Goal: Task Accomplishment & Management: Use online tool/utility

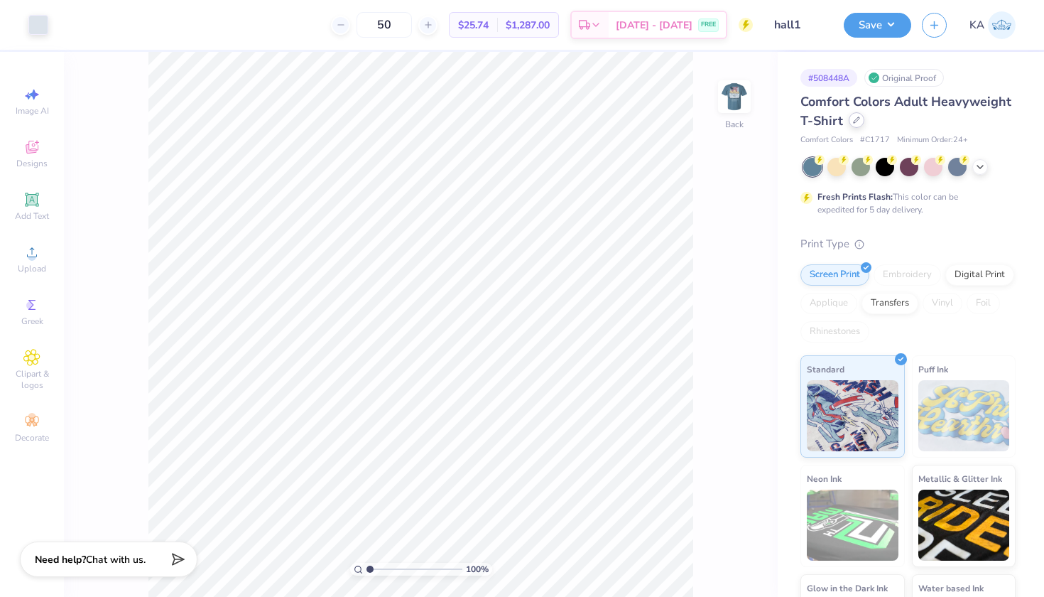
click at [860, 123] on div at bounding box center [857, 120] width 16 height 16
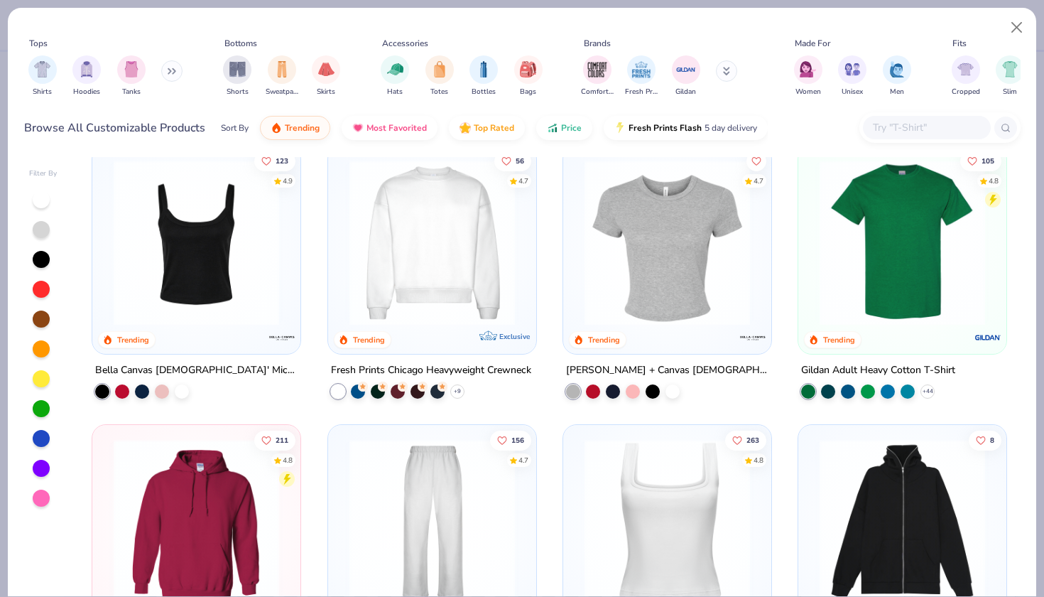
scroll to position [254, 0]
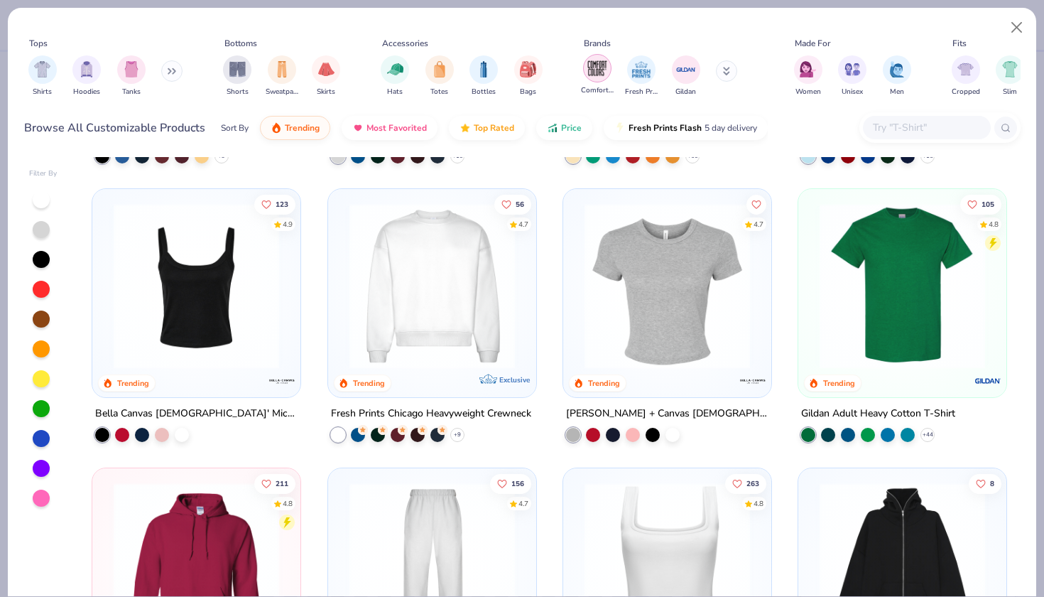
click at [586, 70] on div "filter for Comfort Colors" at bounding box center [597, 68] width 28 height 28
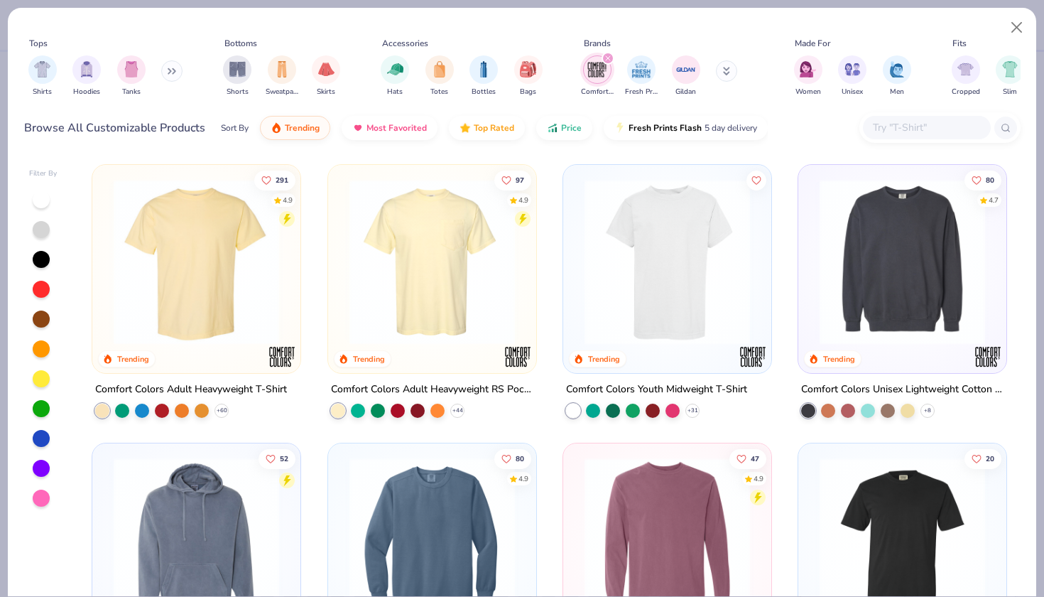
click at [424, 247] on img at bounding box center [432, 261] width 180 height 165
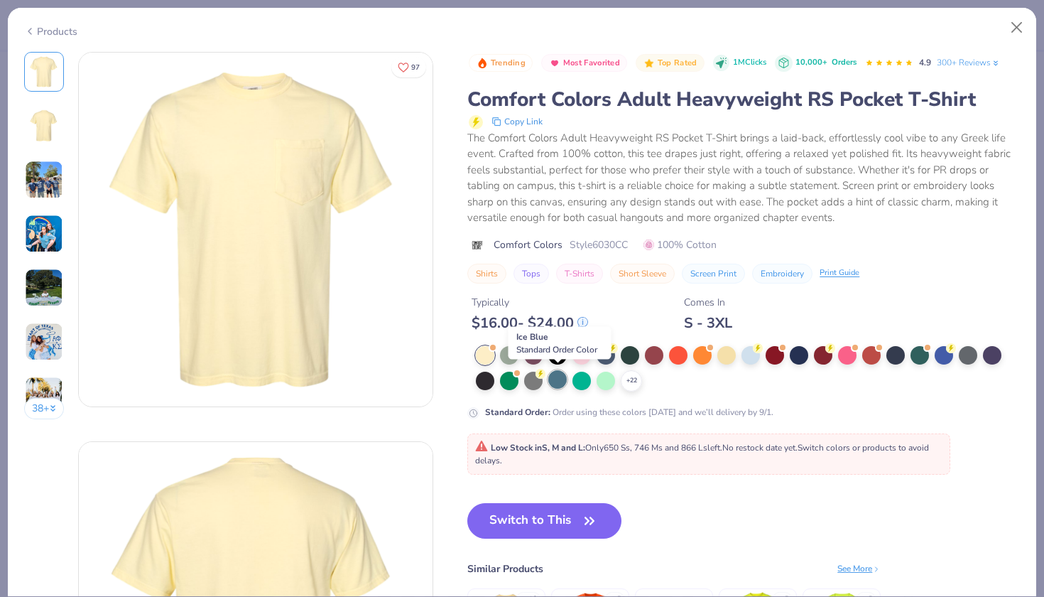
click at [563, 383] on div at bounding box center [557, 379] width 18 height 18
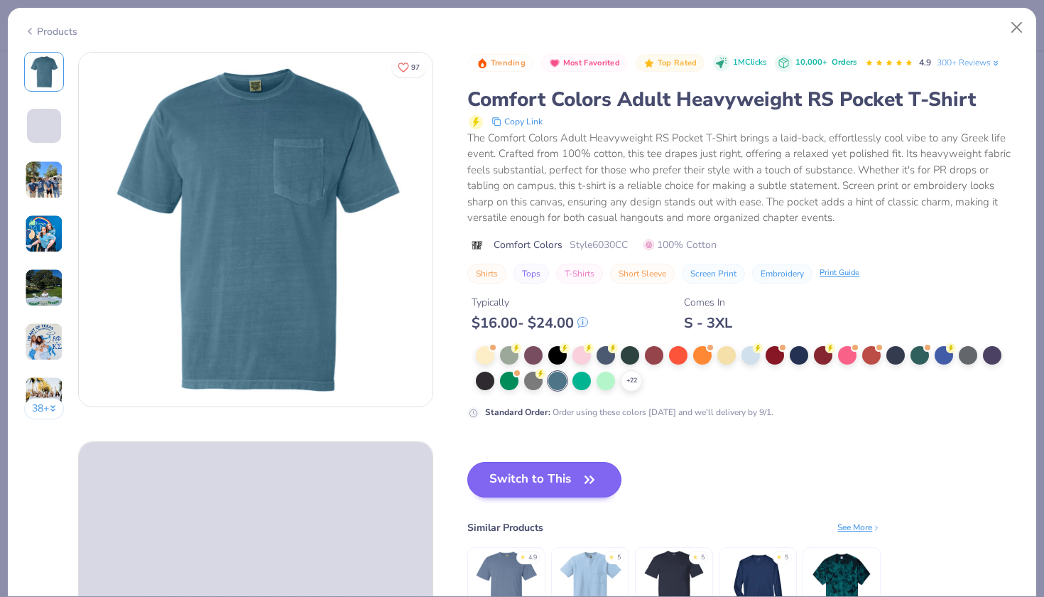
click at [566, 464] on button "Switch to This" at bounding box center [544, 480] width 154 height 36
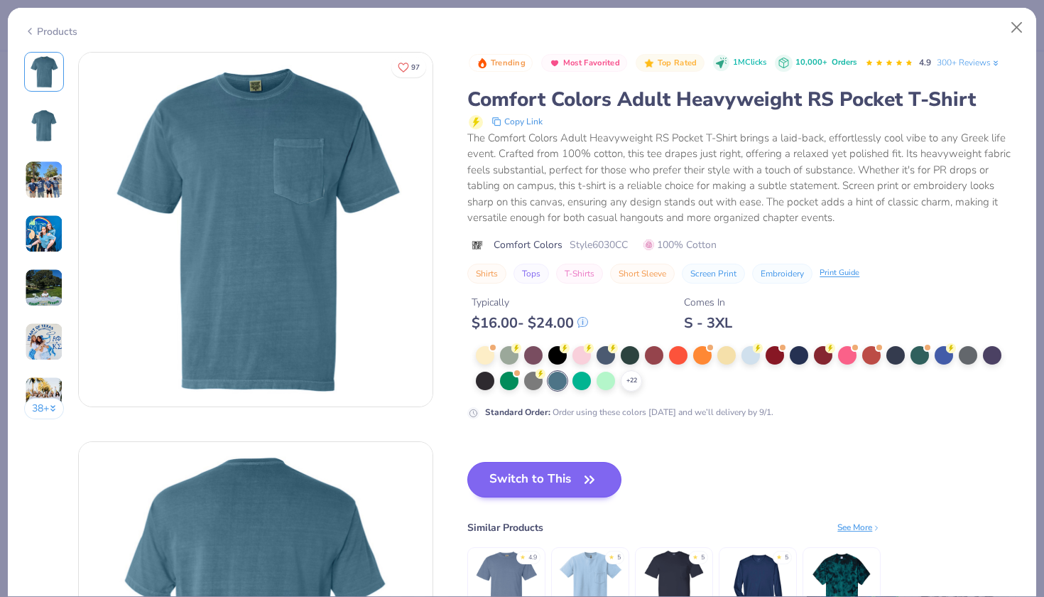
click at [564, 474] on button "Switch to This" at bounding box center [544, 480] width 154 height 36
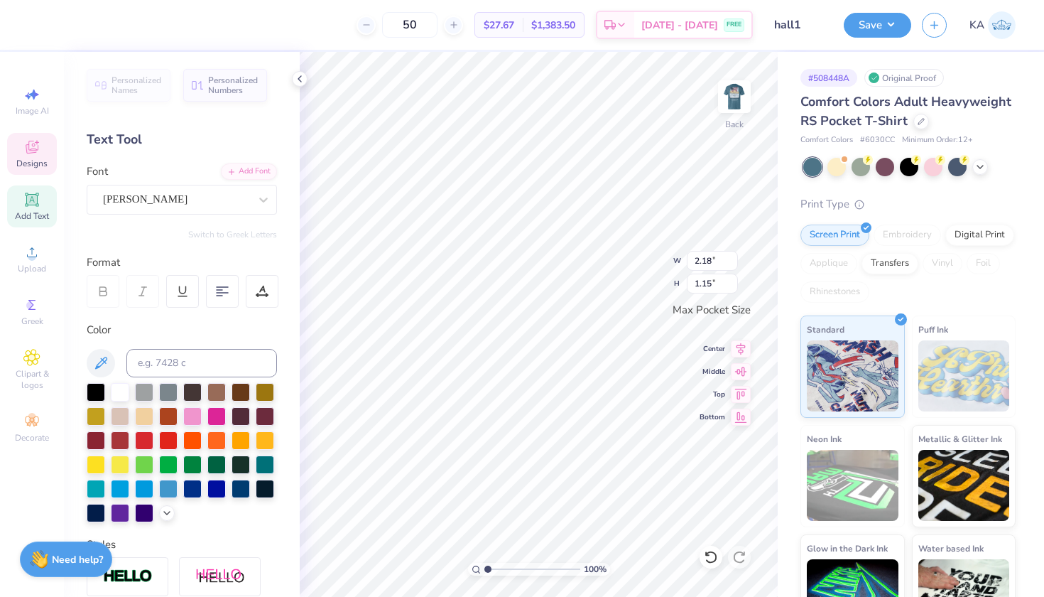
type input "2.74"
type input "1.44"
type input "2.22"
type input "1.17"
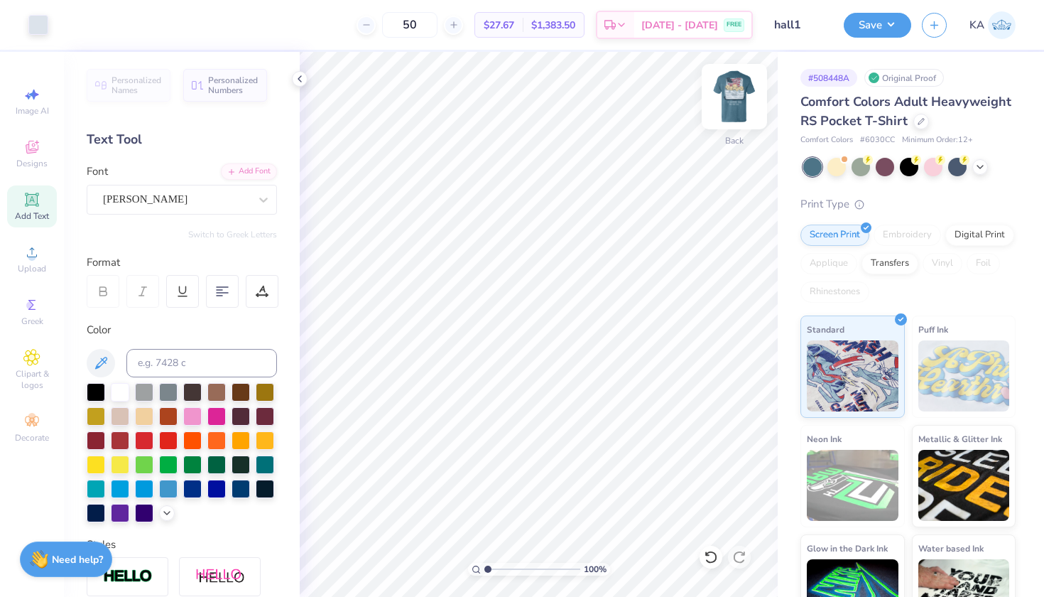
click at [733, 95] on img at bounding box center [734, 96] width 57 height 57
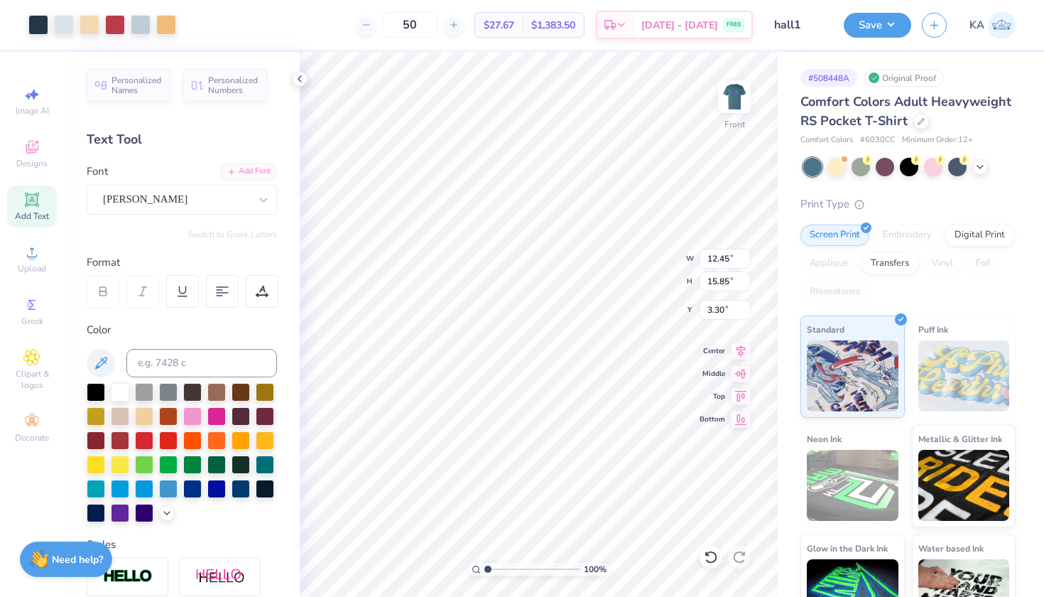
type input "11.92"
type input "15.17"
type input "3.43"
type input "11.36"
type input "14.46"
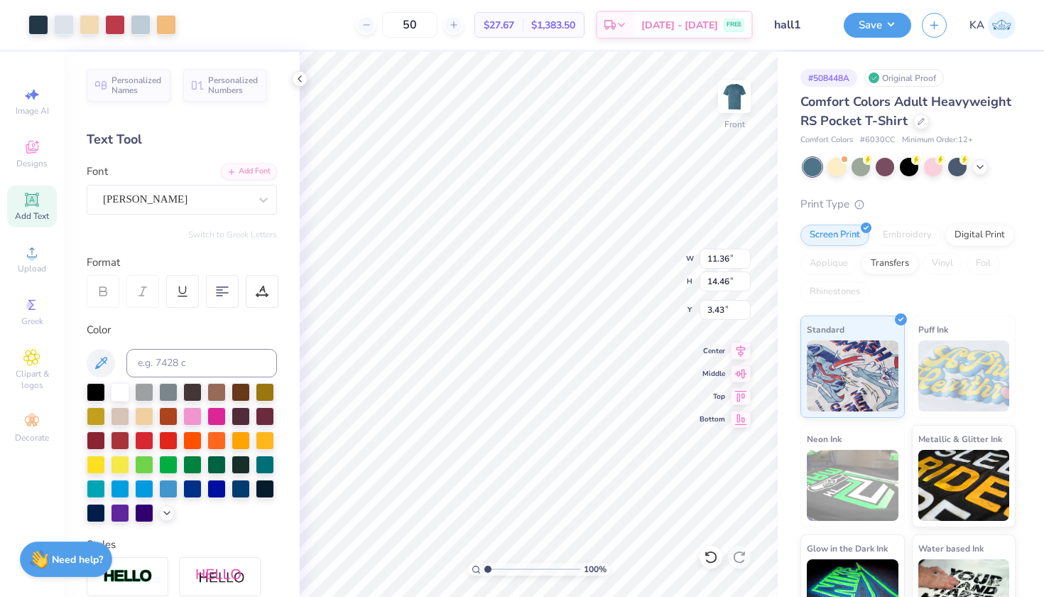
type input "3.52"
click at [889, 31] on button "Save" at bounding box center [877, 23] width 67 height 25
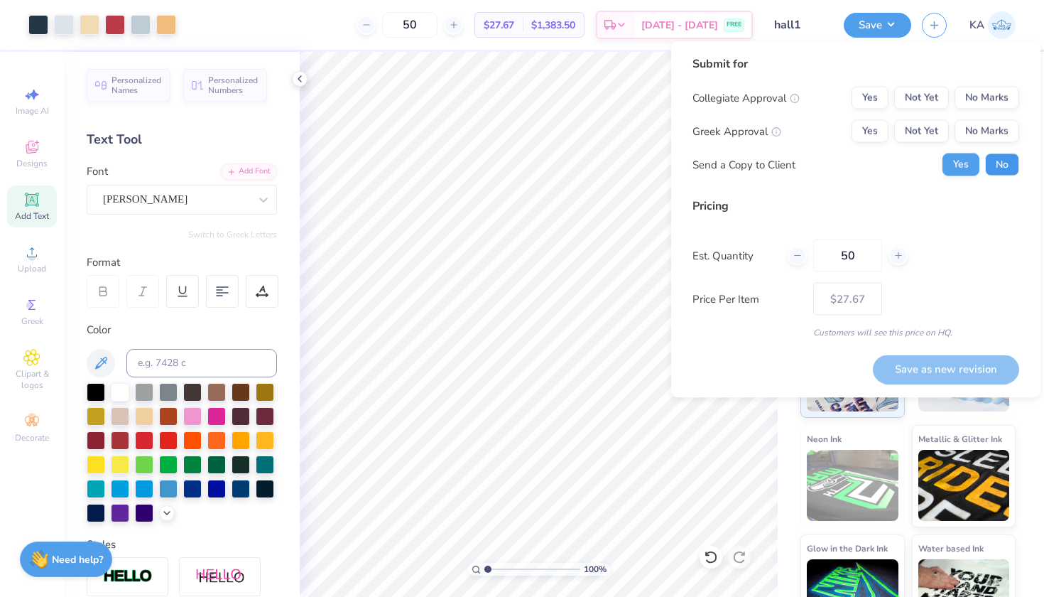
click at [999, 174] on button "No" at bounding box center [1002, 164] width 34 height 23
click at [995, 141] on button "No Marks" at bounding box center [987, 131] width 65 height 23
click at [992, 99] on button "No Marks" at bounding box center [987, 98] width 65 height 23
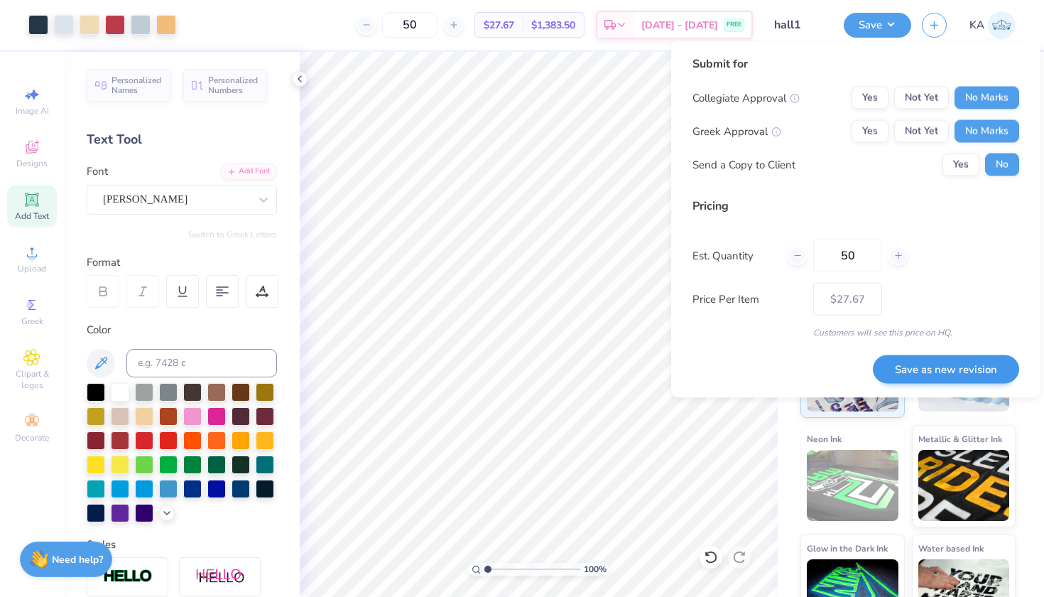
click at [945, 369] on button "Save as new revision" at bounding box center [946, 368] width 146 height 29
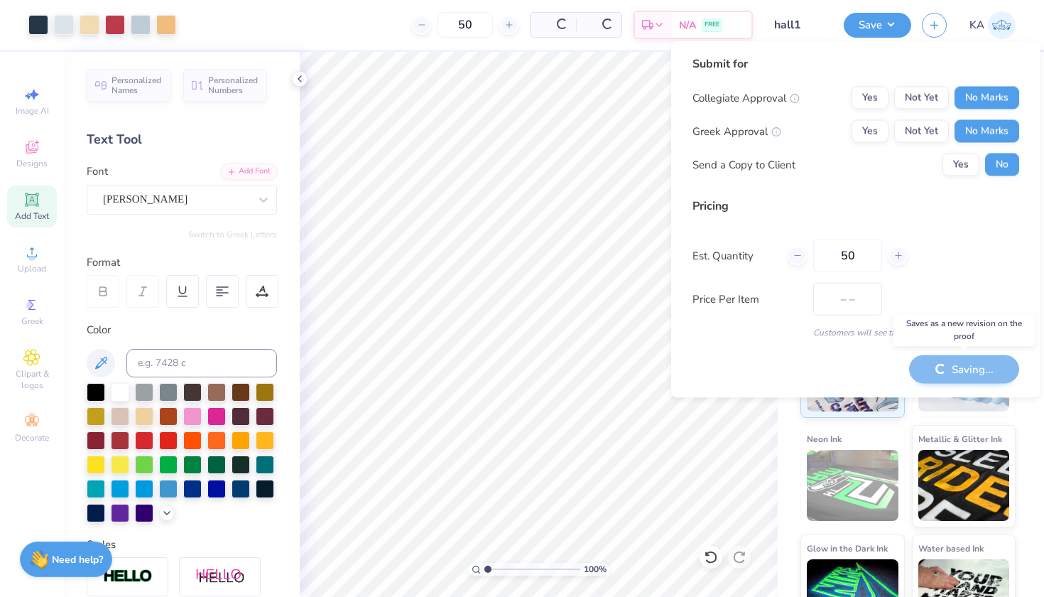
type input "$27.67"
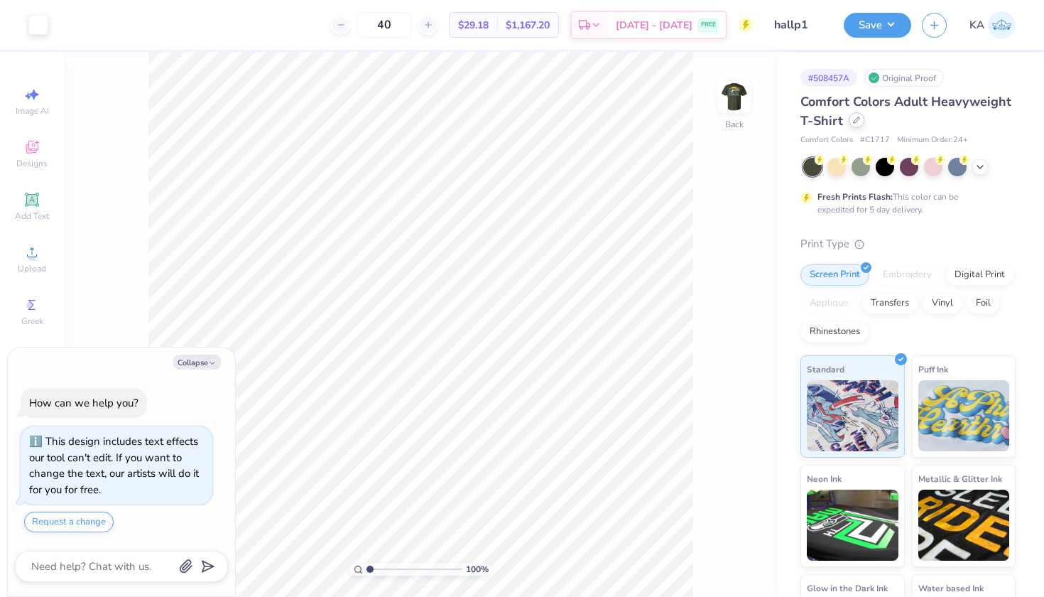
click at [855, 124] on div at bounding box center [857, 120] width 16 height 16
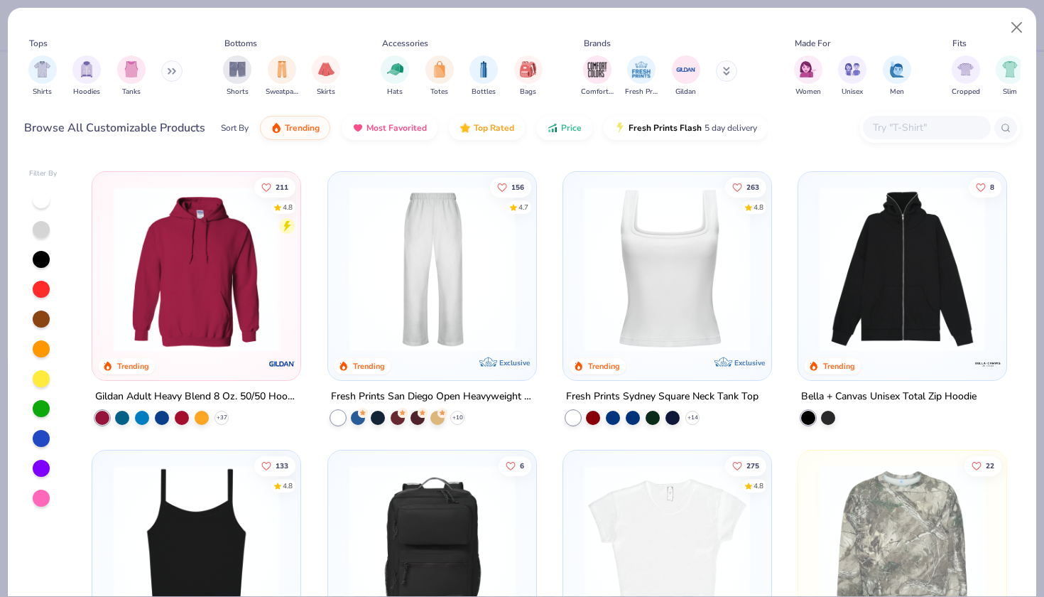
scroll to position [553, 0]
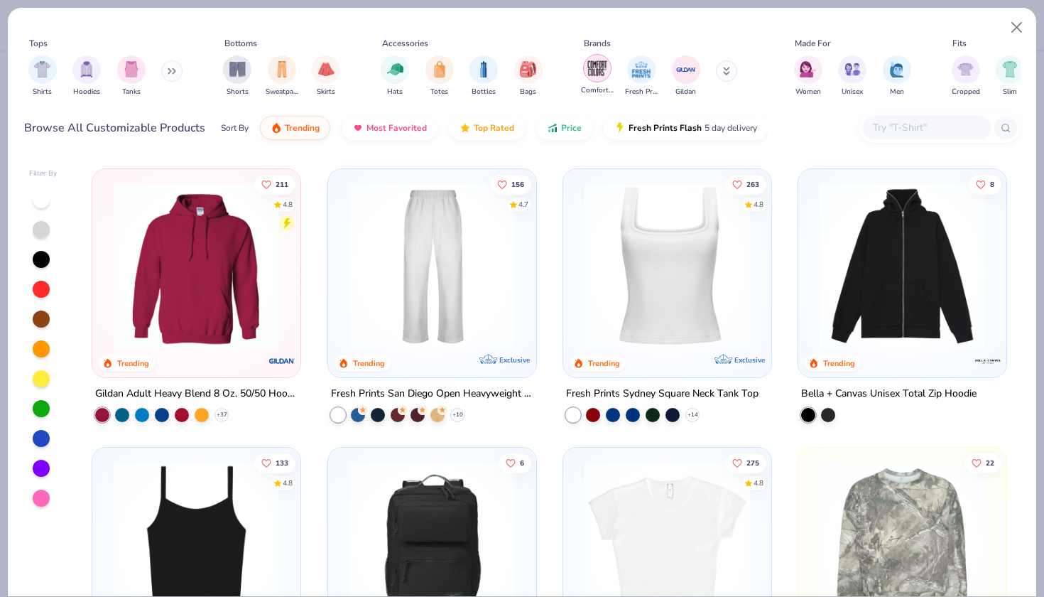
click at [590, 75] on img "filter for Comfort Colors" at bounding box center [597, 68] width 21 height 21
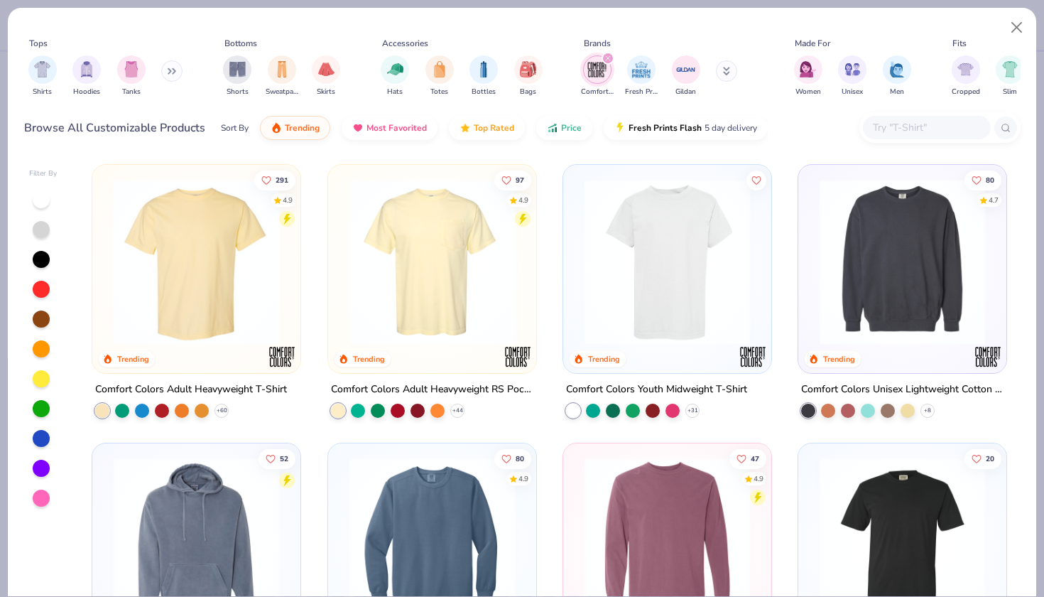
click at [388, 288] on img at bounding box center [432, 261] width 180 height 165
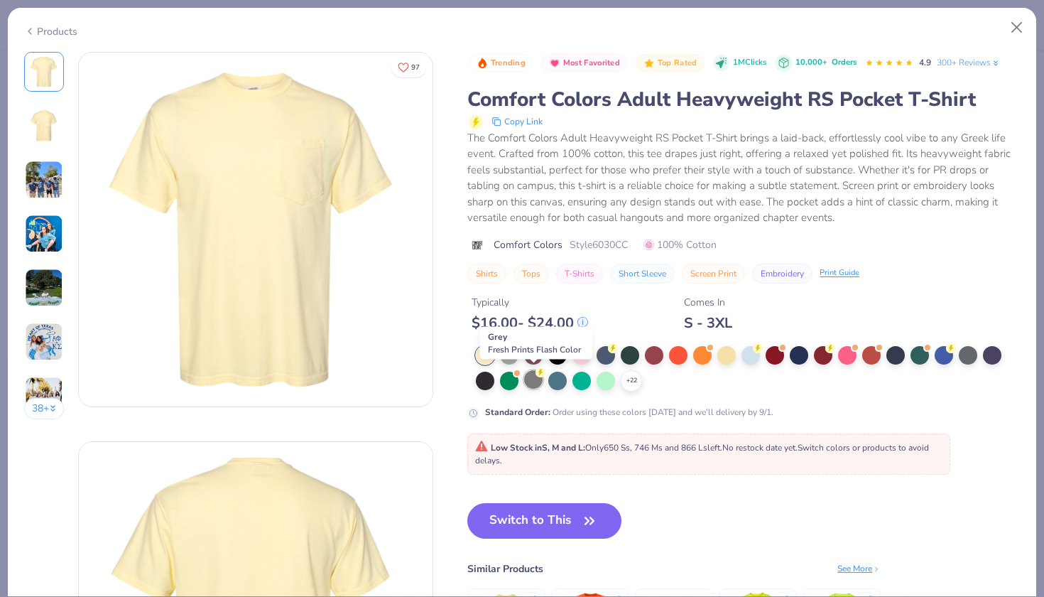
click at [534, 381] on div at bounding box center [533, 379] width 18 height 18
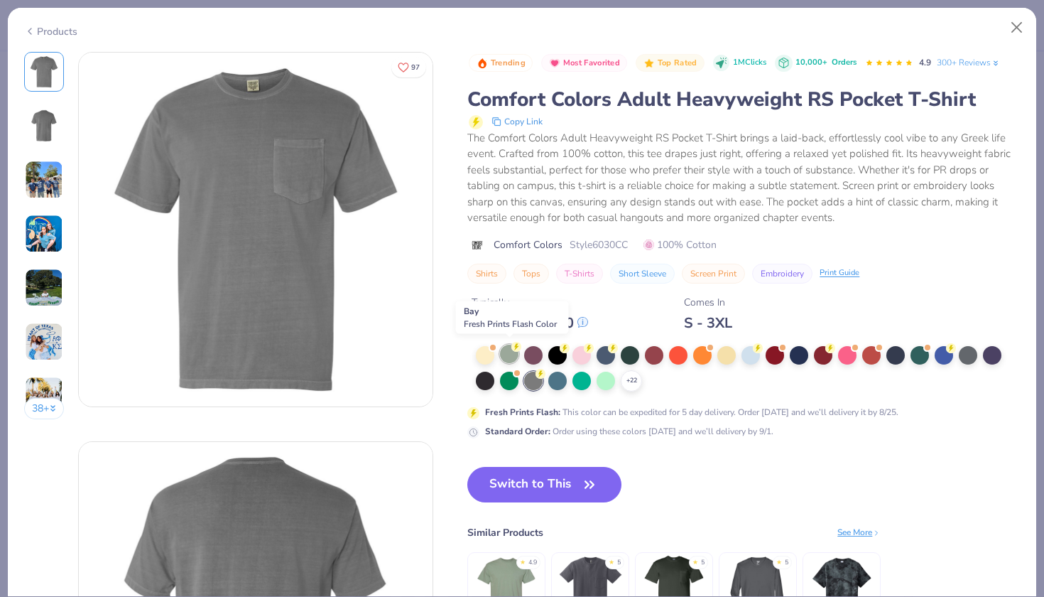
click at [506, 356] on div at bounding box center [509, 353] width 18 height 18
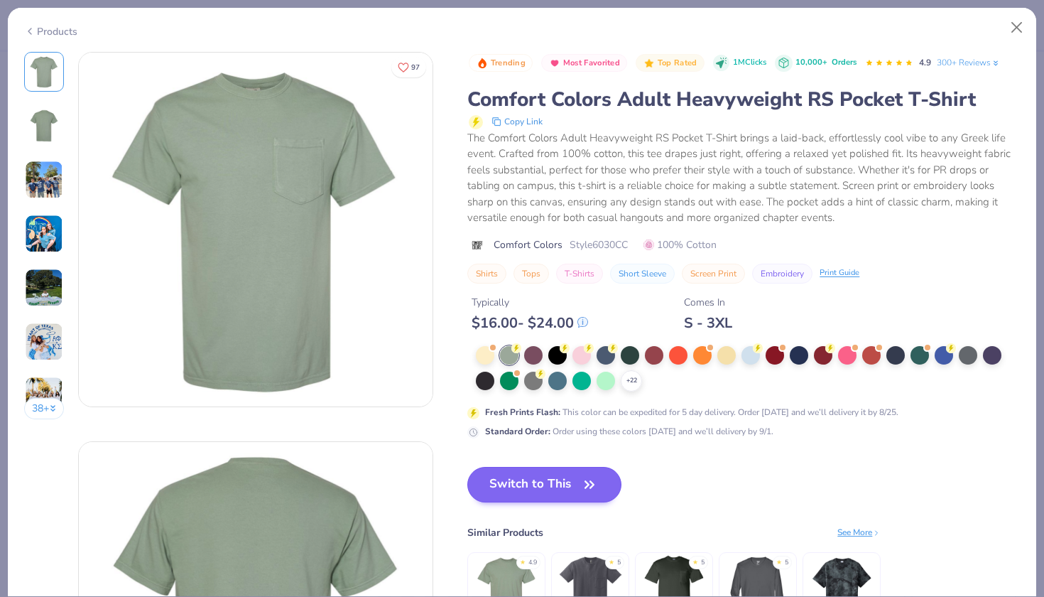
click at [555, 487] on button "Switch to This" at bounding box center [544, 485] width 154 height 36
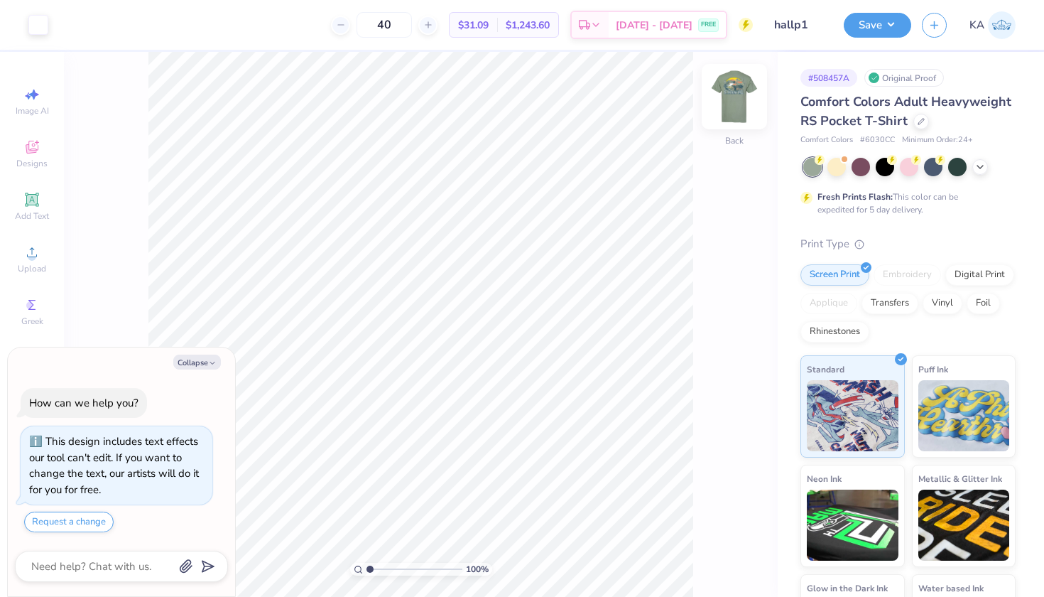
click at [728, 102] on img at bounding box center [734, 96] width 57 height 57
click at [984, 165] on icon at bounding box center [980, 165] width 11 height 11
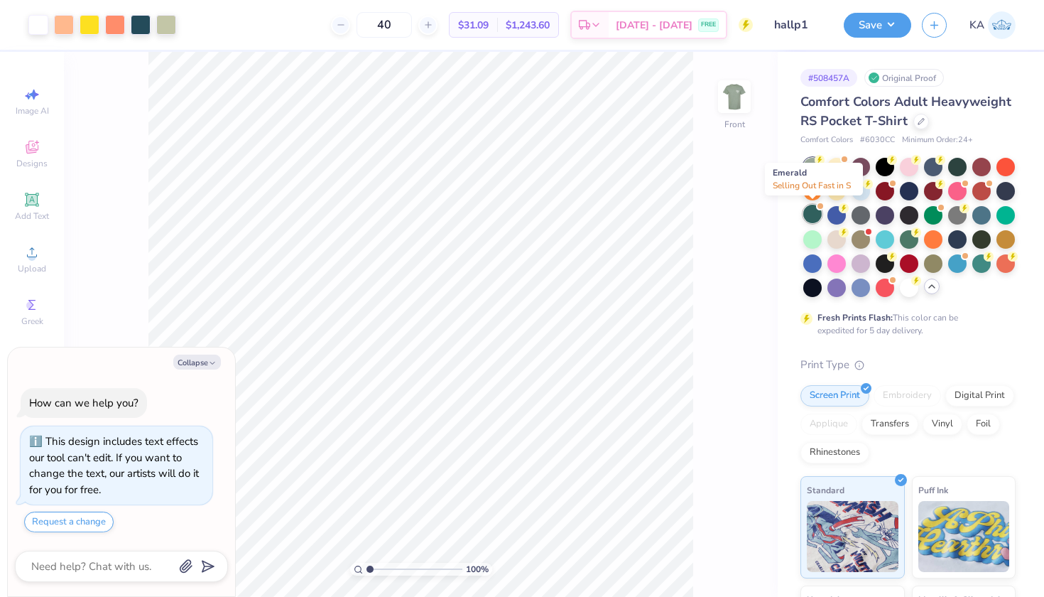
click at [815, 214] on div at bounding box center [812, 214] width 18 height 18
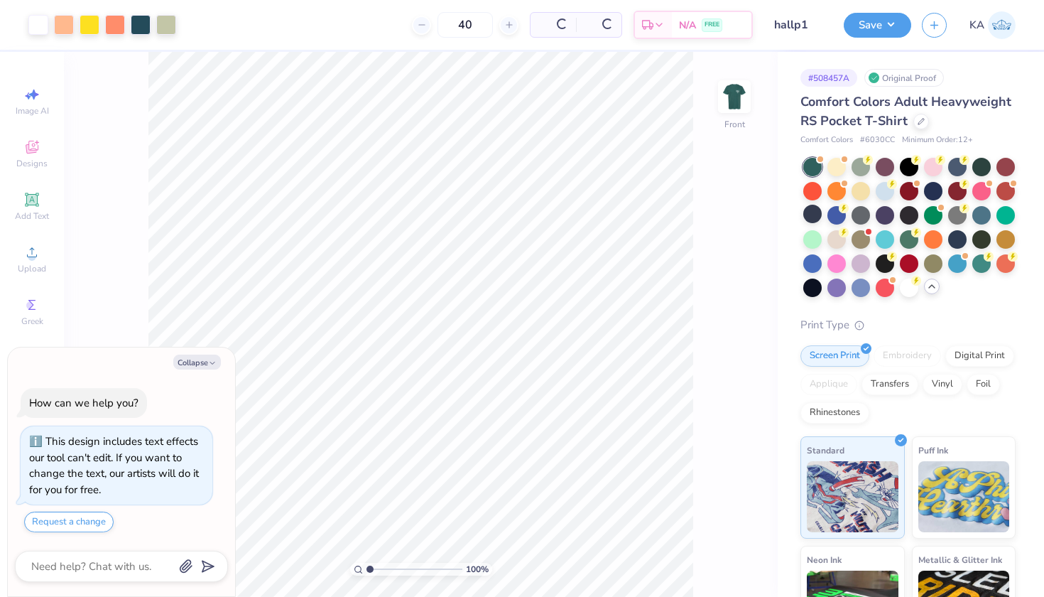
scroll to position [188, 0]
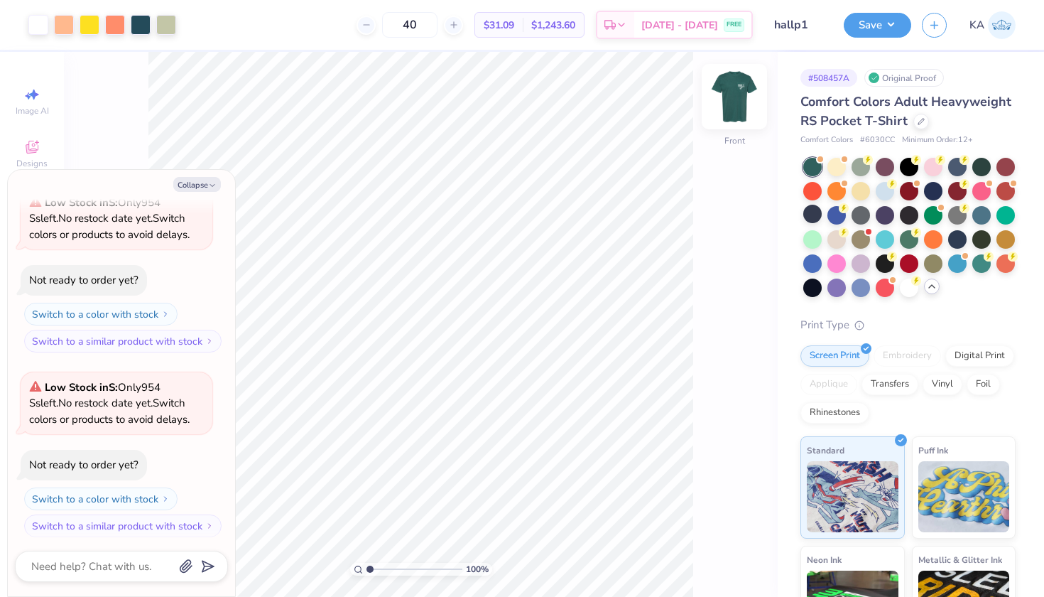
click at [725, 93] on img at bounding box center [734, 96] width 57 height 57
click at [725, 93] on img at bounding box center [734, 96] width 28 height 28
click at [715, 395] on div "100 % Front" at bounding box center [421, 324] width 714 height 545
click at [914, 246] on div at bounding box center [909, 238] width 18 height 18
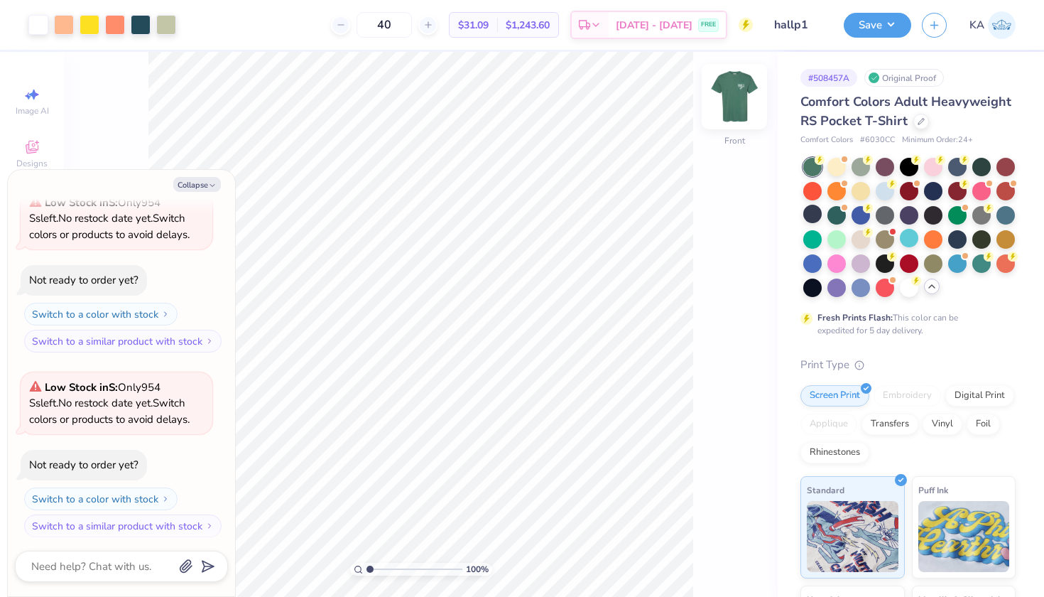
click at [733, 103] on img at bounding box center [734, 96] width 57 height 57
click at [733, 102] on img at bounding box center [734, 96] width 57 height 57
click at [980, 261] on div at bounding box center [981, 262] width 18 height 18
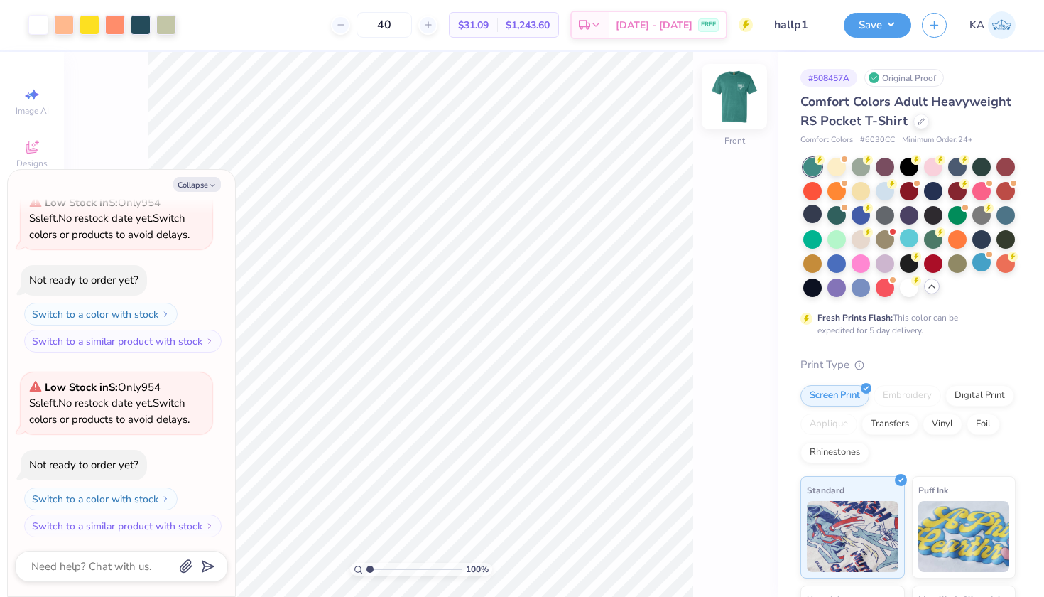
click at [750, 98] on img at bounding box center [734, 96] width 57 height 57
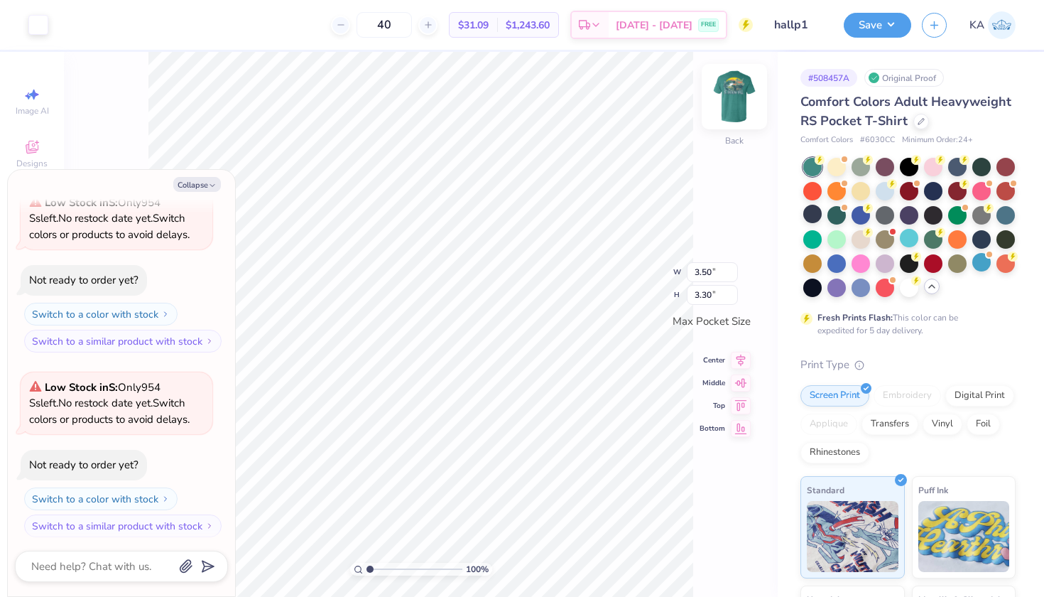
type textarea "x"
type input "3.17"
type input "2.99"
click at [727, 94] on img at bounding box center [734, 96] width 57 height 57
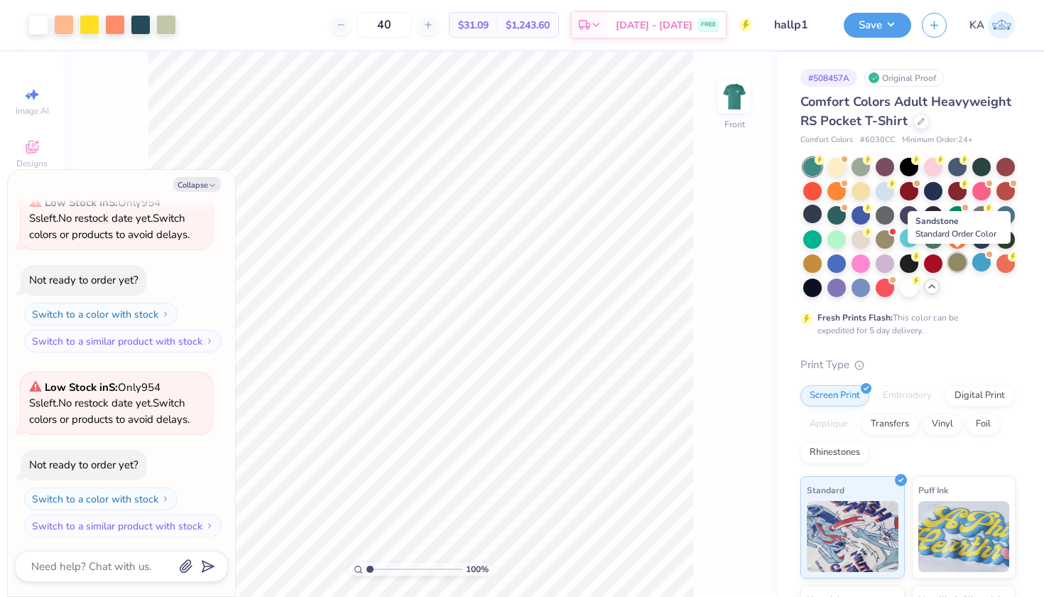
click at [953, 261] on div at bounding box center [957, 262] width 18 height 18
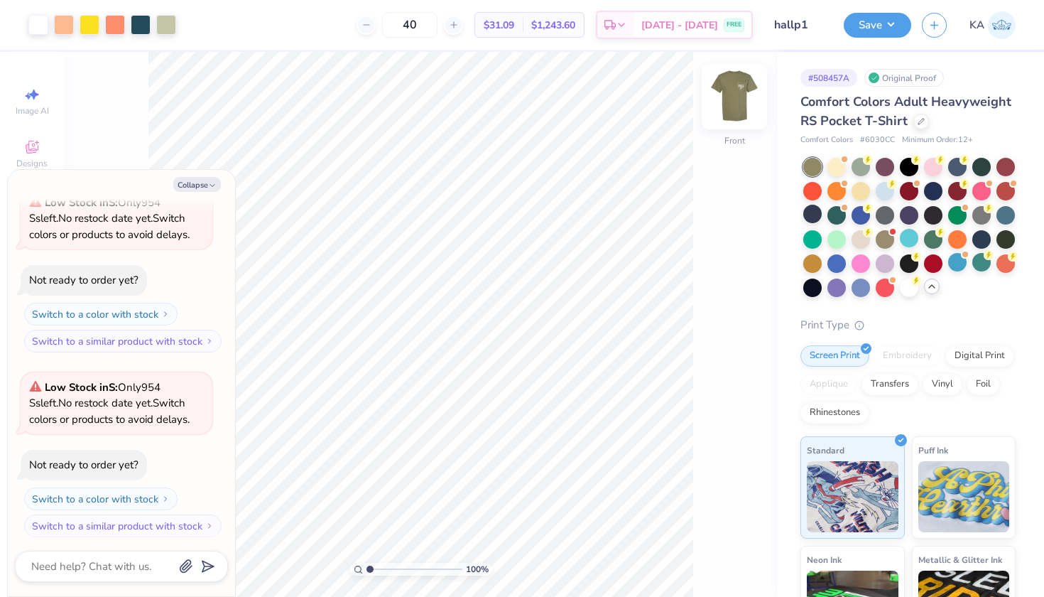
click at [727, 100] on img at bounding box center [734, 96] width 57 height 57
click at [725, 107] on img at bounding box center [734, 96] width 57 height 57
click at [886, 16] on button "Save" at bounding box center [877, 23] width 67 height 25
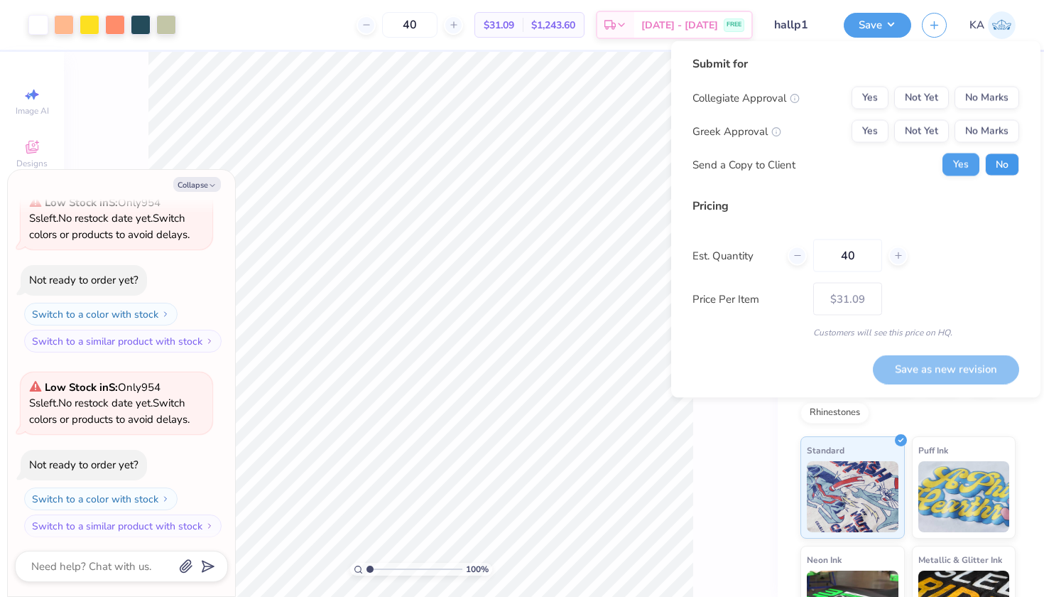
click at [1000, 159] on button "No" at bounding box center [1002, 164] width 34 height 23
type textarea "x"
click at [997, 126] on button "No Marks" at bounding box center [987, 131] width 65 height 23
click at [996, 101] on button "No Marks" at bounding box center [987, 98] width 65 height 23
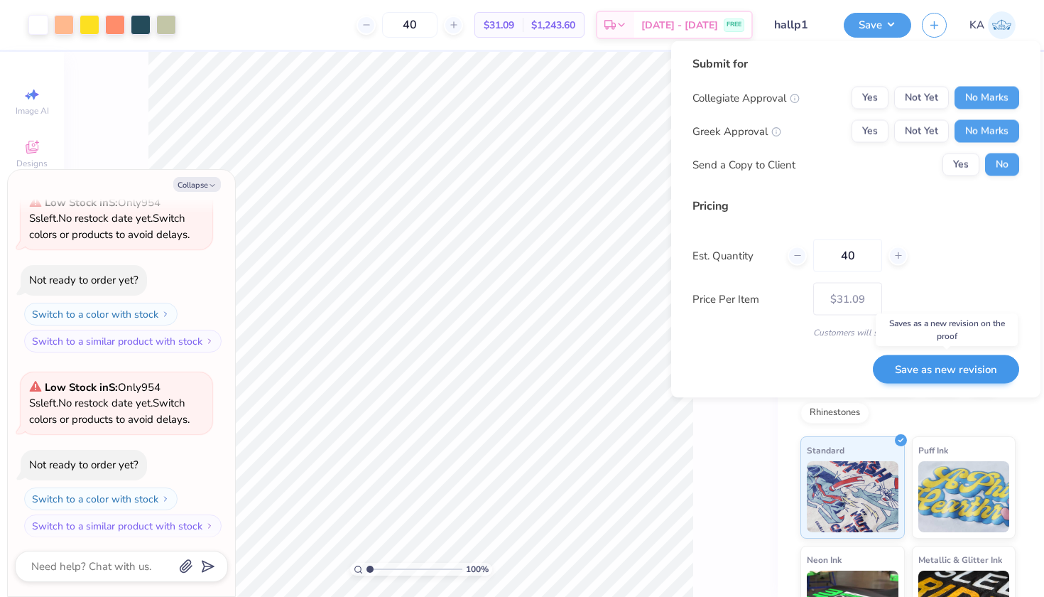
click at [953, 368] on button "Save as new revision" at bounding box center [946, 368] width 146 height 29
type input "$31.09"
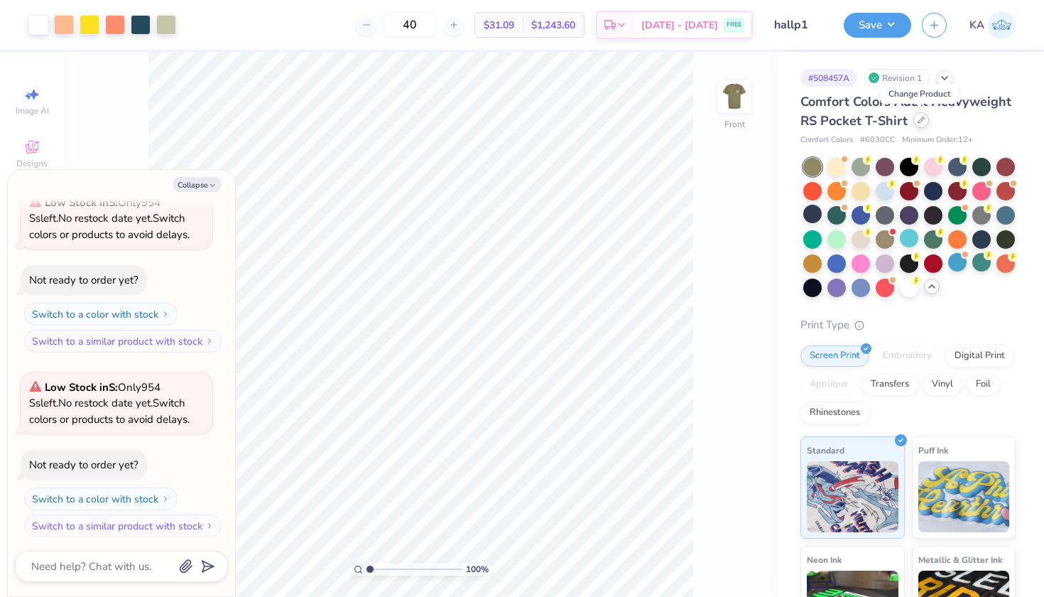
click at [923, 117] on icon at bounding box center [921, 119] width 7 height 7
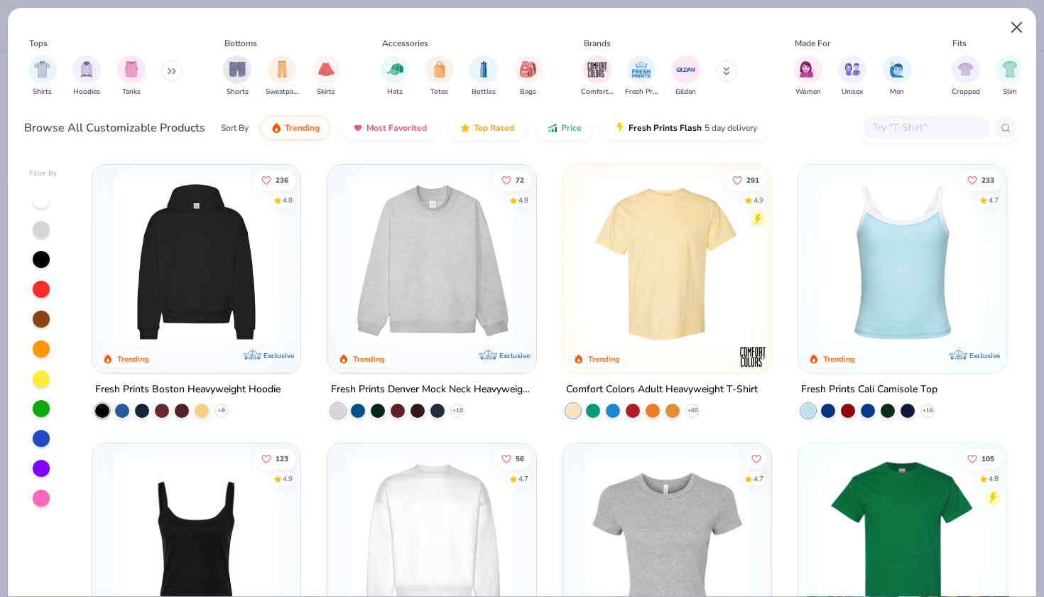
click at [1019, 31] on button "Close" at bounding box center [1017, 27] width 27 height 27
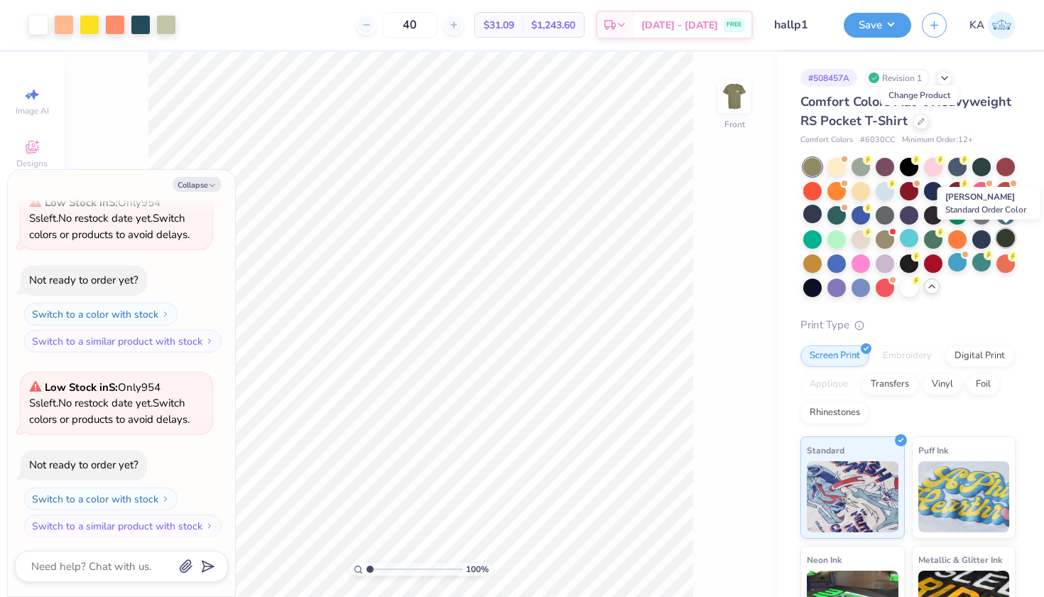
click at [1001, 239] on div at bounding box center [1006, 238] width 18 height 18
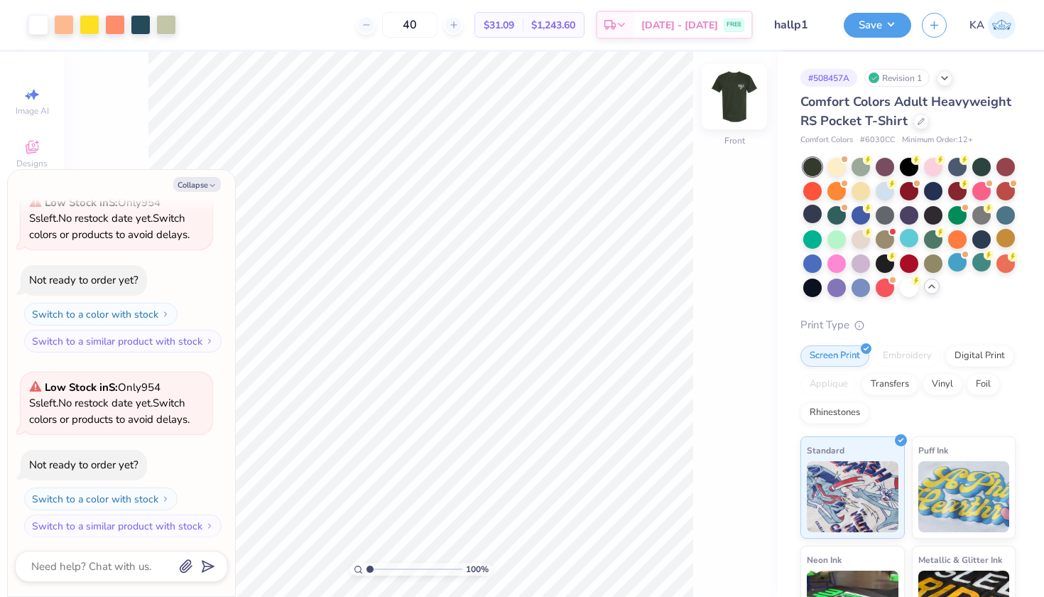
click at [722, 115] on img at bounding box center [734, 96] width 57 height 57
click at [724, 90] on img at bounding box center [734, 96] width 57 height 57
click at [889, 29] on button "Save" at bounding box center [877, 23] width 67 height 25
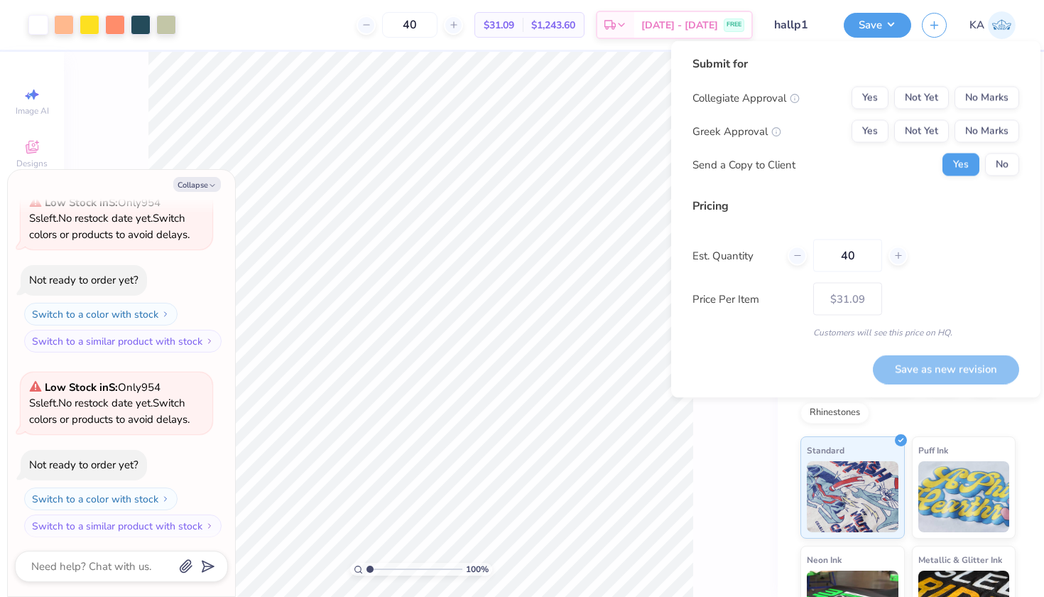
click at [1001, 182] on div "Submit for Collegiate Approval Yes Not Yet No Marks Greek Approval Yes Not Yet …" at bounding box center [856, 120] width 327 height 131
click at [1001, 158] on button "No" at bounding box center [1002, 164] width 34 height 23
type textarea "x"
click at [992, 120] on button "No Marks" at bounding box center [987, 131] width 65 height 23
click at [992, 102] on button "No Marks" at bounding box center [987, 98] width 65 height 23
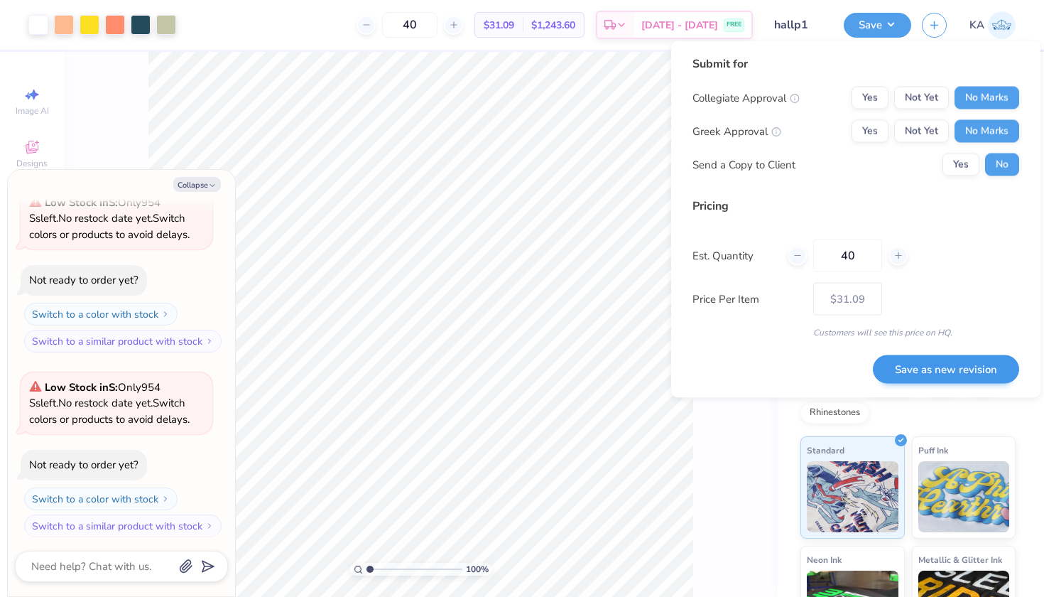
click at [984, 367] on button "Save as new revision" at bounding box center [946, 368] width 146 height 29
type input "$31.09"
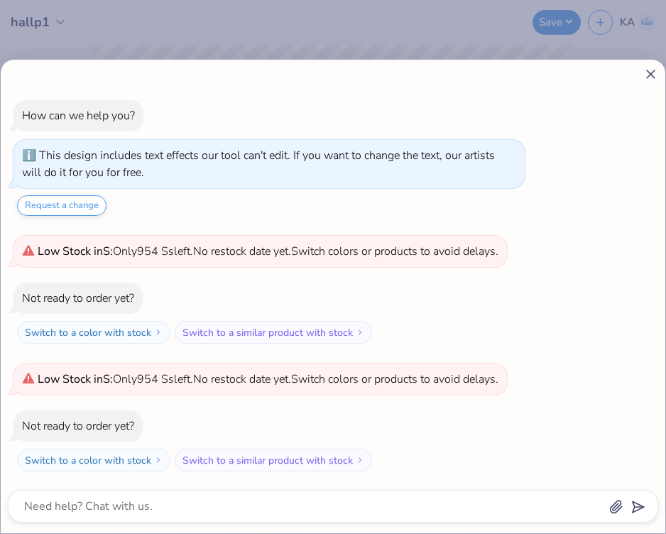
scroll to position [18, 0]
click at [642, 67] on div at bounding box center [333, 74] width 651 height 15
click at [656, 67] on icon at bounding box center [651, 74] width 15 height 15
type textarea "x"
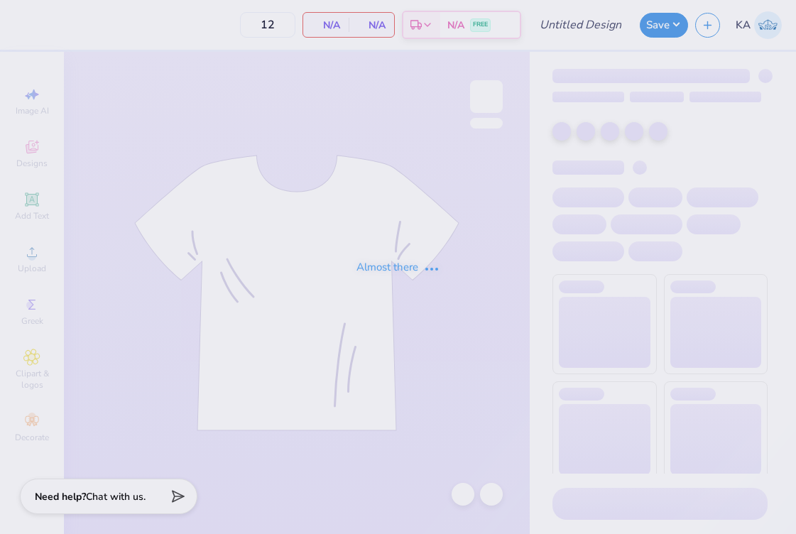
type input "hall1"
type input "50"
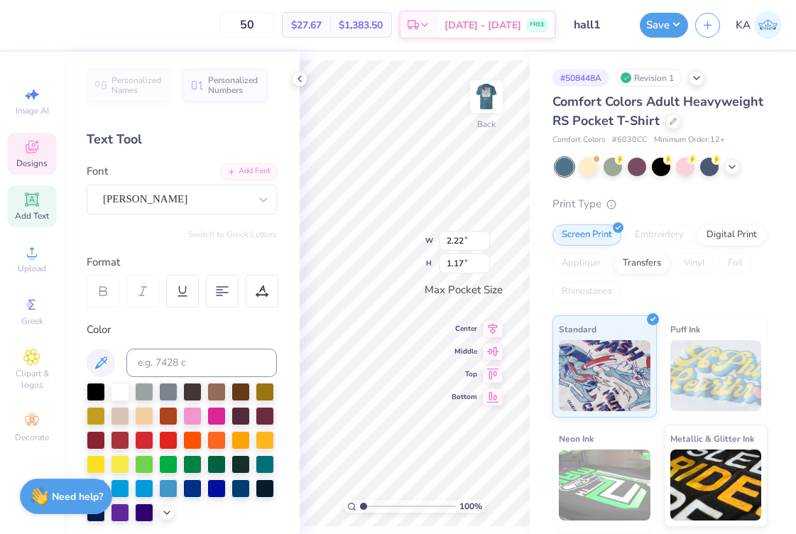
click at [30, 157] on div "Designs" at bounding box center [32, 154] width 50 height 42
click at [35, 156] on div "Designs" at bounding box center [32, 154] width 50 height 42
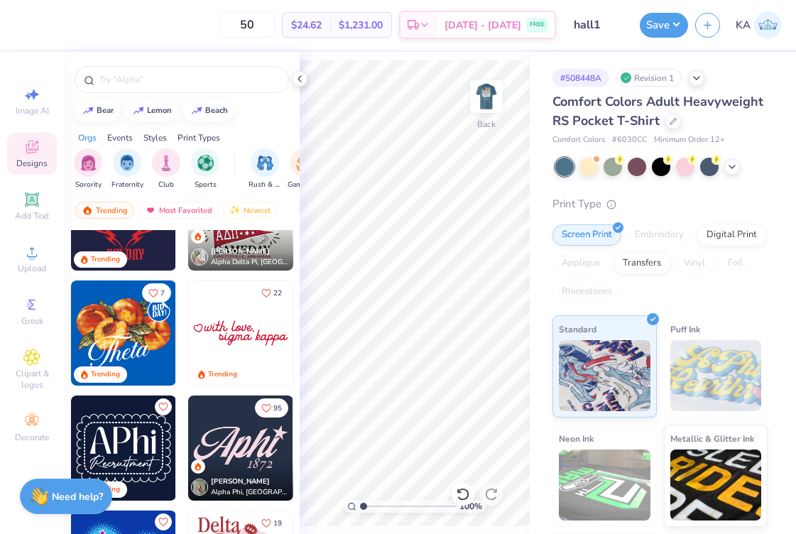
scroll to position [268, 0]
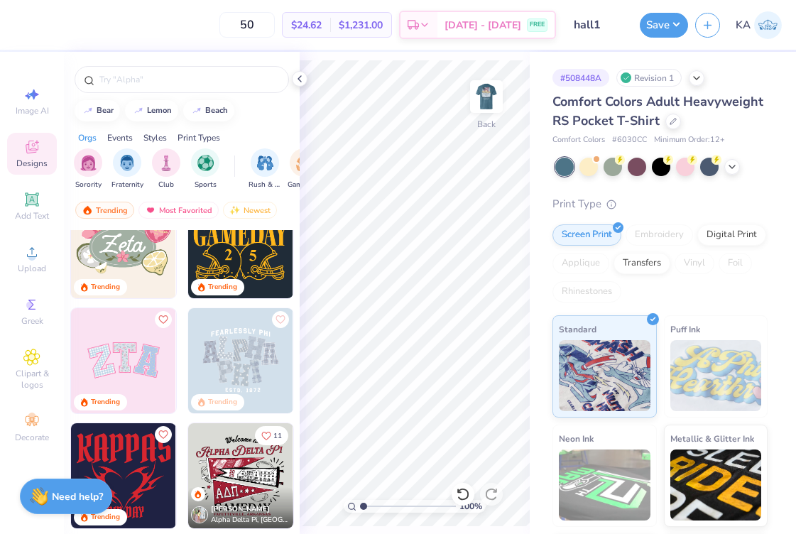
click at [249, 261] on img at bounding box center [240, 245] width 105 height 105
type input "3.91"
drag, startPoint x: 364, startPoint y: 509, endPoint x: 391, endPoint y: 507, distance: 27.7
click at [391, 507] on input "range" at bounding box center [408, 506] width 96 height 13
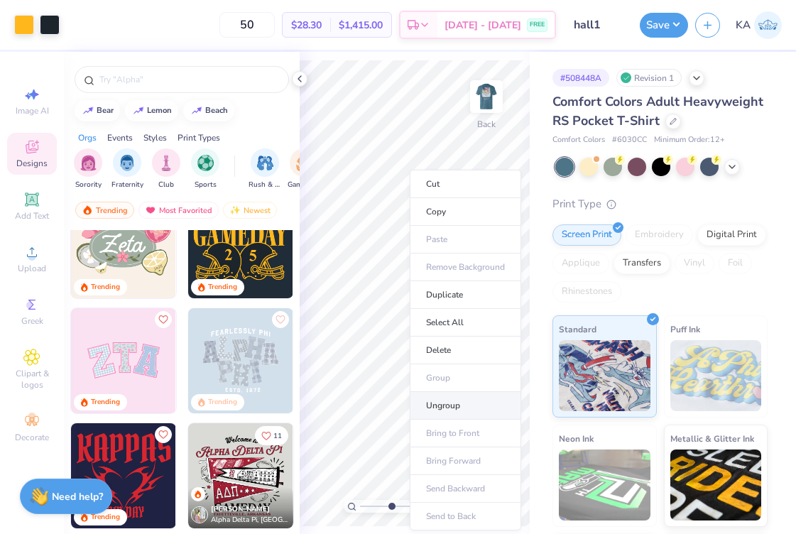
click at [449, 403] on li "Ungroup" at bounding box center [466, 406] width 112 height 28
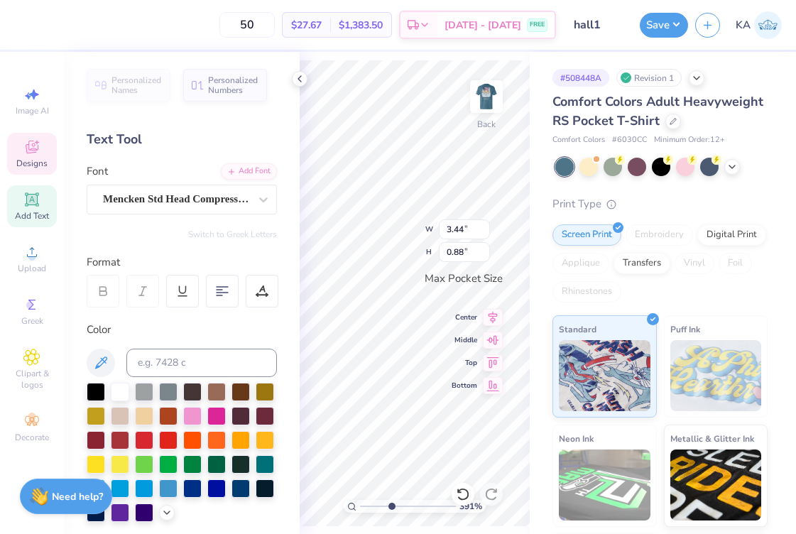
type input "2.68"
type input "0.46"
type input "3.44"
type input "0.88"
type textarea "HALL"
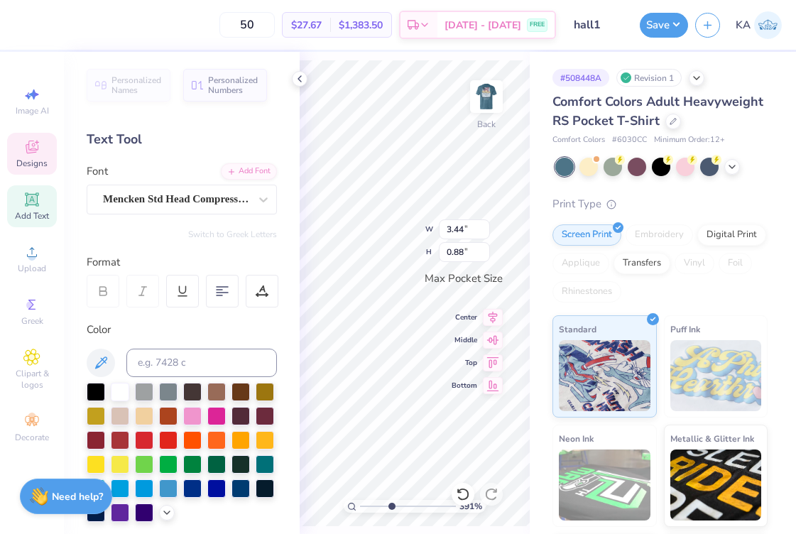
scroll to position [0, 1]
type input "2.68"
type input "0.46"
type textarea "S"
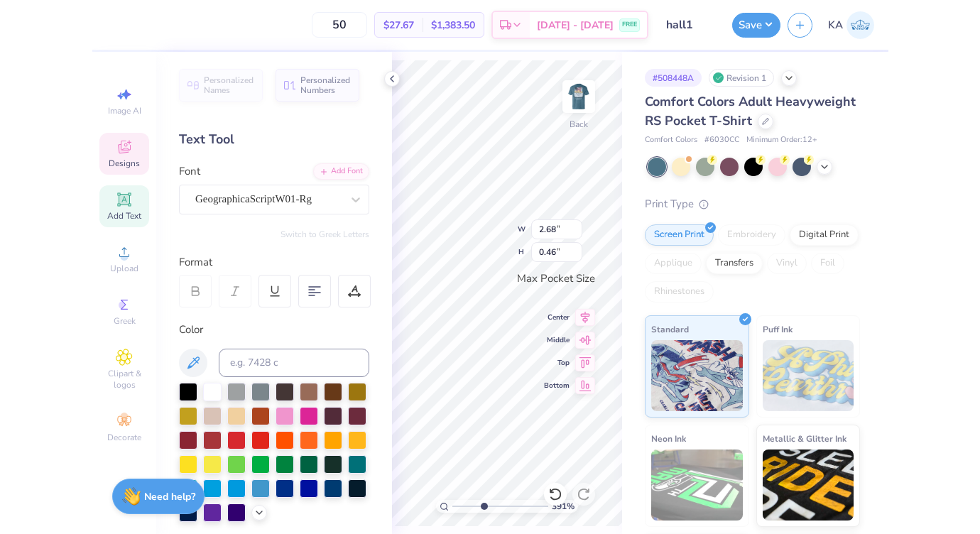
scroll to position [0, 2]
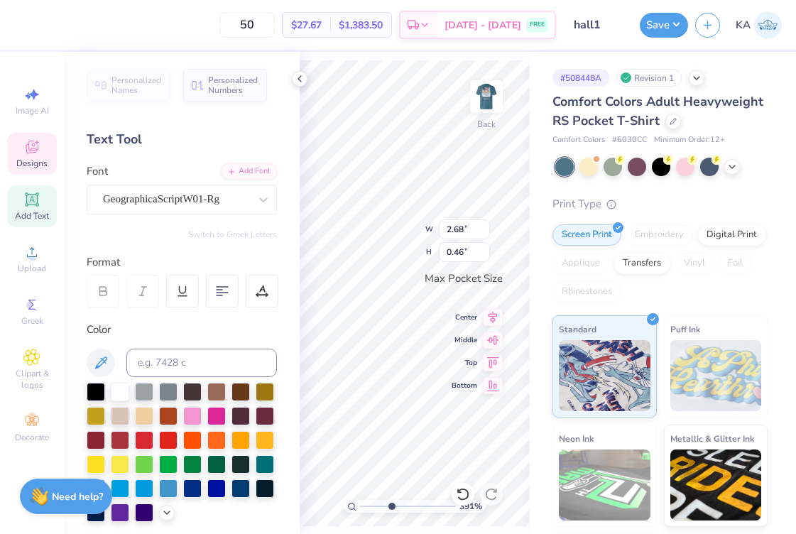
type textarea "St. Anthony"
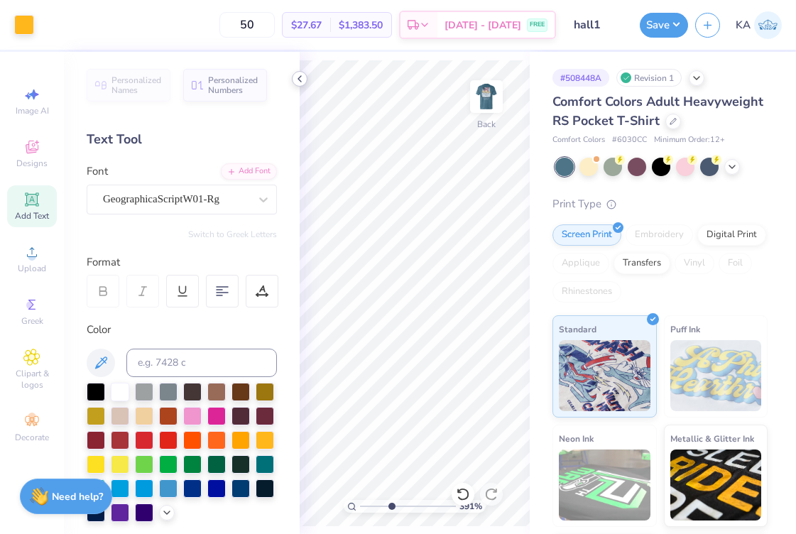
click at [299, 80] on icon at bounding box center [299, 78] width 11 height 11
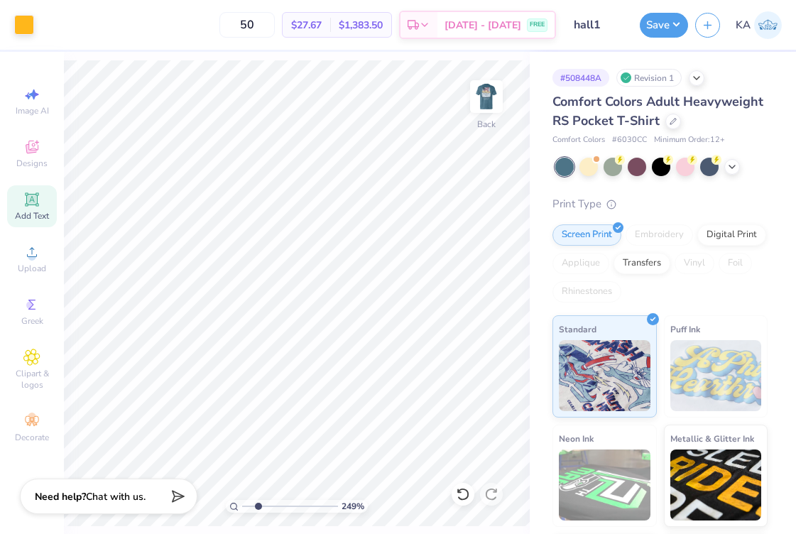
type input "2.19"
drag, startPoint x: 266, startPoint y: 504, endPoint x: 257, endPoint y: 504, distance: 9.2
click at [257, 504] on input "range" at bounding box center [290, 506] width 96 height 13
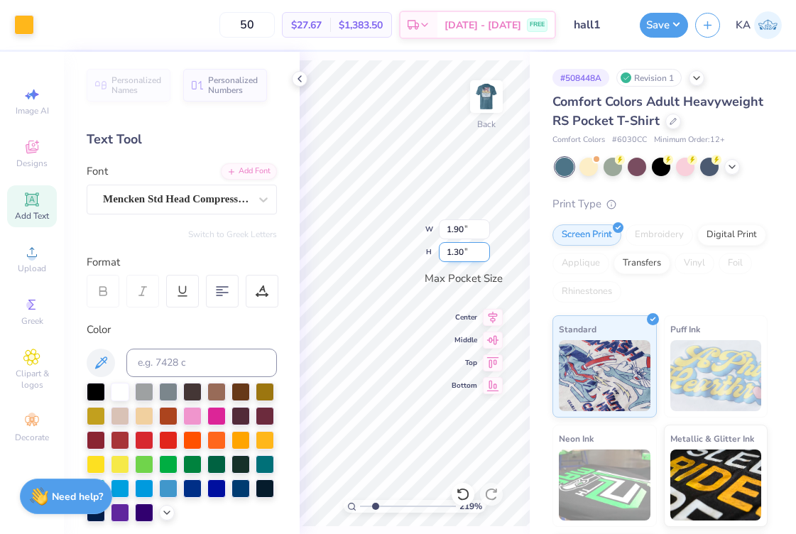
type input "3.25"
type input "2.22"
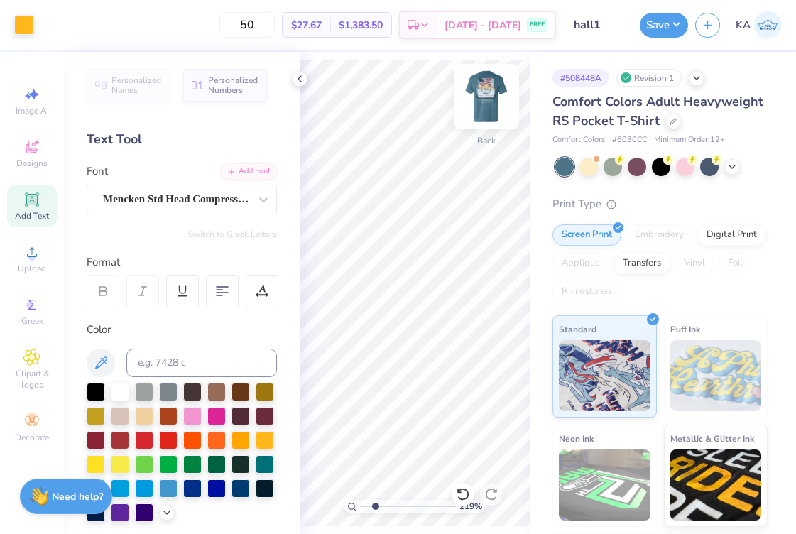
click at [488, 85] on img at bounding box center [486, 96] width 57 height 57
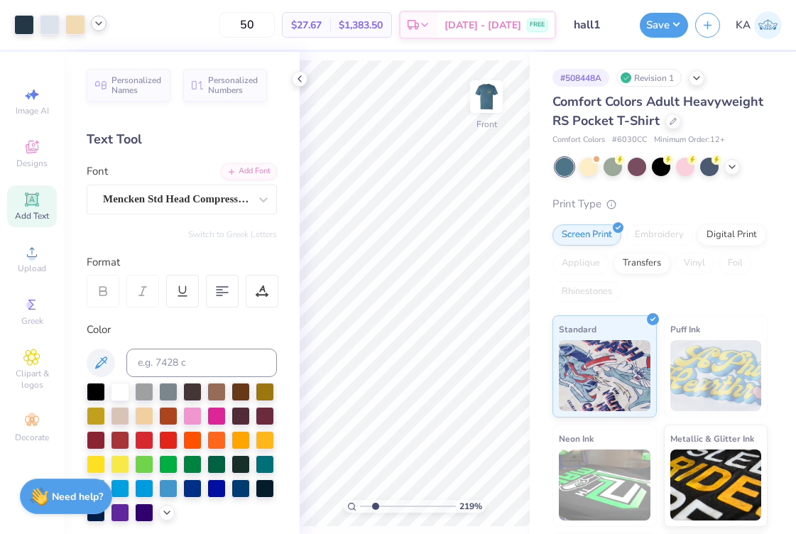
click at [102, 21] on icon at bounding box center [98, 23] width 11 height 11
click at [493, 100] on img at bounding box center [486, 96] width 57 height 57
click at [17, 19] on div at bounding box center [24, 23] width 20 height 20
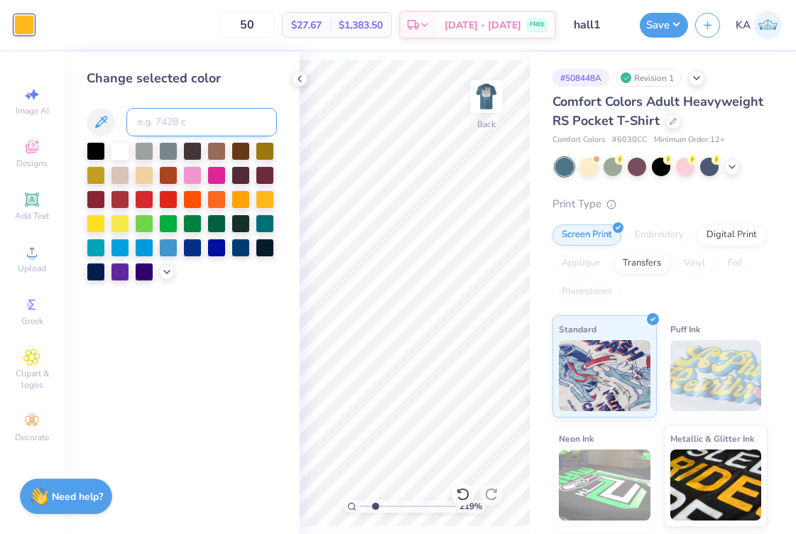
click at [160, 114] on input at bounding box center [201, 122] width 151 height 28
type input "656"
click at [302, 81] on icon at bounding box center [299, 78] width 11 height 11
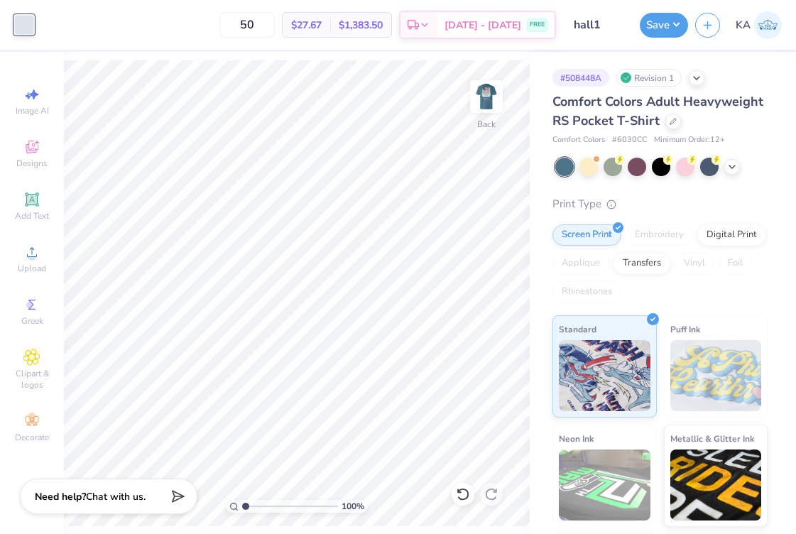
drag, startPoint x: 256, startPoint y: 506, endPoint x: 215, endPoint y: 506, distance: 41.9
click at [215, 506] on div "100 %" at bounding box center [297, 293] width 466 height 466
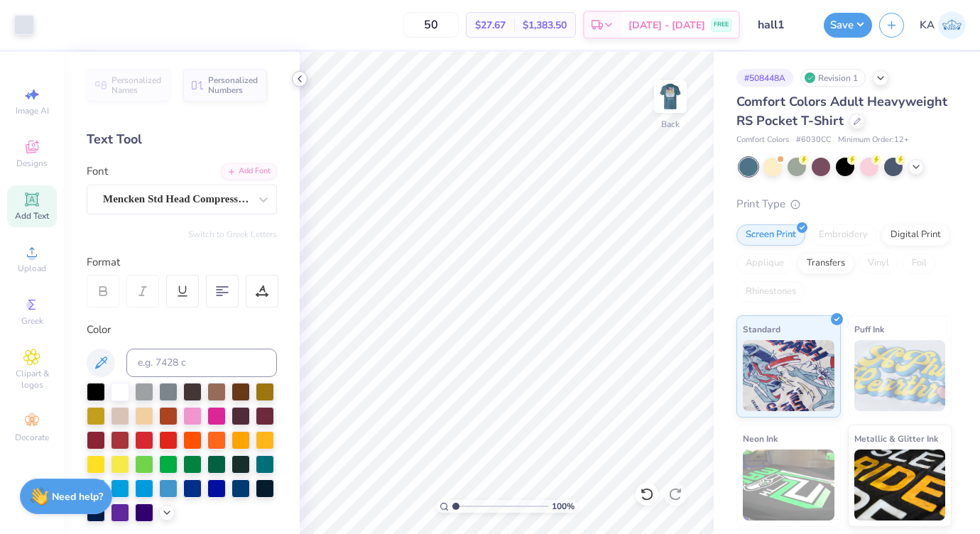
click at [297, 80] on icon at bounding box center [299, 78] width 11 height 11
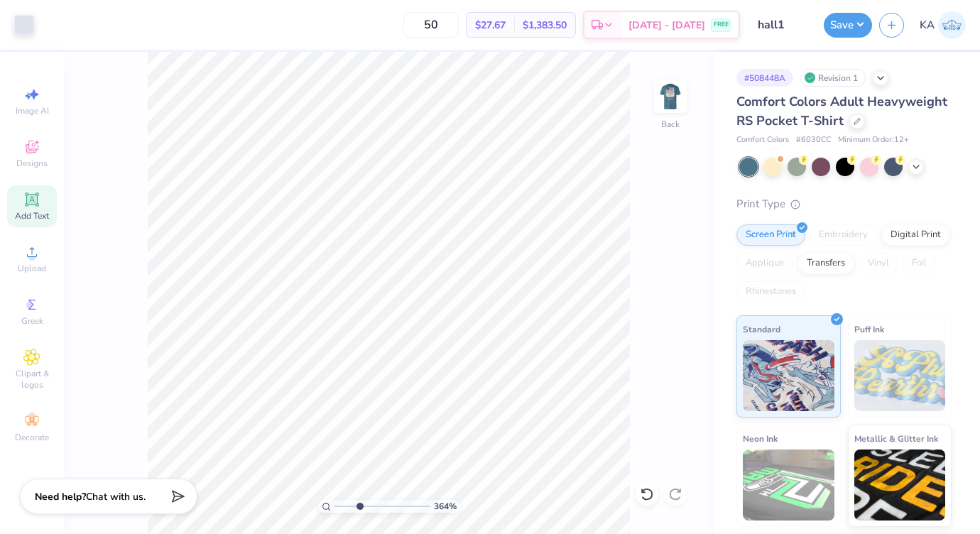
type input "3.27"
drag, startPoint x: 351, startPoint y: 504, endPoint x: 359, endPoint y: 504, distance: 8.5
click at [359, 504] on input "range" at bounding box center [383, 506] width 96 height 13
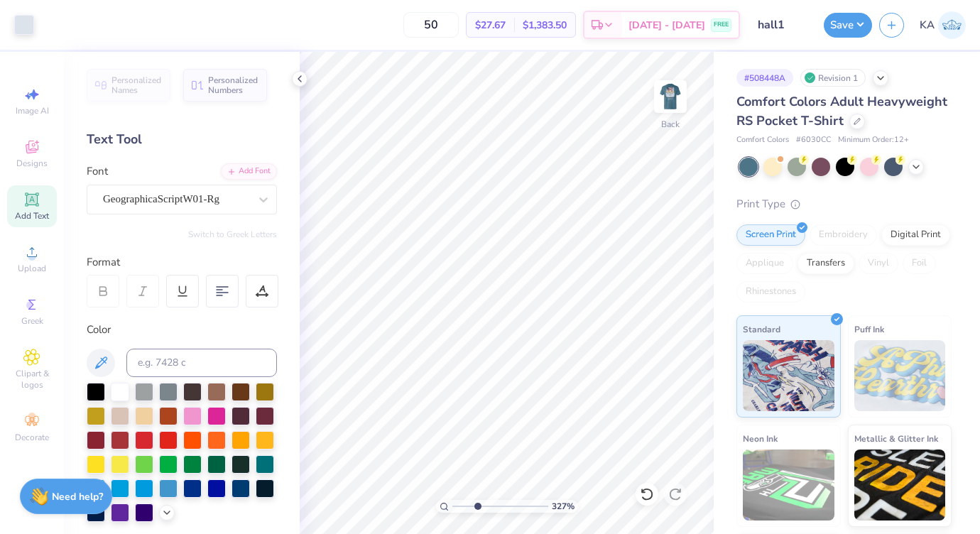
click at [716, 289] on div "Art colors 50 $27.67 Per Item $1,383.50 Total Est. Delivery Aug 29 - Sep 1 FREE…" at bounding box center [490, 267] width 980 height 534
click at [733, 265] on div "Art colors 50 $27.67 Per Item $1,383.50 Total Est. Delivery Aug 29 - Sep 1 FREE…" at bounding box center [490, 267] width 980 height 534
type input "3.48"
type input "2.09"
drag, startPoint x: 474, startPoint y: 509, endPoint x: 458, endPoint y: 509, distance: 15.6
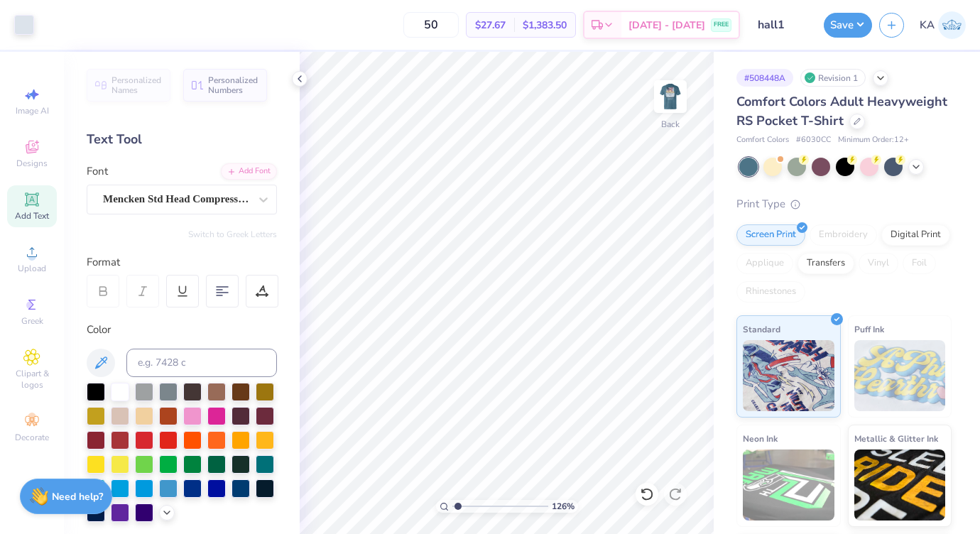
click at [458, 509] on input "range" at bounding box center [500, 506] width 96 height 13
drag, startPoint x: 459, startPoint y: 511, endPoint x: 433, endPoint y: 511, distance: 25.6
type input "1"
click at [433, 511] on div "100 %" at bounding box center [507, 293] width 482 height 482
click at [671, 97] on img at bounding box center [670, 96] width 57 height 57
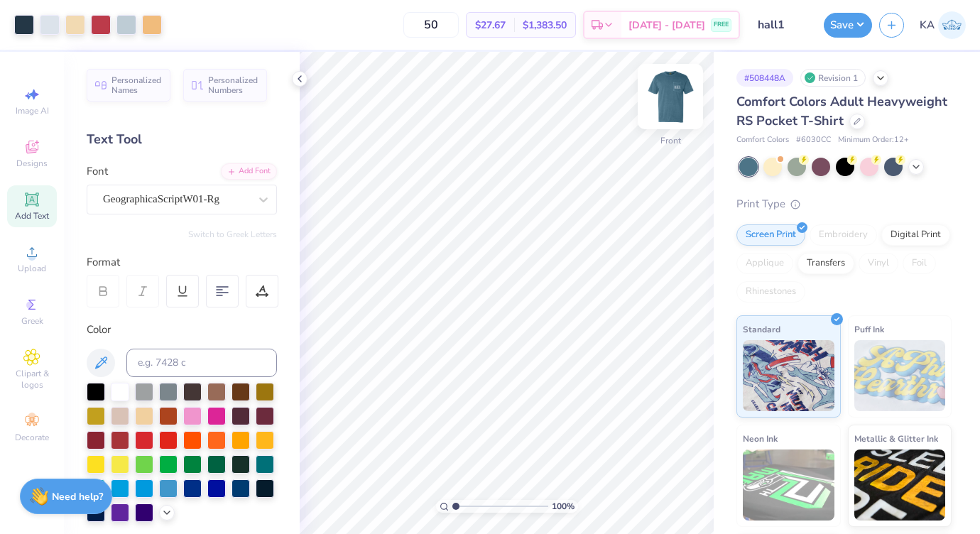
click at [671, 116] on img at bounding box center [670, 96] width 57 height 57
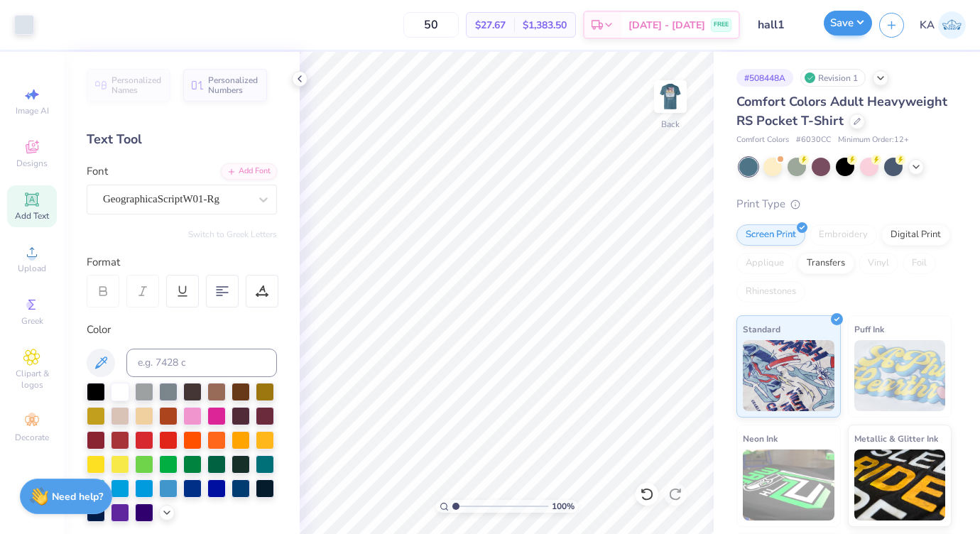
click at [796, 29] on button "Save" at bounding box center [848, 23] width 48 height 25
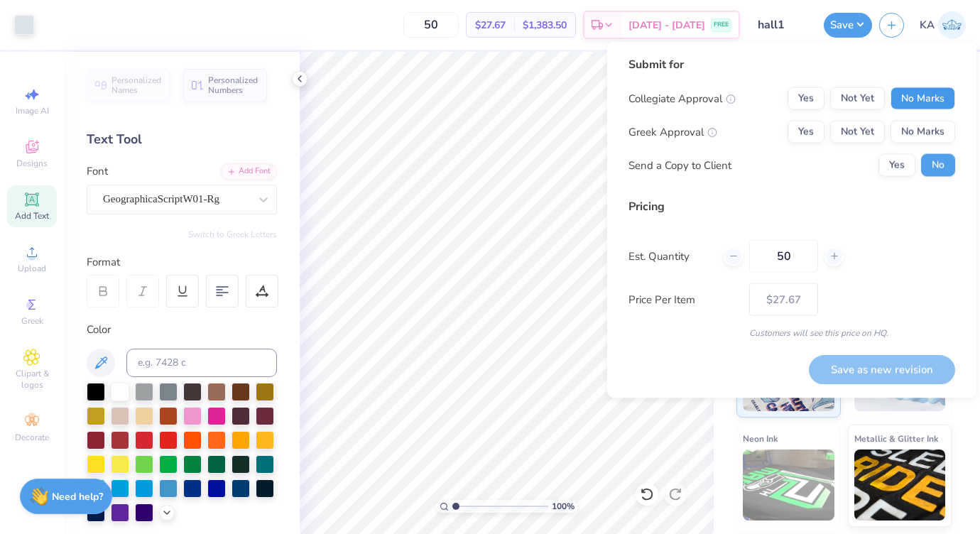
click at [796, 106] on button "No Marks" at bounding box center [923, 98] width 65 height 23
click at [796, 126] on button "No Marks" at bounding box center [923, 132] width 65 height 23
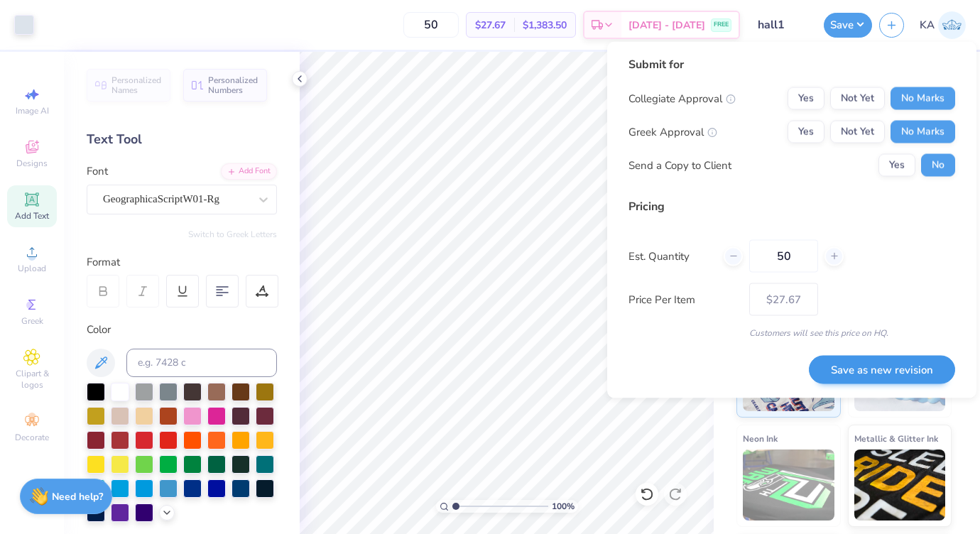
click at [796, 378] on button "Save as new revision" at bounding box center [882, 369] width 146 height 29
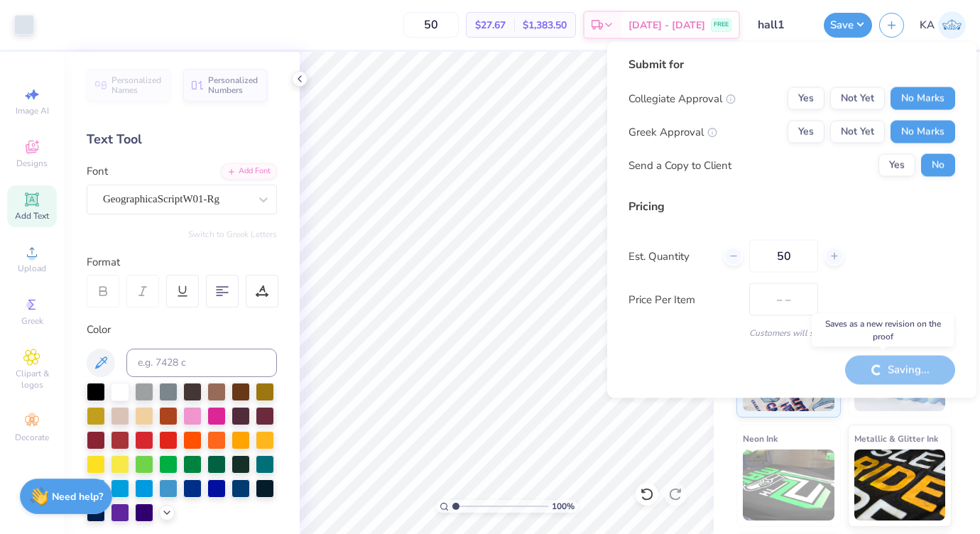
type input "$27.67"
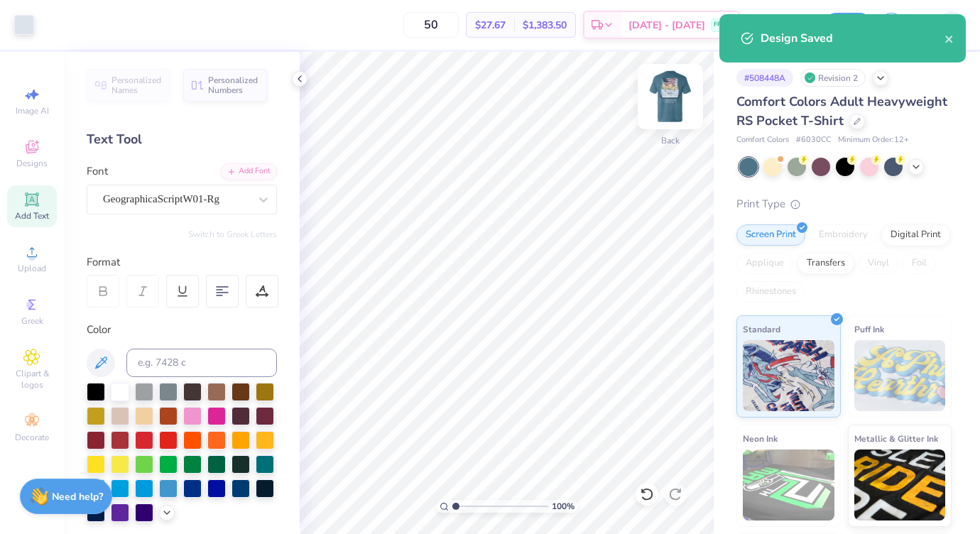
click at [671, 97] on img at bounding box center [670, 96] width 57 height 57
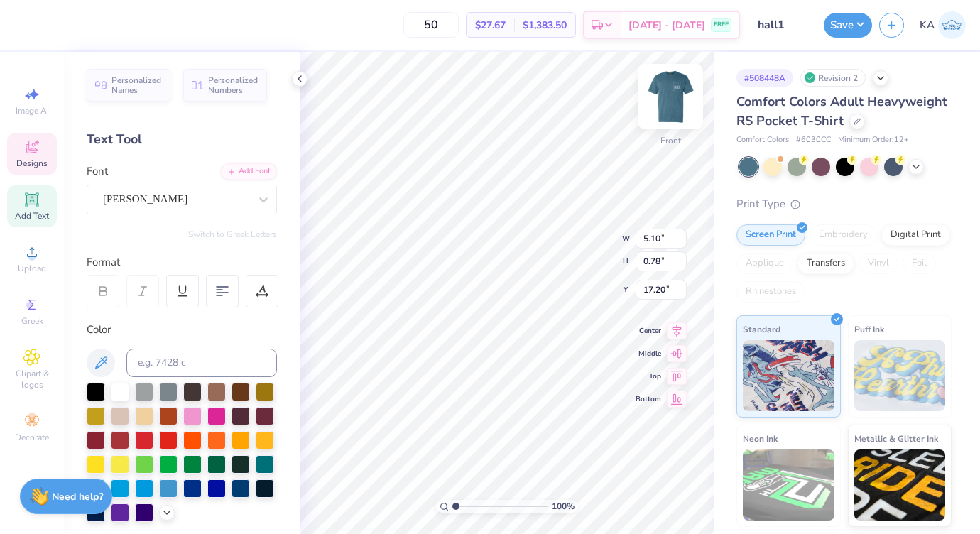
click at [669, 84] on img at bounding box center [670, 96] width 57 height 57
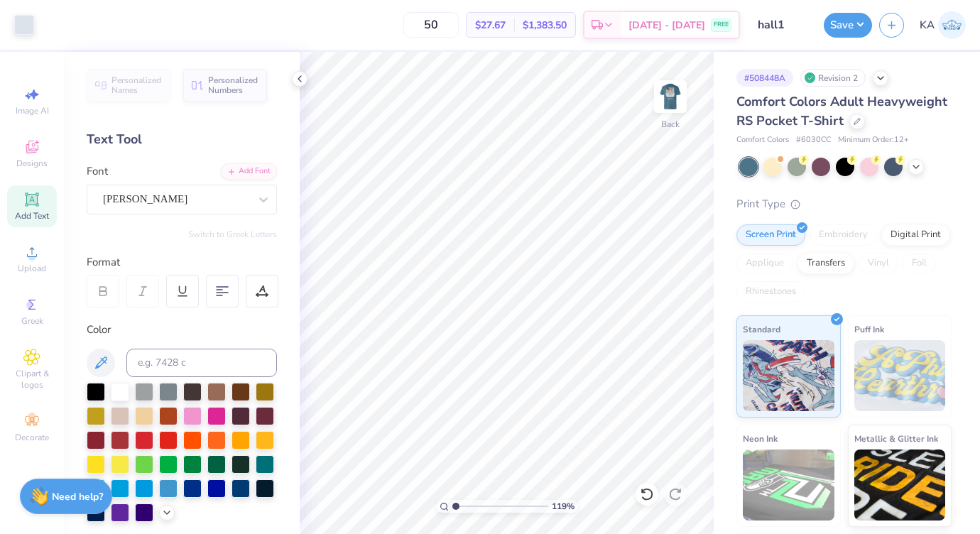
click at [455, 511] on input "range" at bounding box center [500, 506] width 96 height 13
type input "2.38"
drag, startPoint x: 455, startPoint y: 505, endPoint x: 469, endPoint y: 505, distance: 13.5
click at [469, 505] on input "range" at bounding box center [500, 506] width 96 height 13
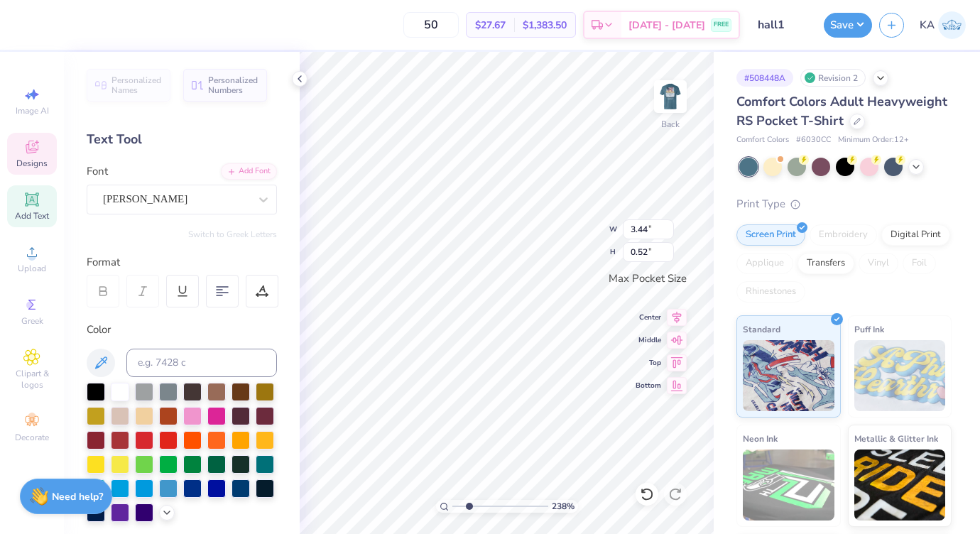
type textarea "ST. ANTHONY"
click at [599, 222] on div "238 % Back W 3.44 H 0.52 Y Center Middle Top Bottom" at bounding box center [507, 293] width 414 height 482
type input "3.06"
type input "0.63"
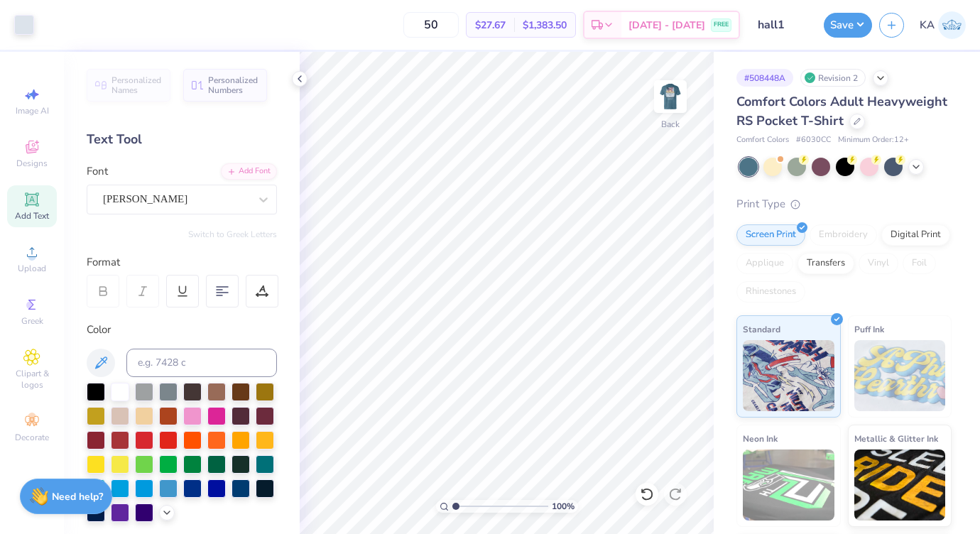
drag, startPoint x: 465, startPoint y: 506, endPoint x: 434, endPoint y: 506, distance: 31.3
type input "1"
click at [434, 506] on div "100 %" at bounding box center [507, 293] width 482 height 482
type textarea "p"
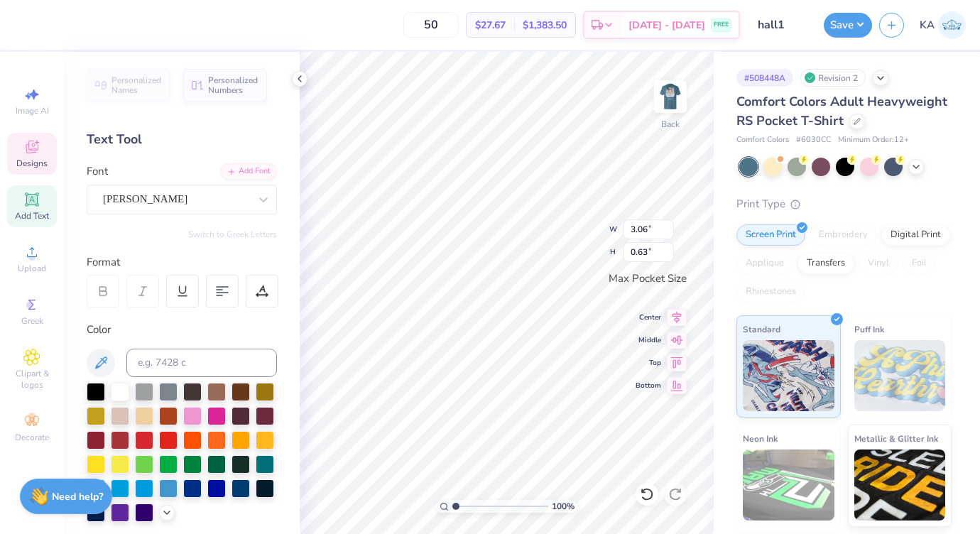
scroll to position [0, 3]
type textarea "POOL PARTY"
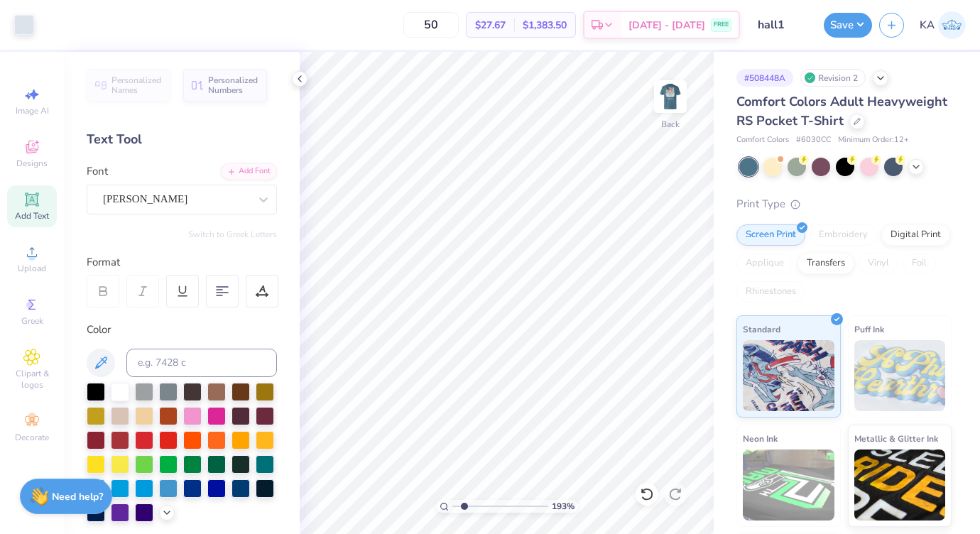
type input "2.01"
drag, startPoint x: 454, startPoint y: 502, endPoint x: 465, endPoint y: 502, distance: 11.4
click at [465, 502] on input "range" at bounding box center [500, 506] width 96 height 13
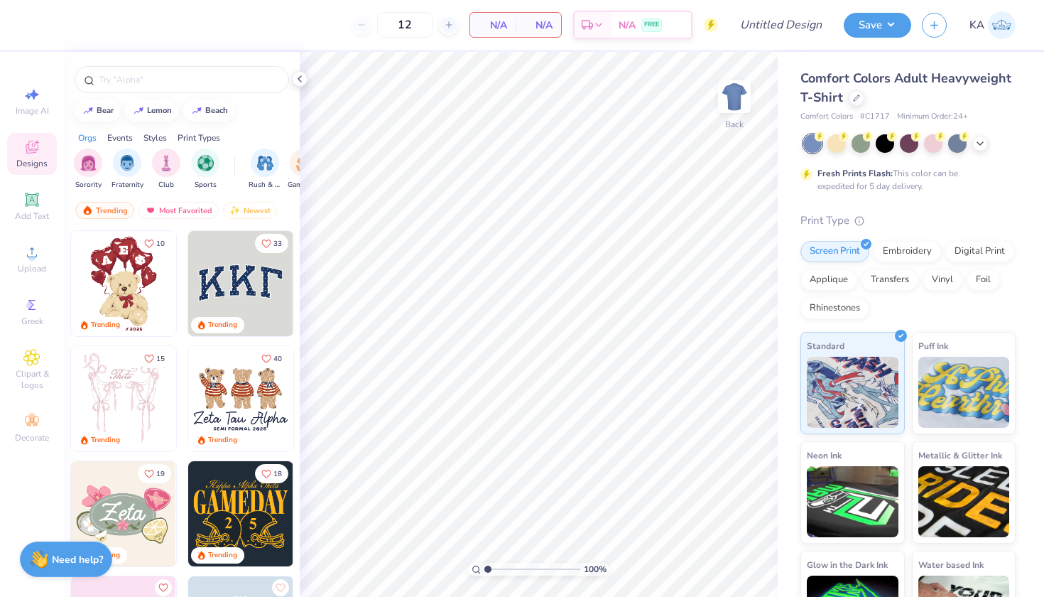
click at [866, 99] on div "Comfort Colors Adult Heavyweight T-Shirt" at bounding box center [908, 88] width 215 height 38
click at [850, 96] on div at bounding box center [857, 97] width 16 height 16
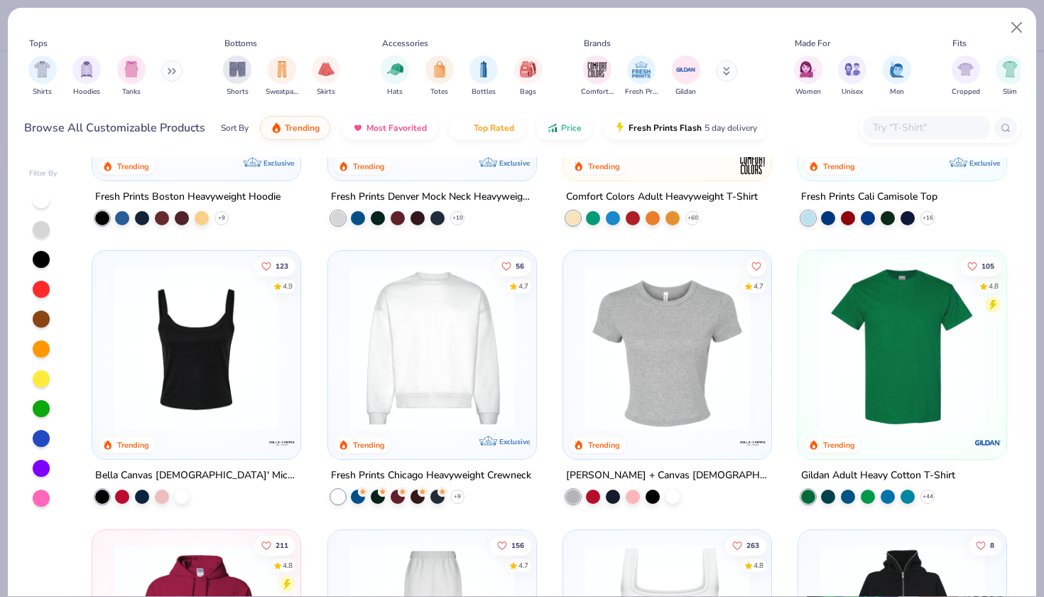
scroll to position [202, 0]
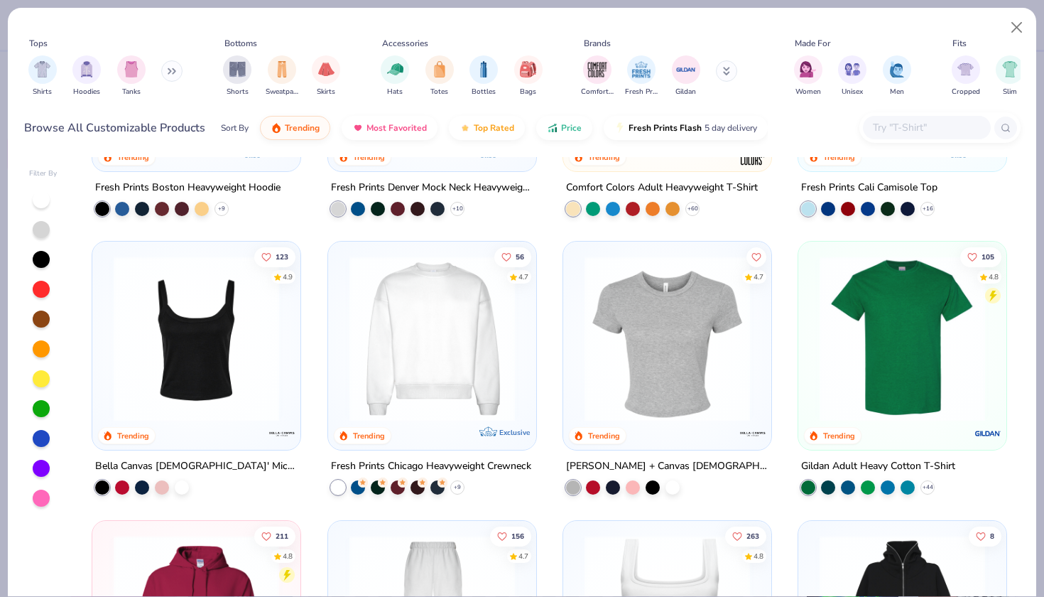
click at [896, 440] on div "105 4.8 Trending" at bounding box center [902, 346] width 208 height 208
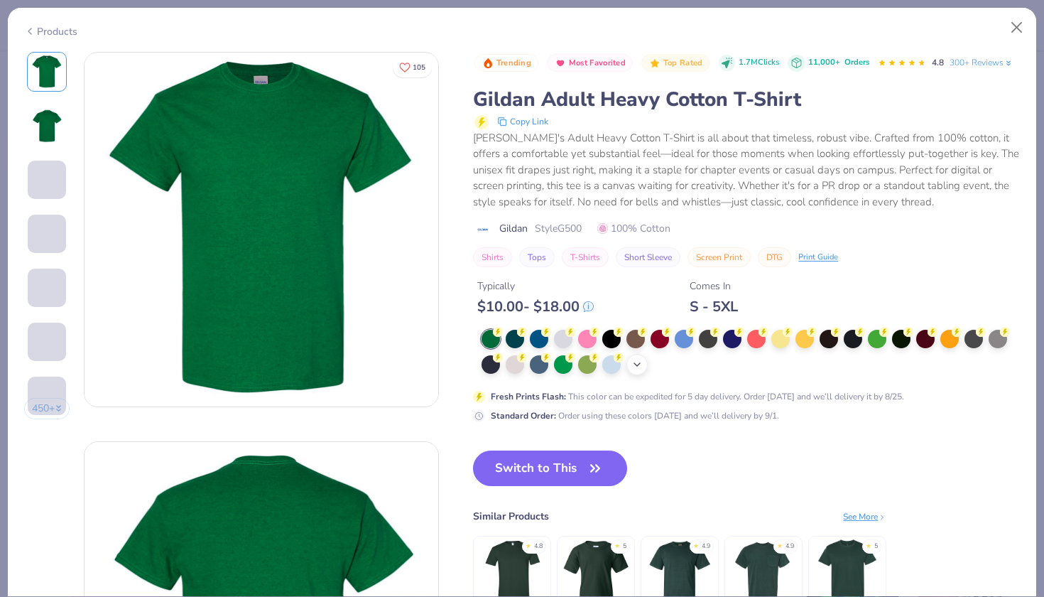
click at [641, 359] on icon at bounding box center [636, 364] width 11 height 11
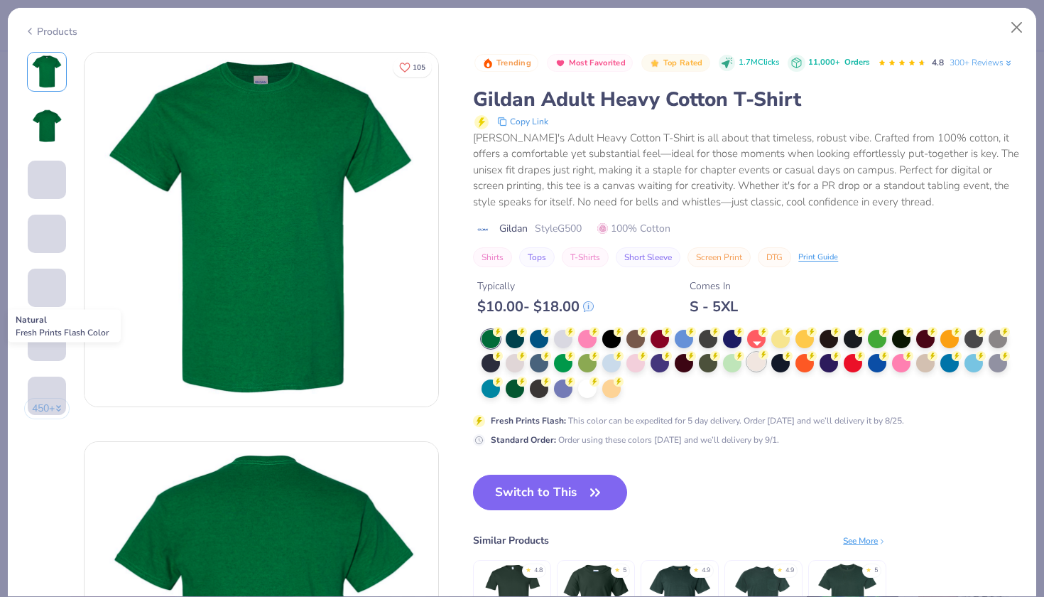
click at [751, 356] on div at bounding box center [756, 361] width 18 height 18
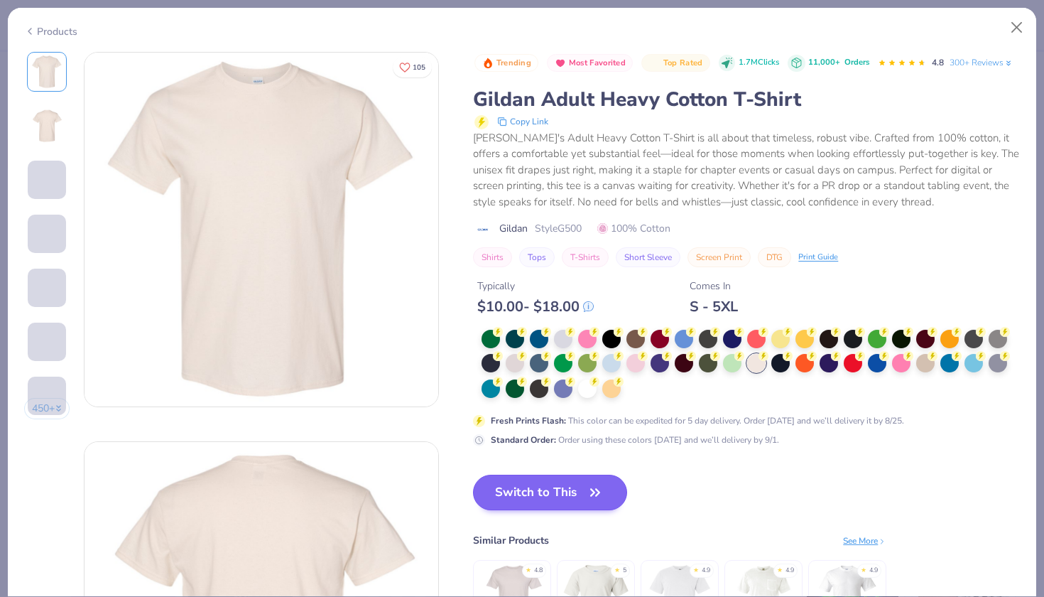
click at [522, 489] on button "Switch to This" at bounding box center [550, 492] width 154 height 36
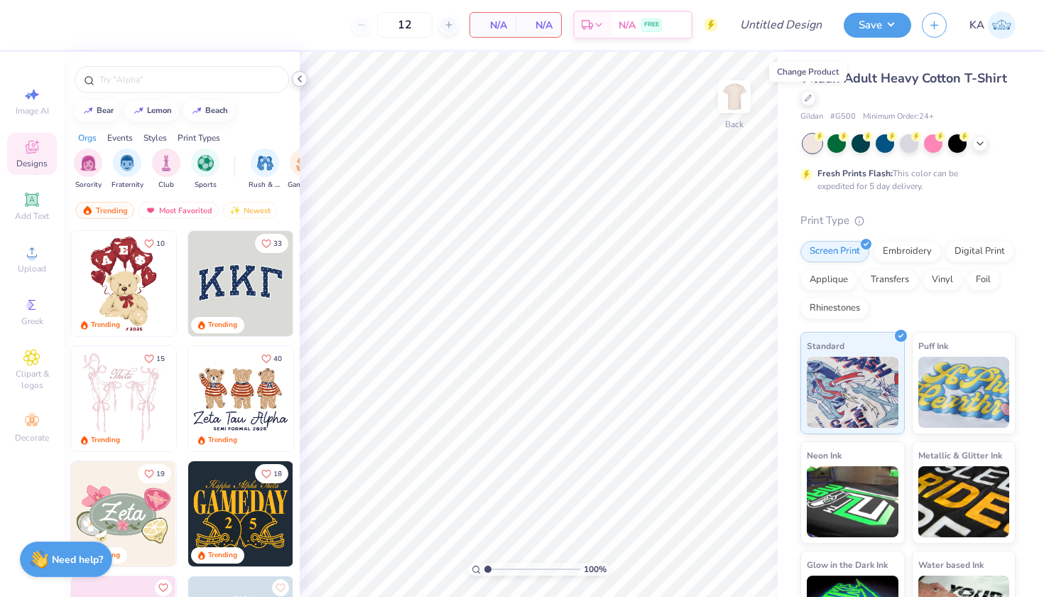
click at [303, 76] on icon at bounding box center [299, 78] width 11 height 11
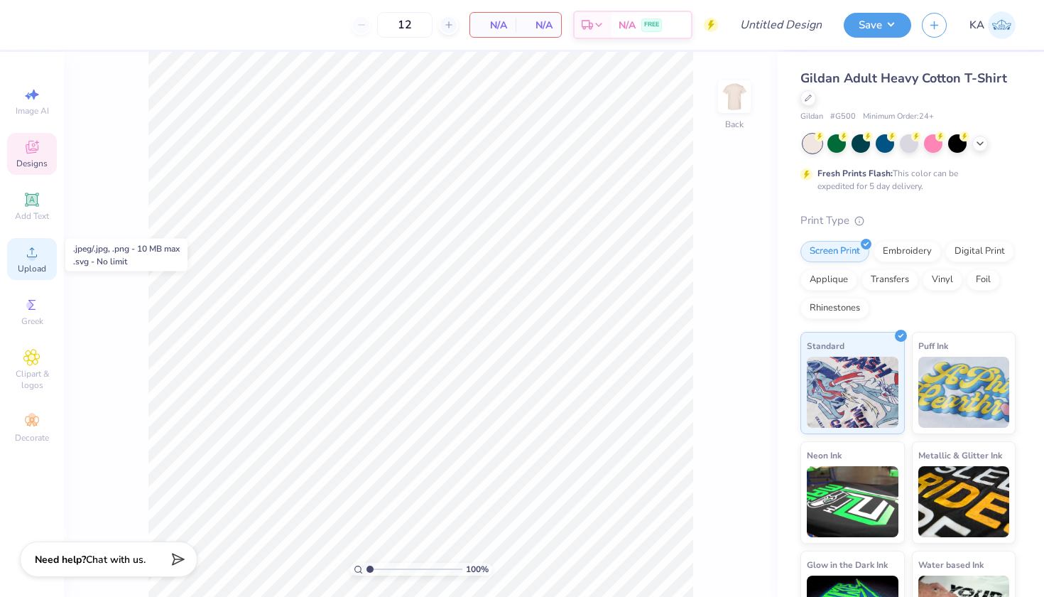
click at [31, 259] on circle at bounding box center [32, 257] width 8 height 8
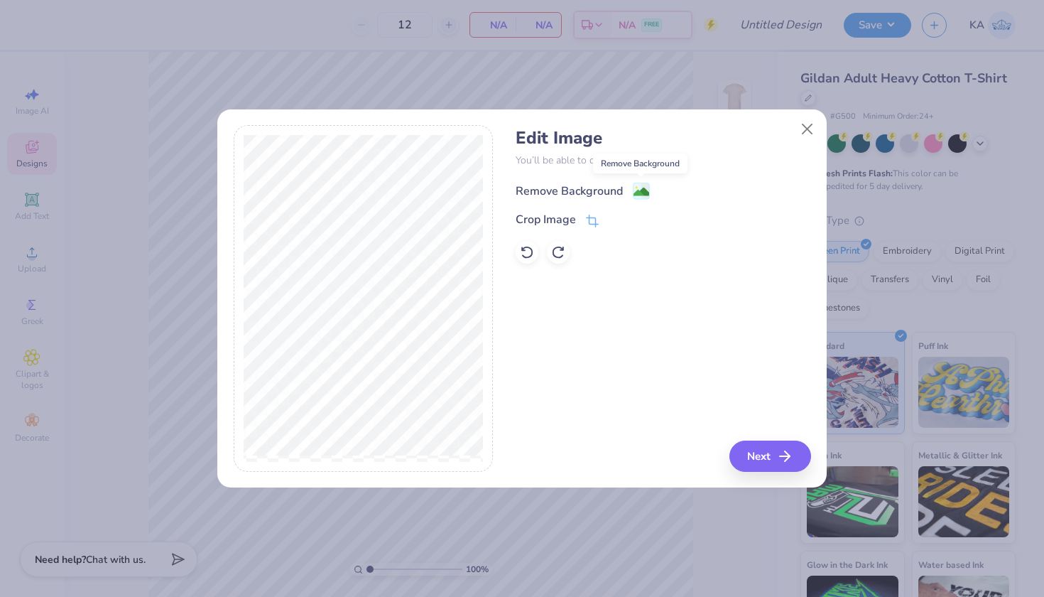
click at [640, 193] on image at bounding box center [642, 192] width 16 height 16
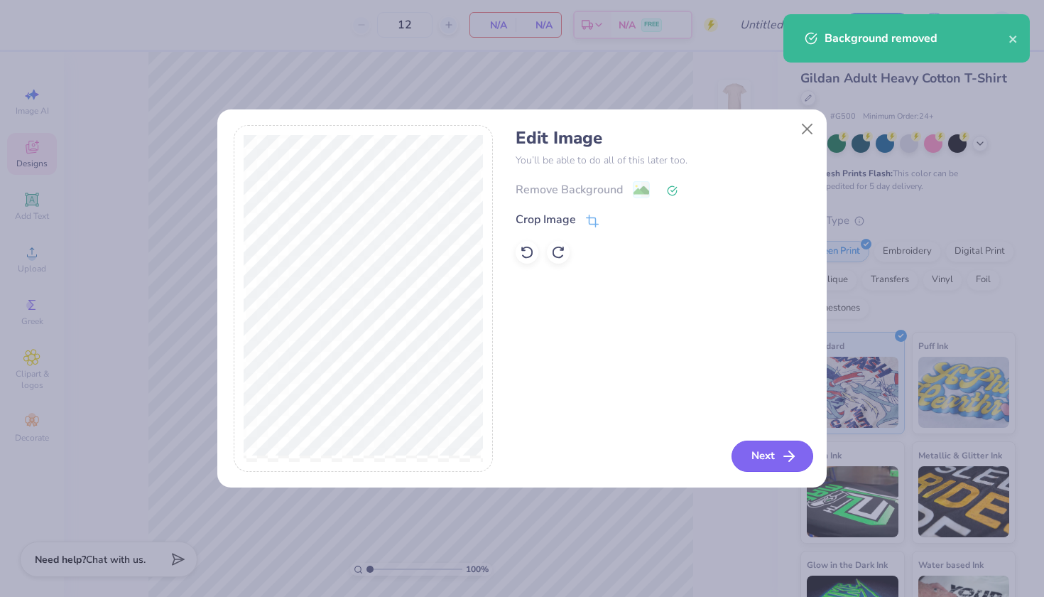
click at [759, 455] on button "Next" at bounding box center [773, 455] width 82 height 31
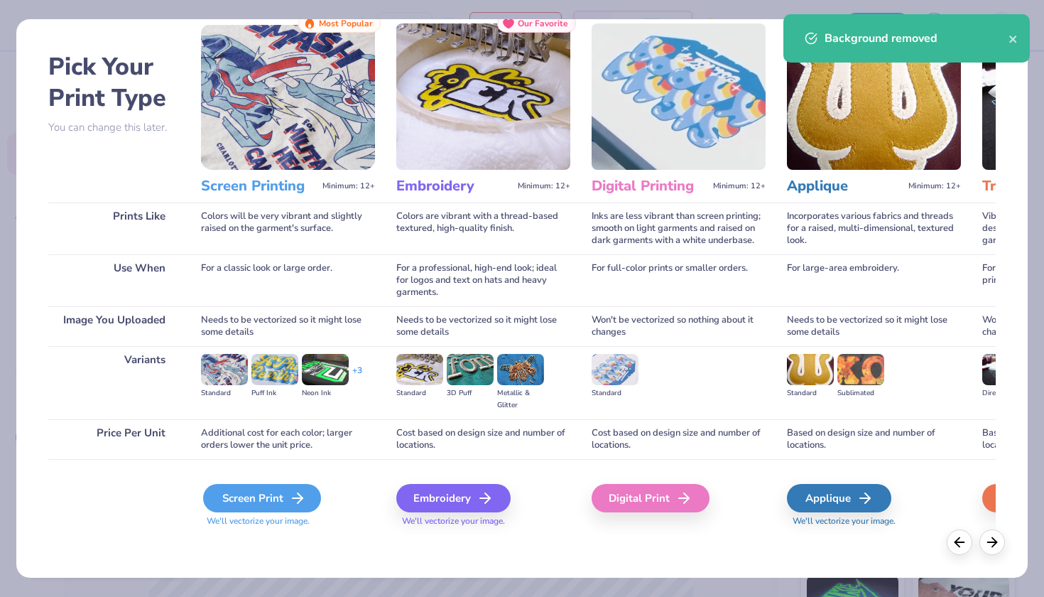
scroll to position [40, 0]
click at [222, 504] on div "Screen Print" at bounding box center [262, 498] width 118 height 28
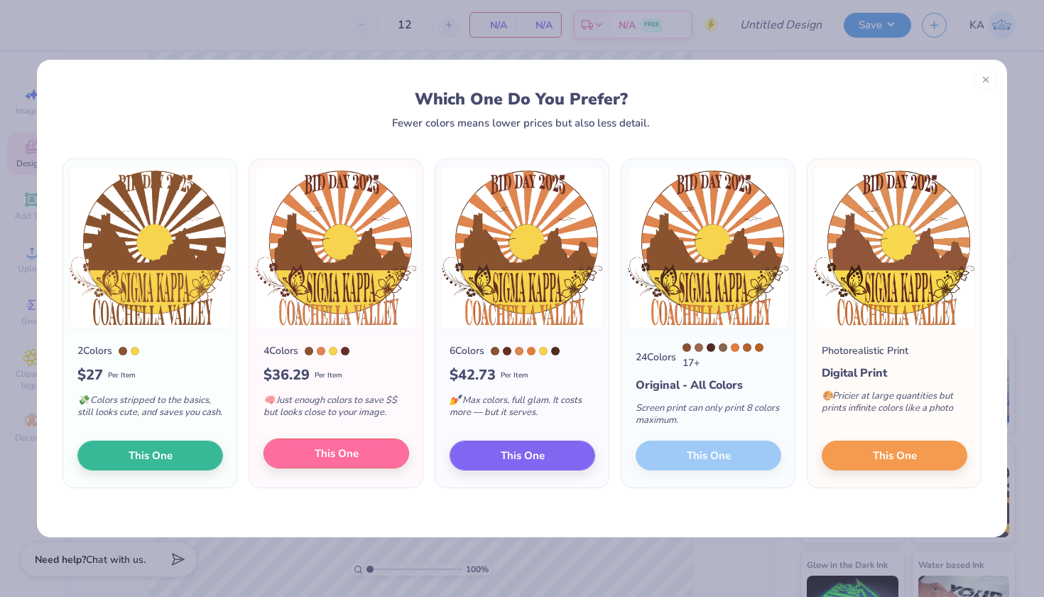
click at [325, 457] on span "This One" at bounding box center [337, 453] width 44 height 16
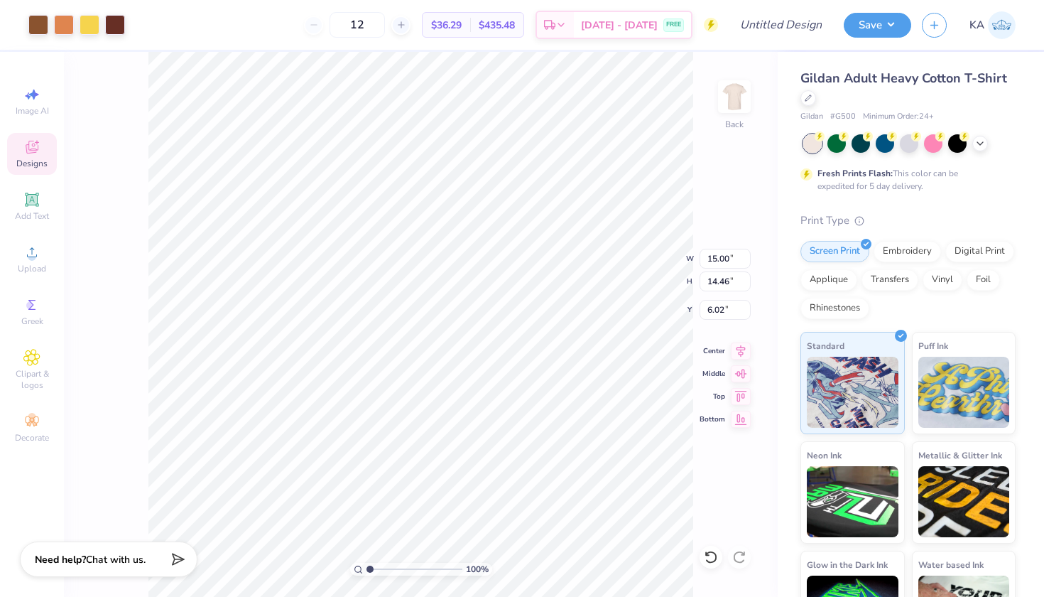
type input "11.91"
type input "11.48"
type input "3.00"
click at [362, 9] on div "12 $36.29 Per Item $435.48 Total Est. Delivery Aug 29 - Sep 1 FREE" at bounding box center [427, 25] width 582 height 50
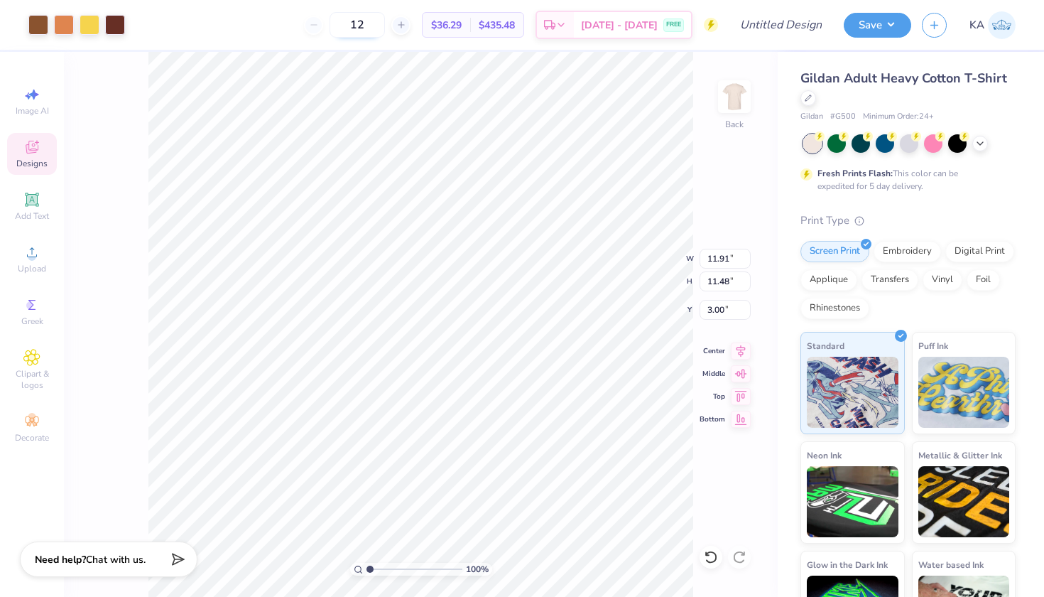
click at [362, 23] on input "12" at bounding box center [357, 25] width 55 height 26
type input "48"
type input "9.77"
type input "9.42"
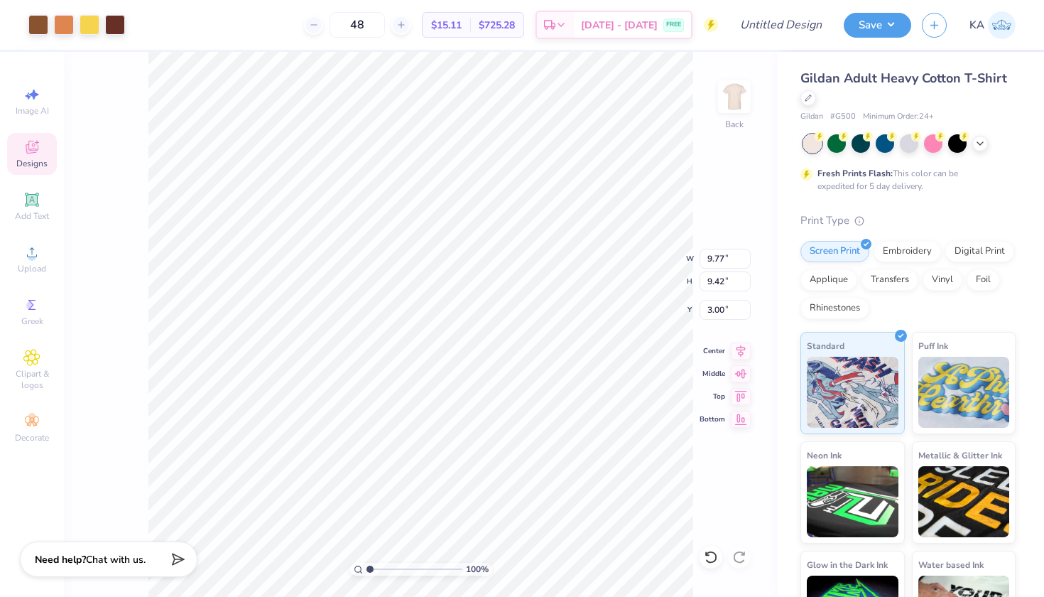
type input "2.36"
type input "11.16"
type input "10.76"
type input "3.00"
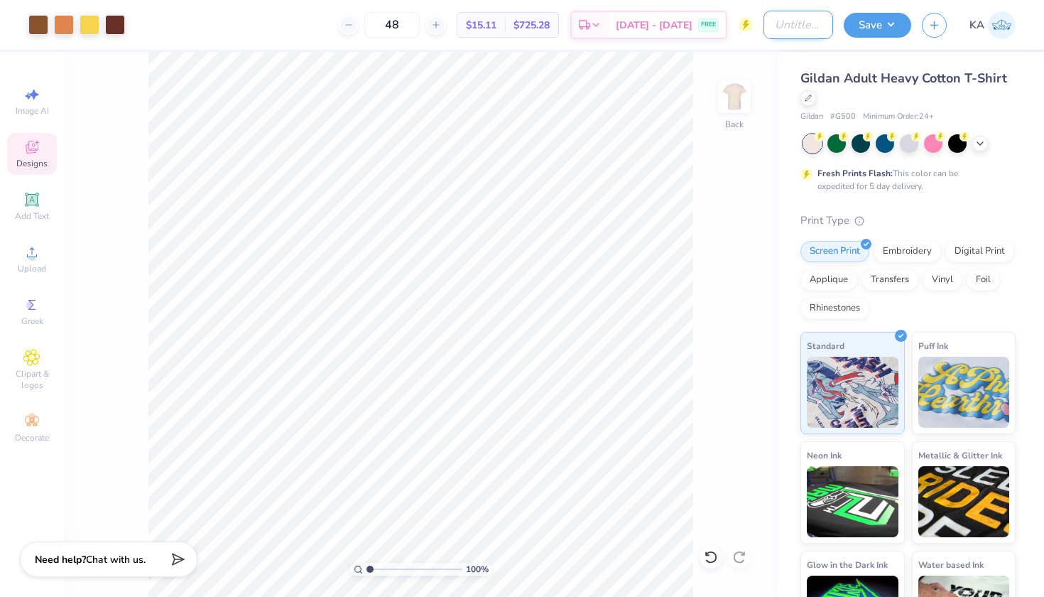
click at [771, 36] on input "Design Title" at bounding box center [799, 25] width 70 height 28
type input "k"
type input "sk bid day"
click at [879, 26] on button "Save" at bounding box center [877, 23] width 67 height 25
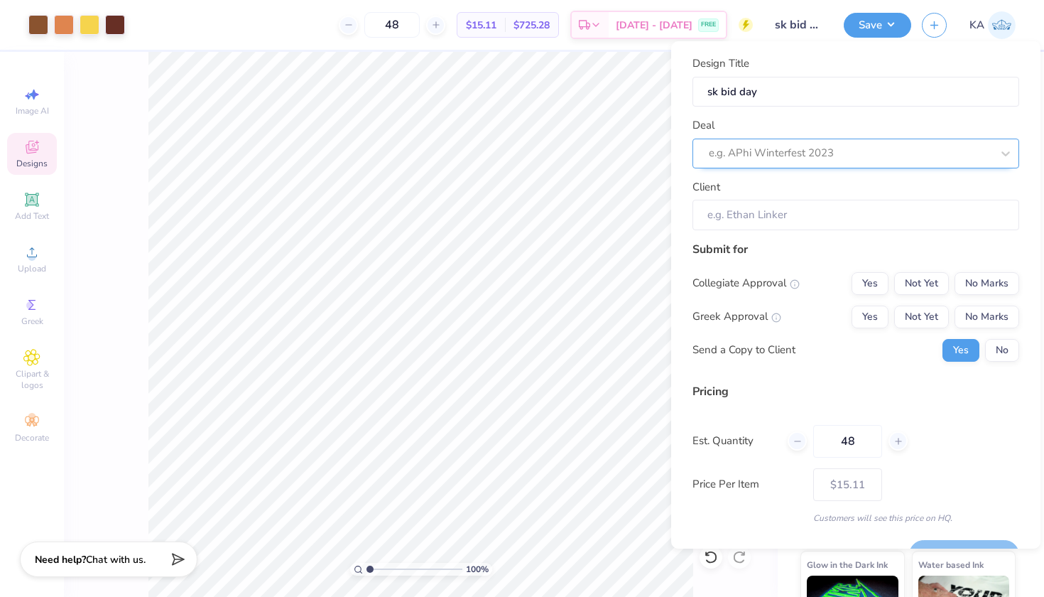
click at [749, 148] on div "e.g. APhi Winterfest 2023" at bounding box center [850, 153] width 283 height 16
type input "c"
type input "s"
click at [739, 149] on div "e.g. APhi Winterfest 2023" at bounding box center [850, 153] width 283 height 16
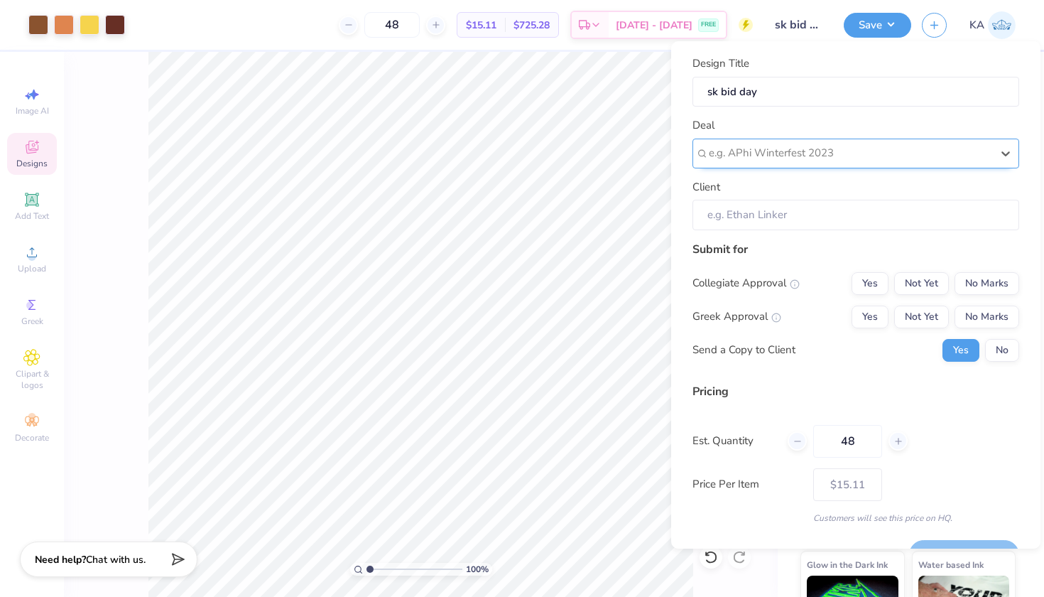
click at [739, 149] on div "e.g. APhi Winterfest 2023" at bounding box center [850, 153] width 283 height 16
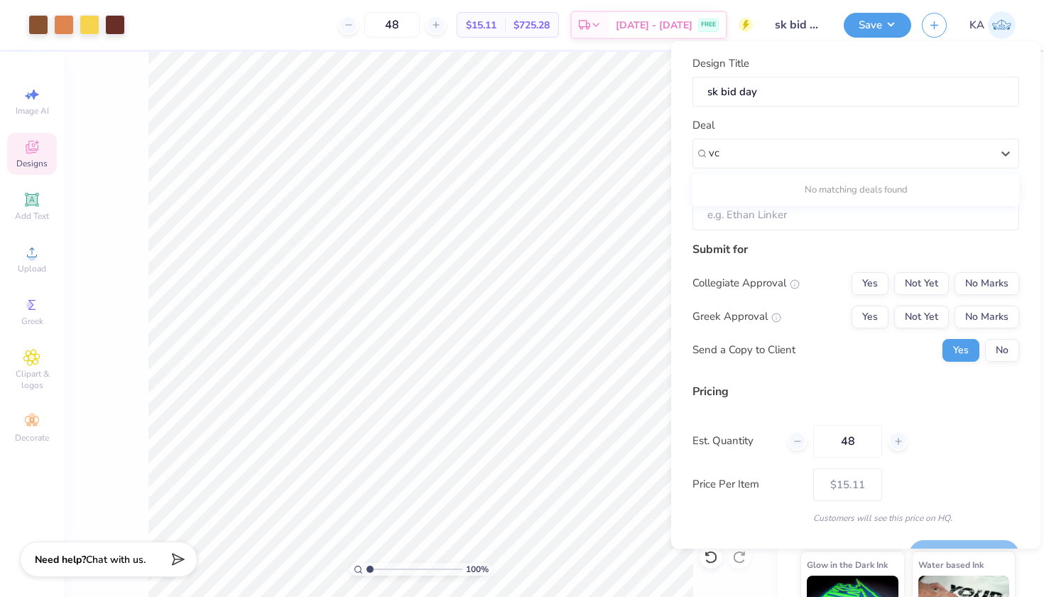
type input "v"
type input "cmu"
click at [800, 290] on div "Collegiate Approval Yes Not Yet No Marks" at bounding box center [856, 283] width 327 height 23
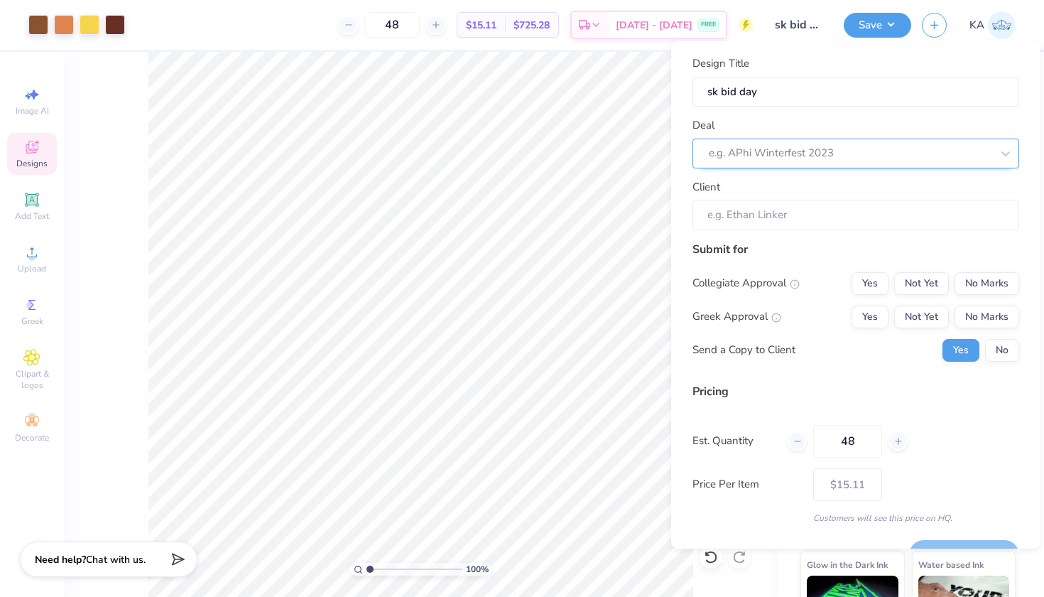
click at [756, 160] on div at bounding box center [850, 152] width 283 height 19
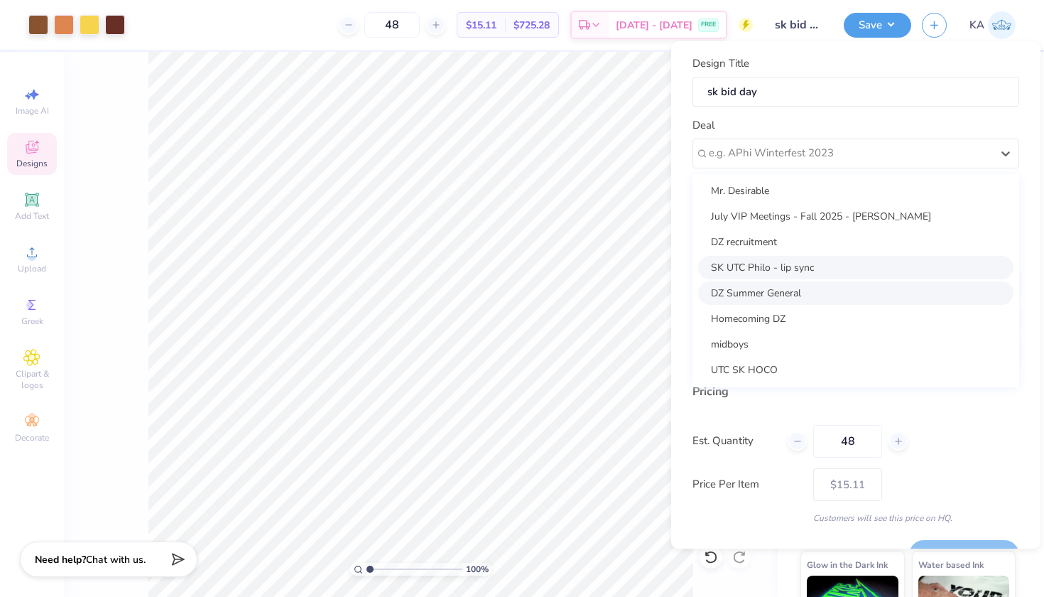
scroll to position [118, 0]
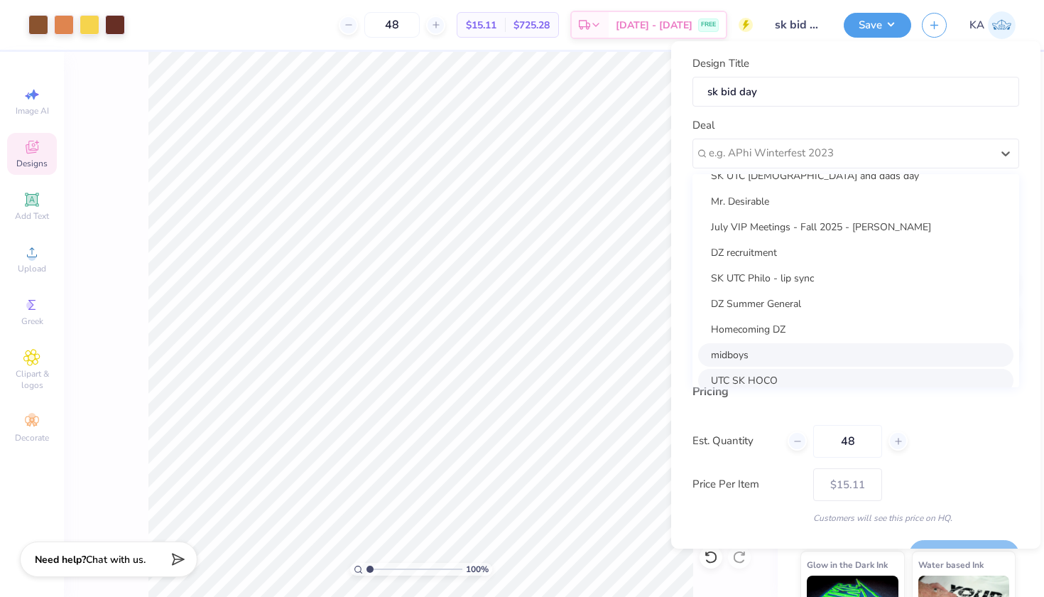
click at [726, 356] on div "midboys" at bounding box center [855, 354] width 315 height 23
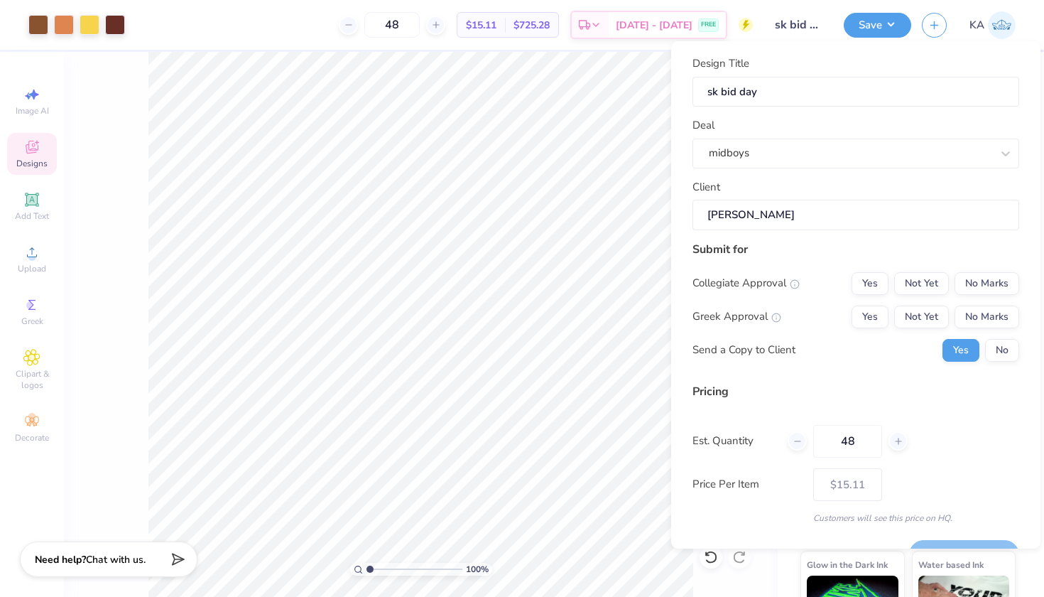
type input "Sophie Austin"
click at [986, 282] on button "No Marks" at bounding box center [987, 283] width 65 height 23
click at [986, 325] on button "No Marks" at bounding box center [987, 316] width 65 height 23
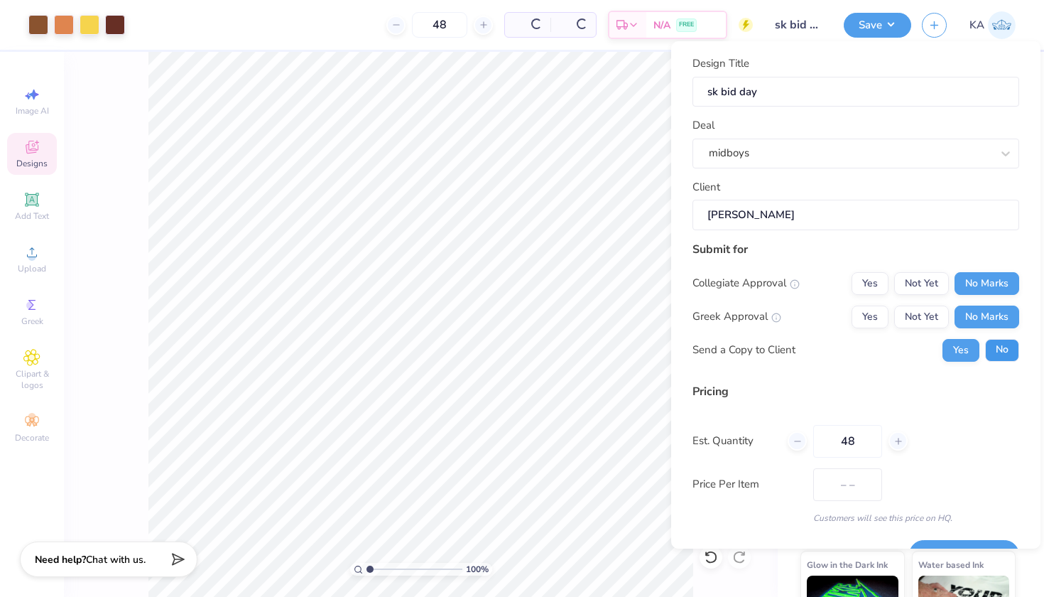
click at [999, 349] on button "No" at bounding box center [1002, 350] width 34 height 23
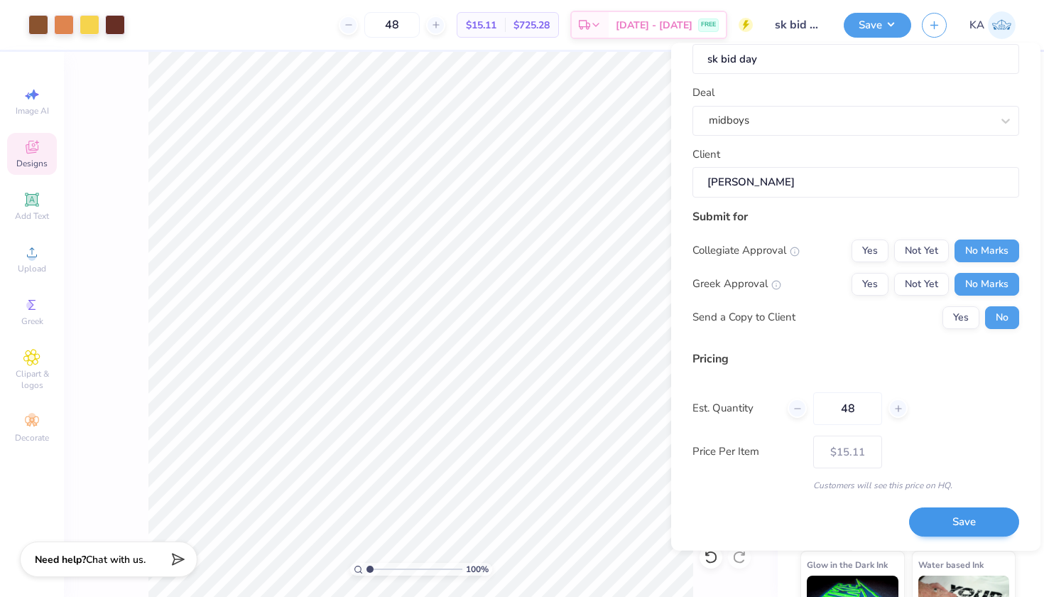
scroll to position [33, 0]
click at [956, 527] on button "Save" at bounding box center [964, 523] width 110 height 29
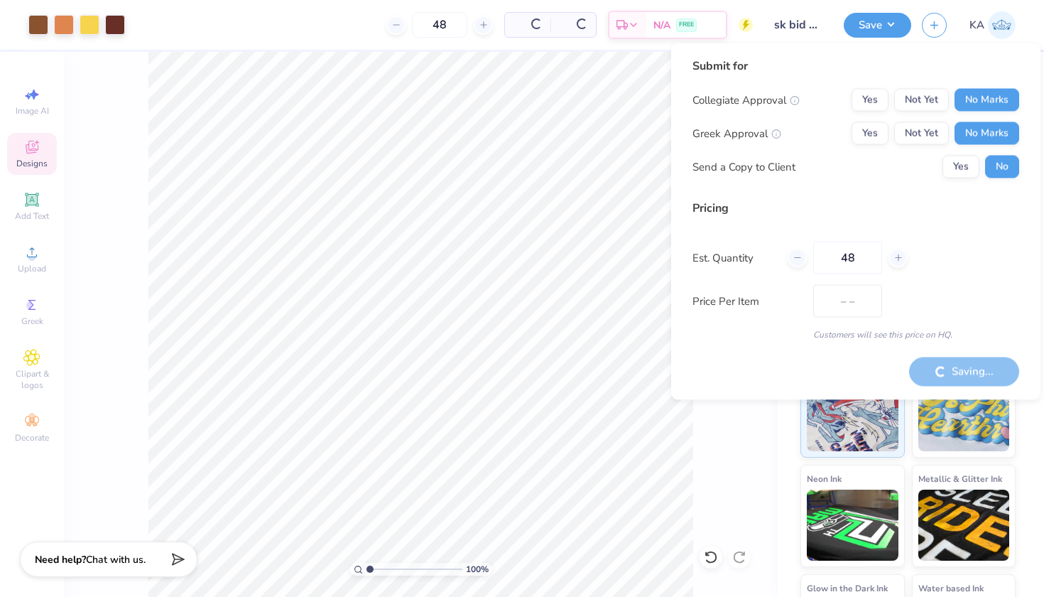
type input "$15.11"
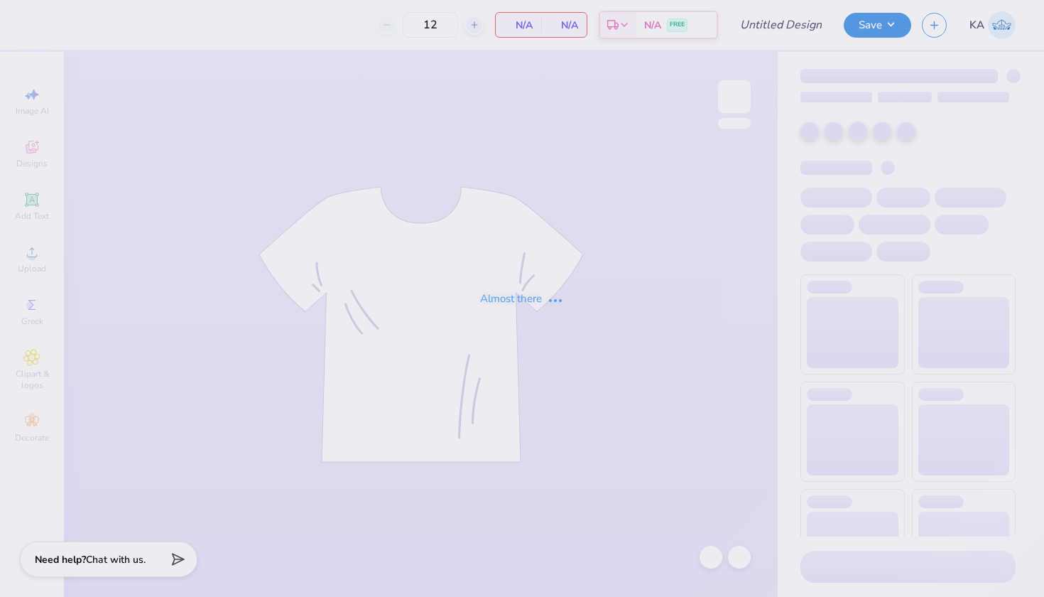
type input "hall1"
type input "50"
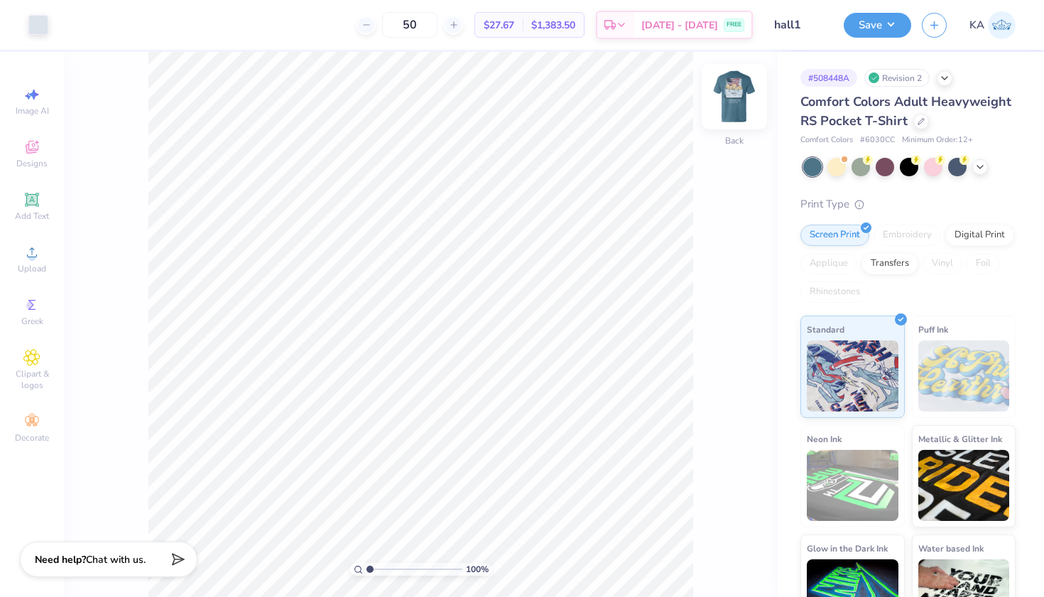
click at [730, 109] on img at bounding box center [734, 96] width 57 height 57
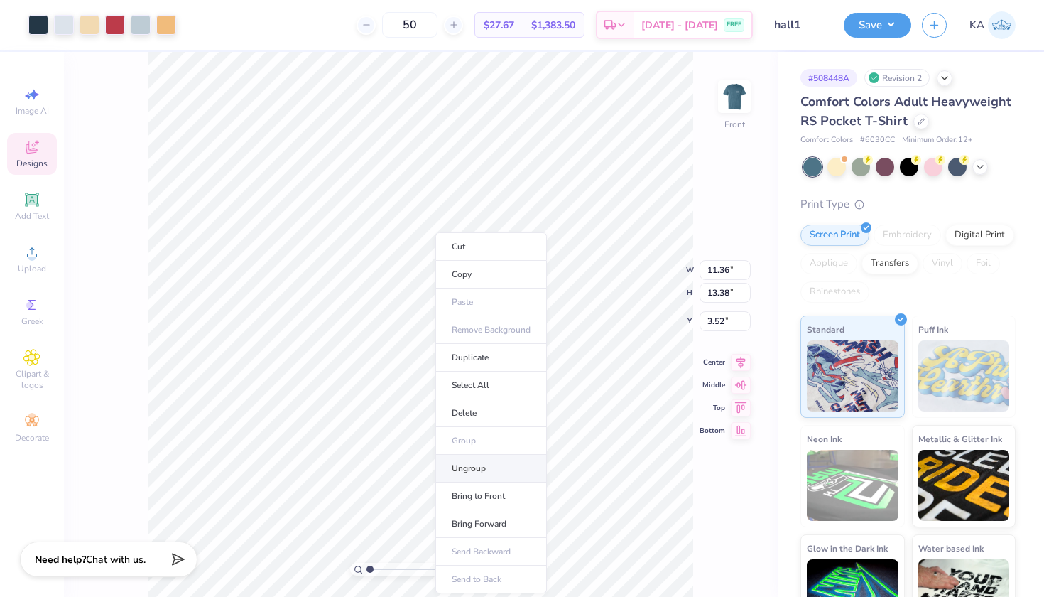
click at [467, 464] on li "Ungroup" at bounding box center [491, 469] width 112 height 28
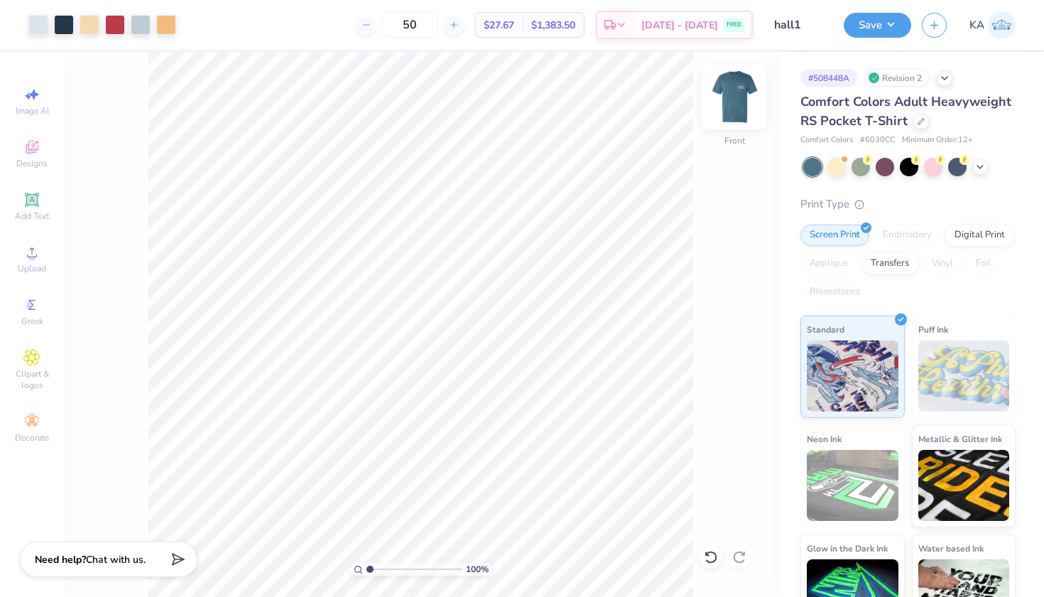
click at [742, 99] on img at bounding box center [734, 96] width 57 height 57
click at [742, 73] on div "100 % Back" at bounding box center [421, 324] width 714 height 545
click at [734, 102] on img at bounding box center [734, 96] width 57 height 57
drag, startPoint x: 374, startPoint y: 565, endPoint x: 406, endPoint y: 565, distance: 32.7
click at [406, 565] on input "range" at bounding box center [415, 569] width 96 height 13
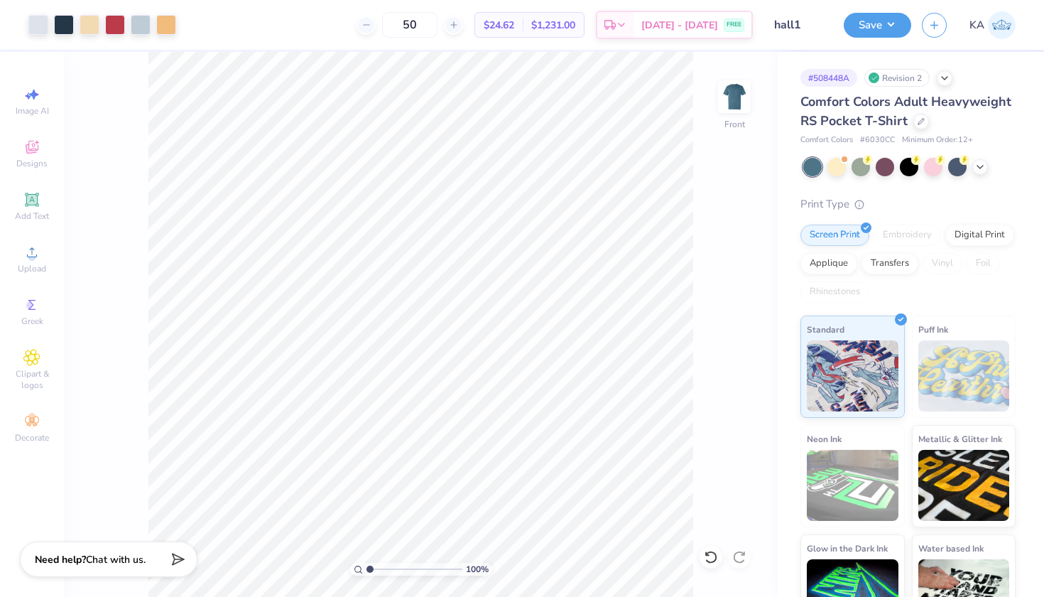
drag, startPoint x: 404, startPoint y: 568, endPoint x: 283, endPoint y: 566, distance: 120.8
click at [283, 566] on div "100 %" at bounding box center [420, 324] width 545 height 545
click at [728, 100] on img at bounding box center [734, 96] width 57 height 57
click at [28, 198] on icon at bounding box center [31, 199] width 11 height 11
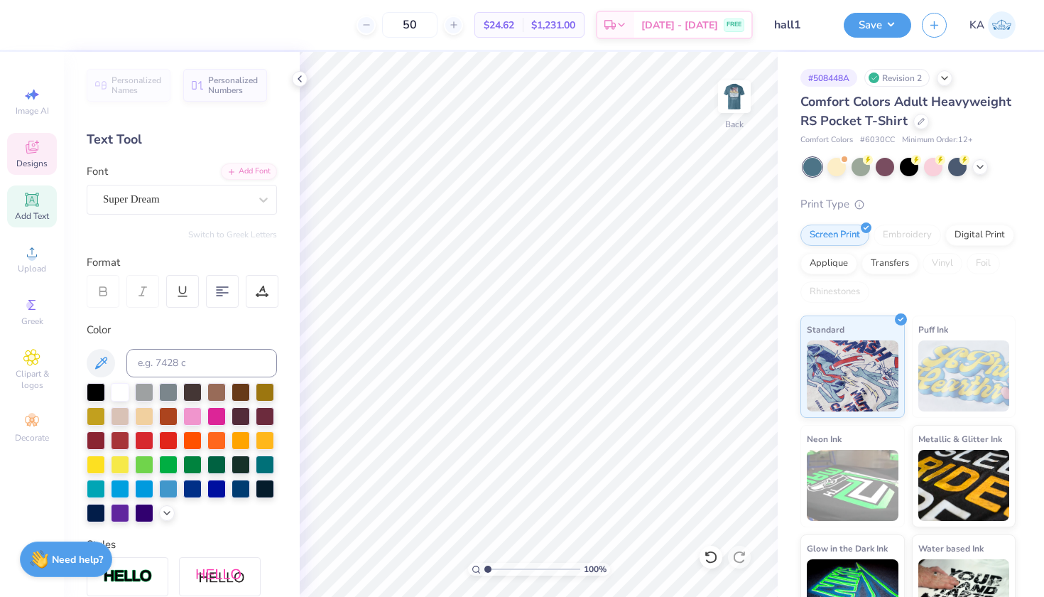
click at [45, 148] on div "Designs" at bounding box center [32, 154] width 50 height 42
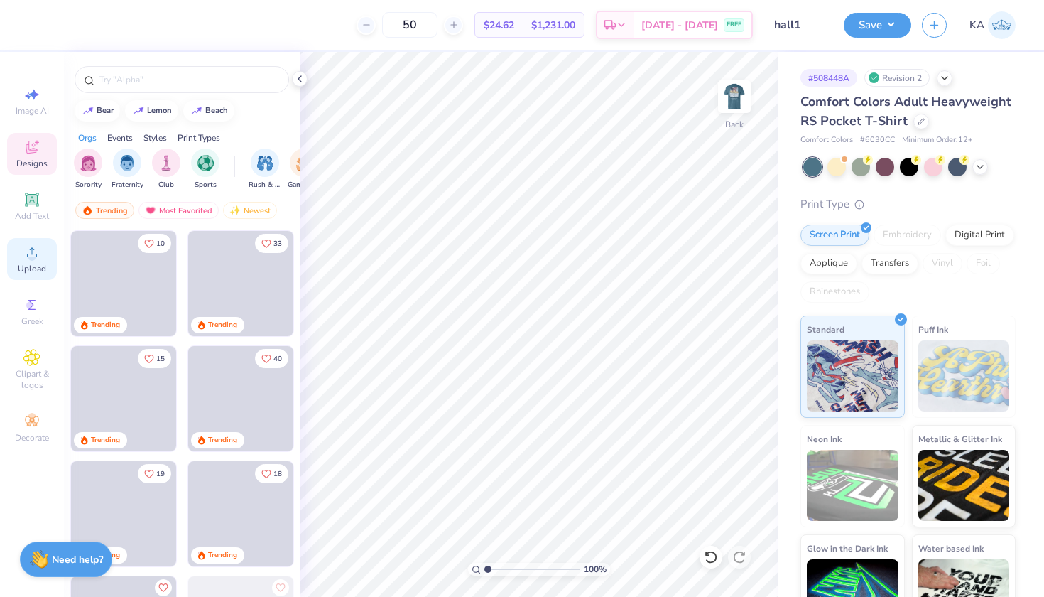
click at [25, 254] on icon at bounding box center [31, 252] width 17 height 17
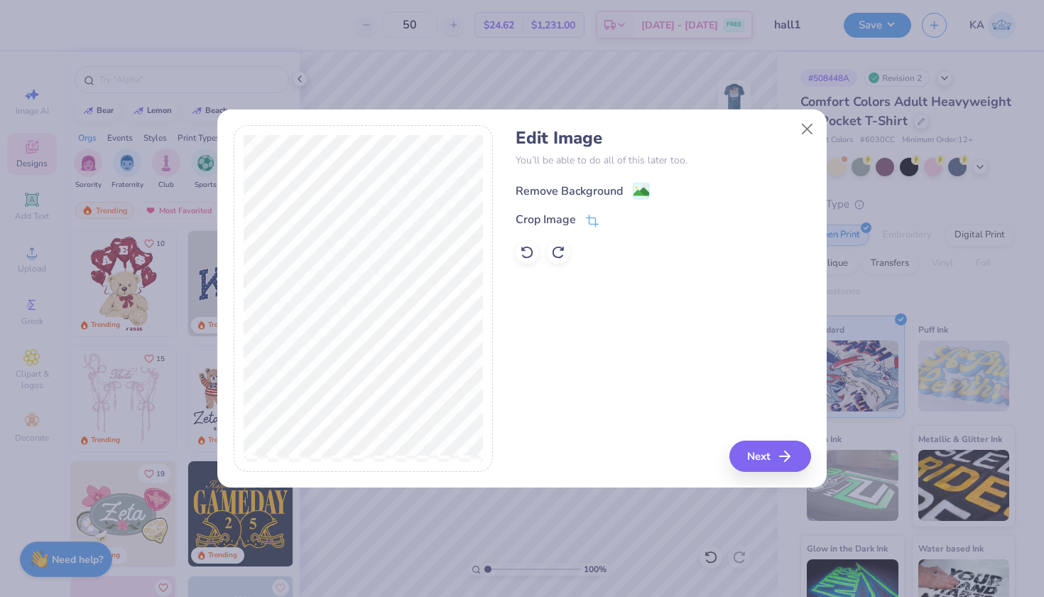
click at [630, 192] on div "Remove Background" at bounding box center [583, 191] width 134 height 18
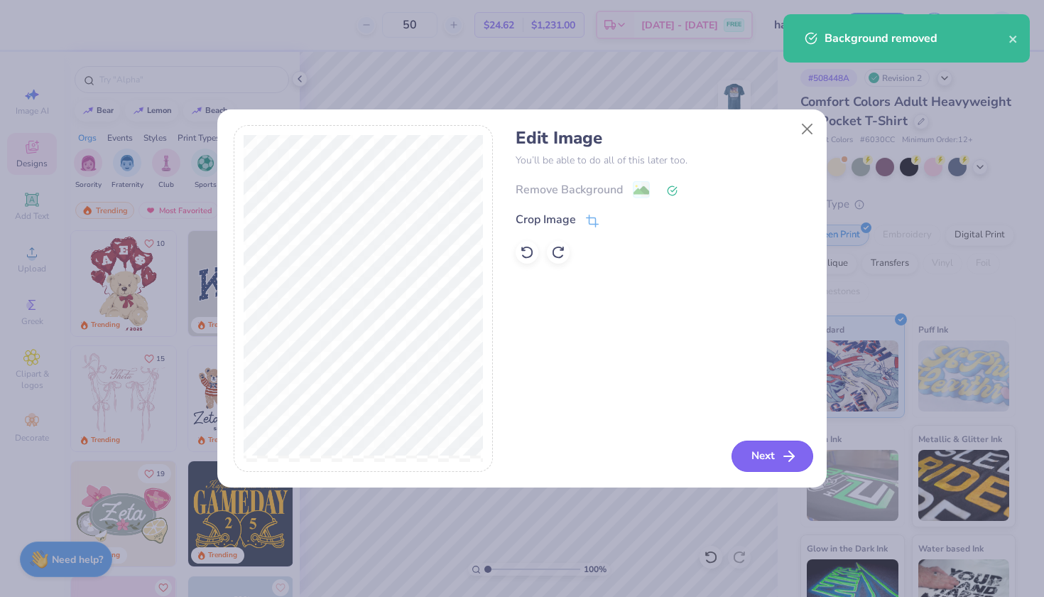
click at [750, 449] on button "Next" at bounding box center [773, 455] width 82 height 31
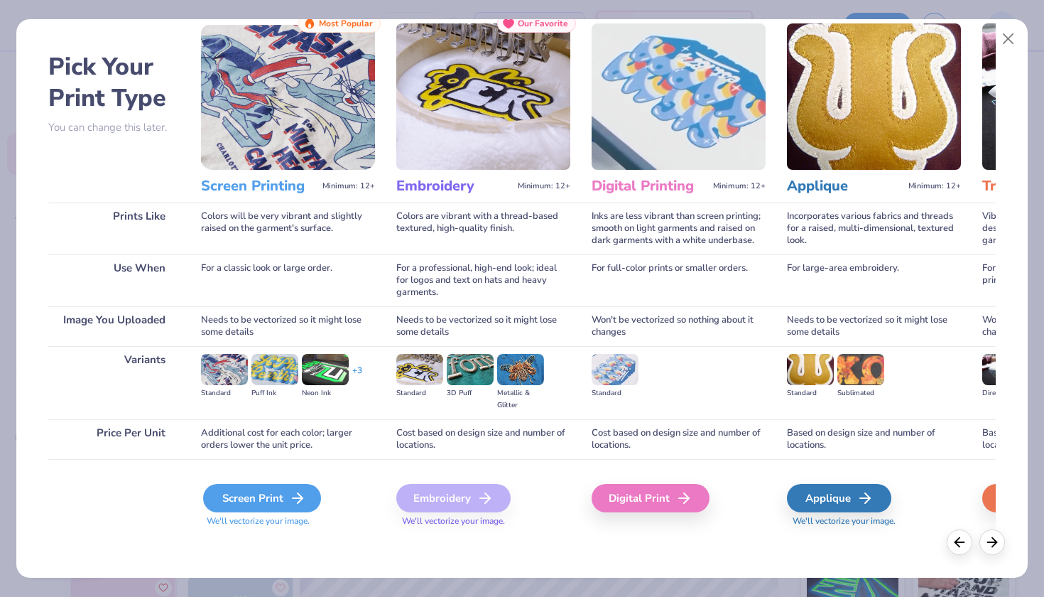
scroll to position [40, 0]
click at [241, 496] on div "Screen Print" at bounding box center [262, 498] width 118 height 28
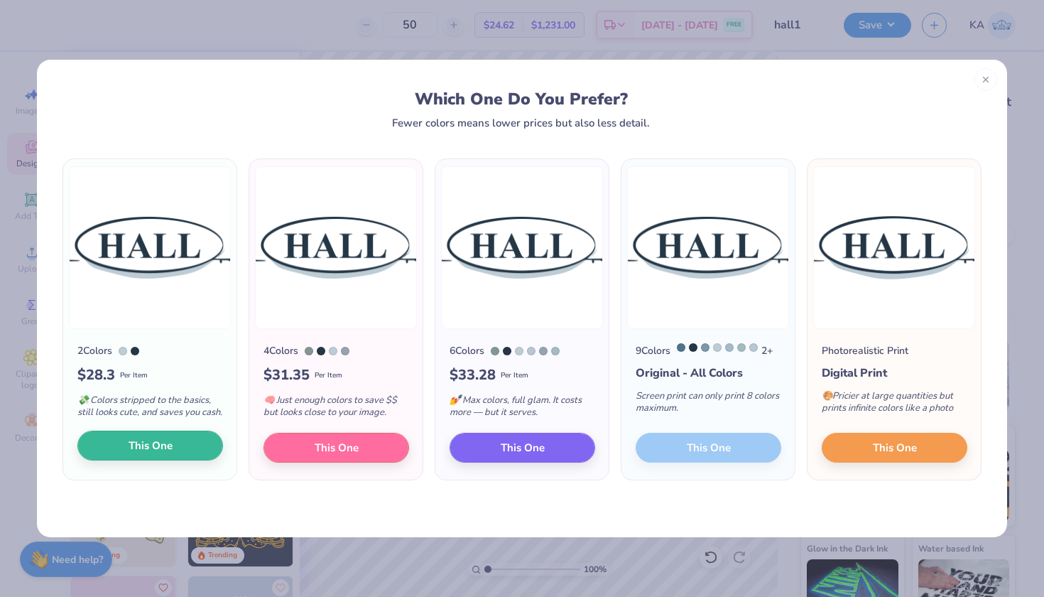
click at [125, 450] on button "This One" at bounding box center [150, 445] width 146 height 30
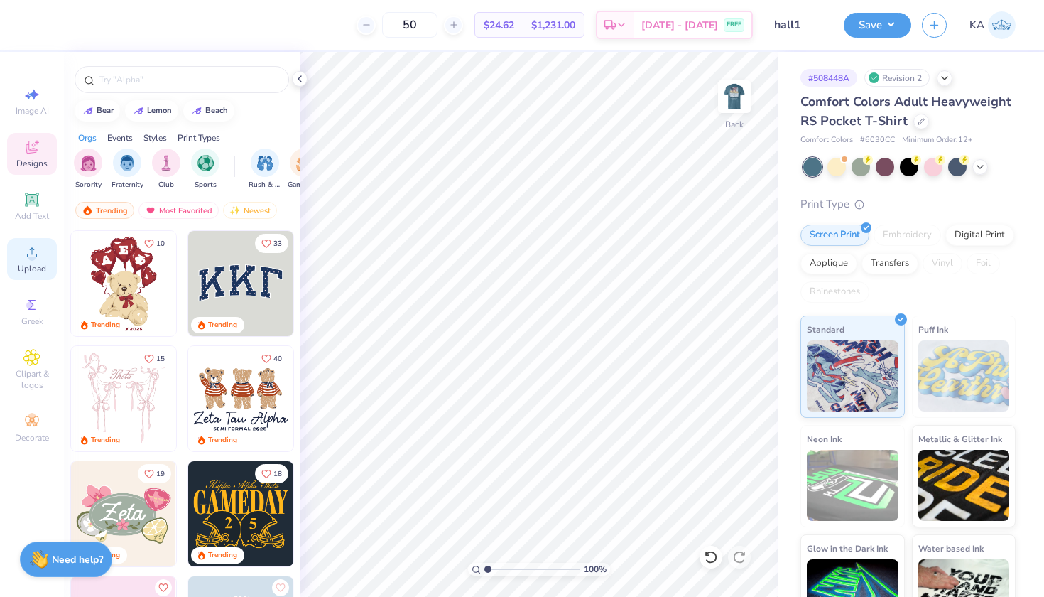
click at [31, 256] on circle at bounding box center [32, 257] width 8 height 8
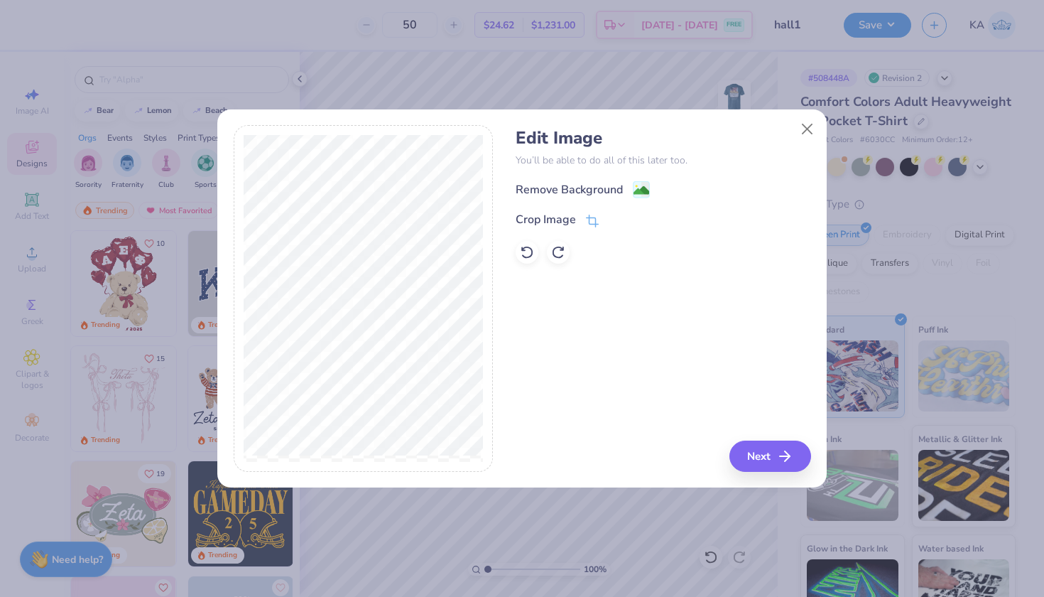
click at [602, 222] on div "Crop Image" at bounding box center [663, 219] width 295 height 17
click at [590, 220] on icon at bounding box center [594, 220] width 9 height 9
click at [641, 222] on button at bounding box center [636, 219] width 15 height 15
click at [763, 455] on button "Next" at bounding box center [773, 455] width 82 height 31
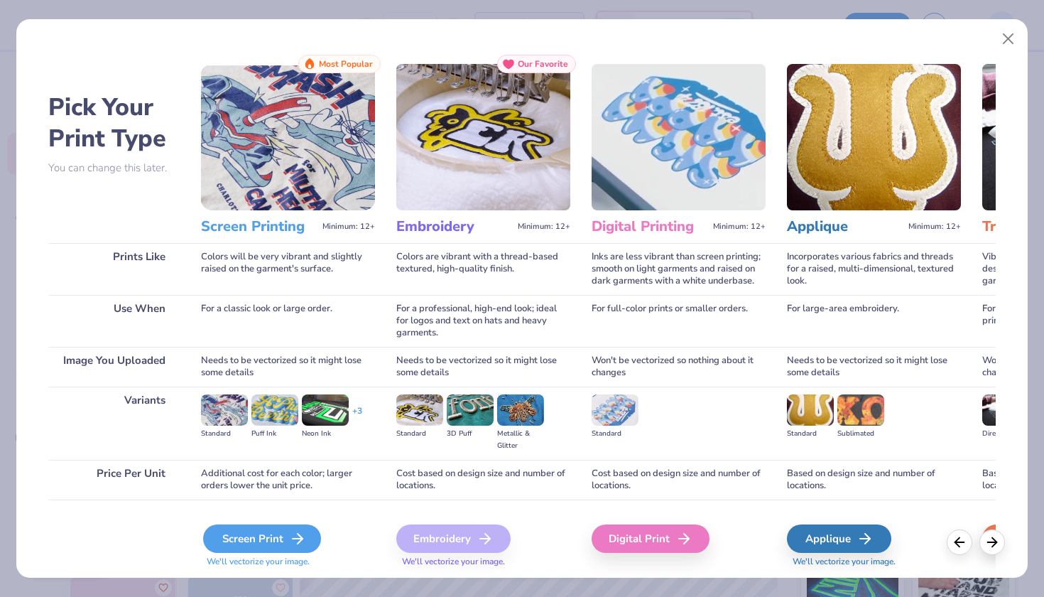
click at [248, 529] on div "Screen Print" at bounding box center [262, 538] width 118 height 28
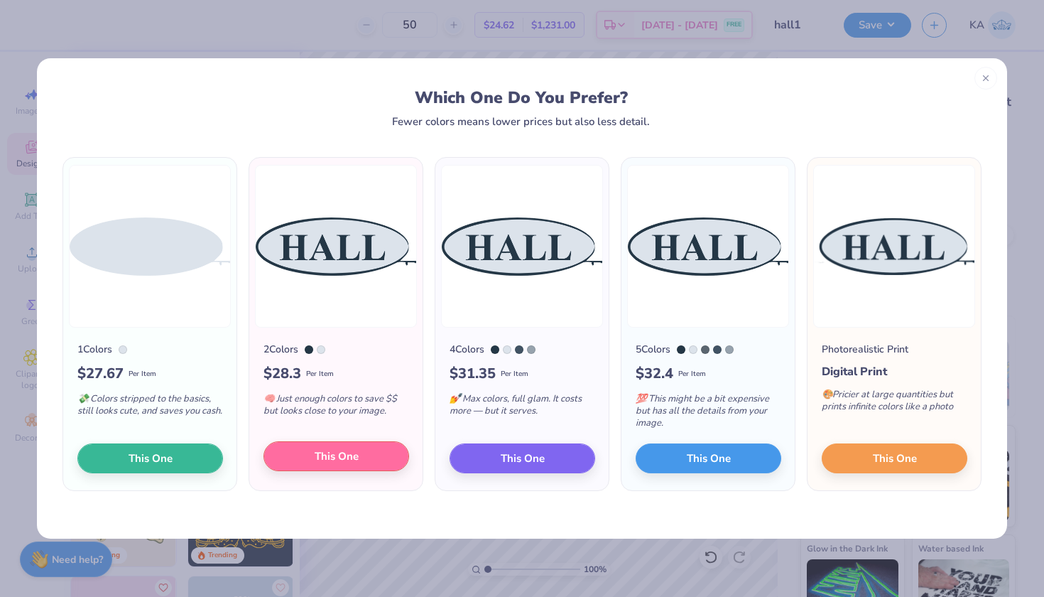
click at [347, 461] on span "This One" at bounding box center [337, 456] width 44 height 16
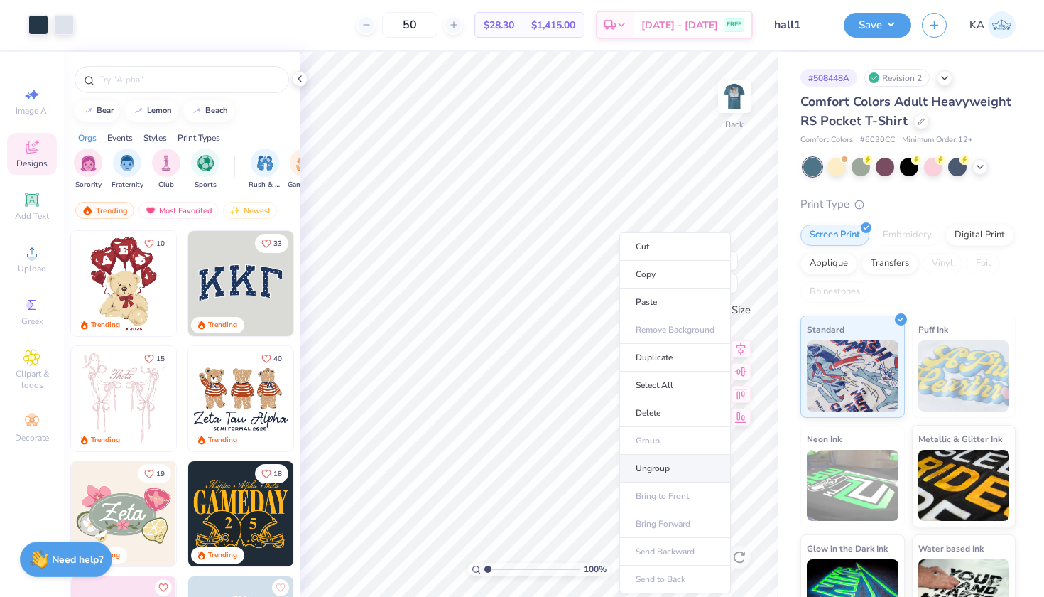
click at [634, 459] on li "Ungroup" at bounding box center [675, 469] width 112 height 28
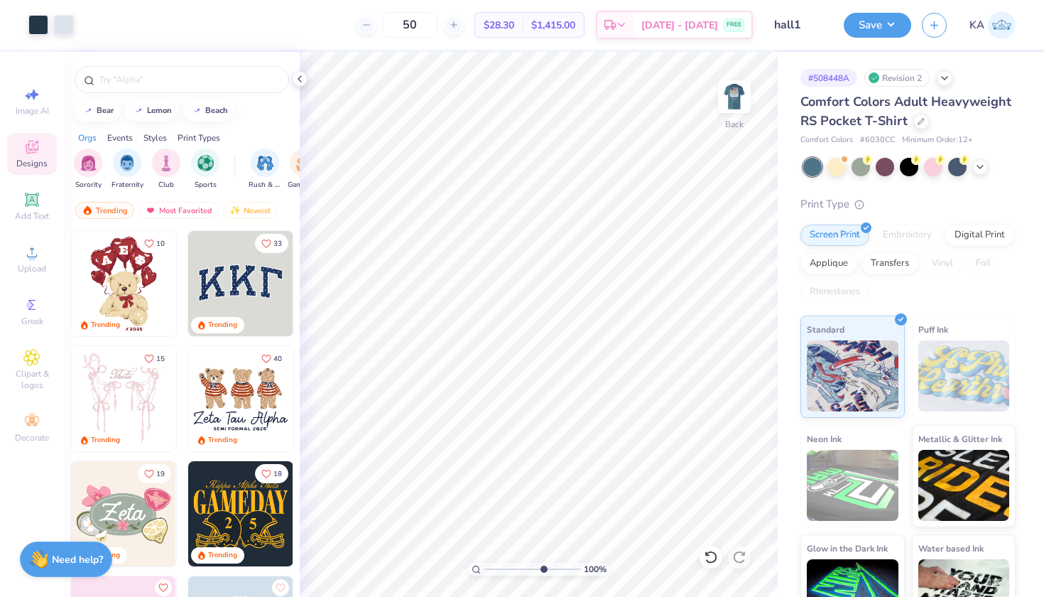
type input "6.77"
drag, startPoint x: 486, startPoint y: 570, endPoint x: 543, endPoint y: 570, distance: 56.8
click at [543, 570] on input "range" at bounding box center [532, 569] width 96 height 13
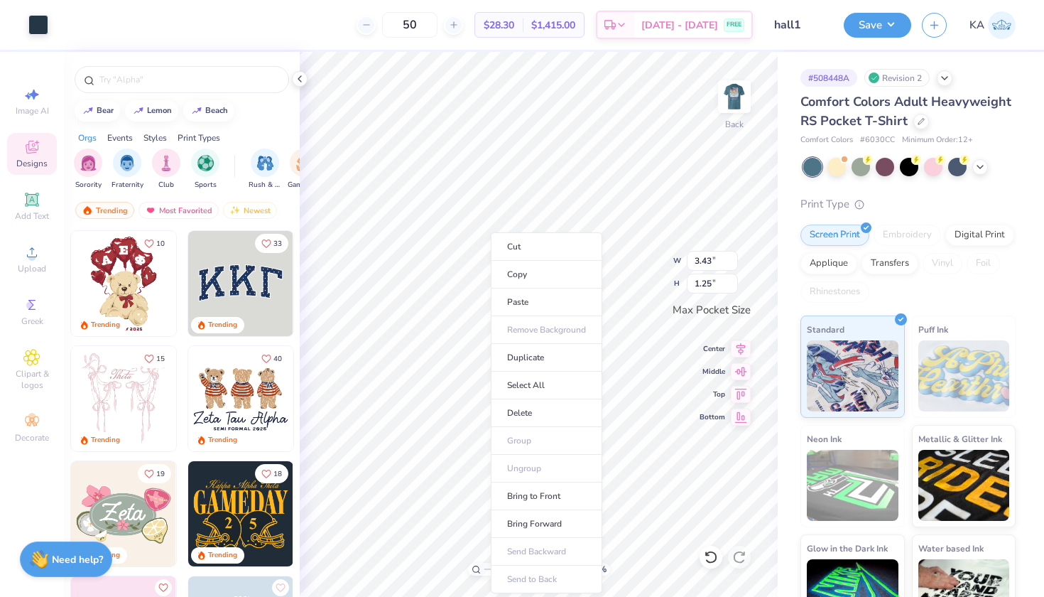
type input "3.22"
type input "1.15"
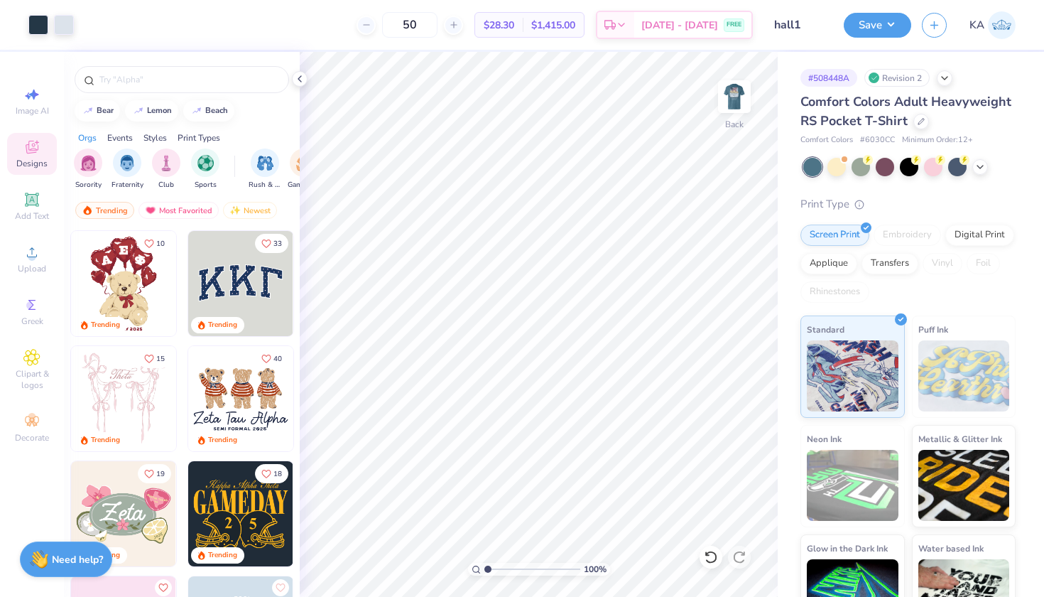
drag, startPoint x: 546, startPoint y: 569, endPoint x: 425, endPoint y: 565, distance: 120.1
click at [425, 565] on div "100 %" at bounding box center [538, 324] width 545 height 545
click at [741, 92] on img at bounding box center [734, 96] width 57 height 57
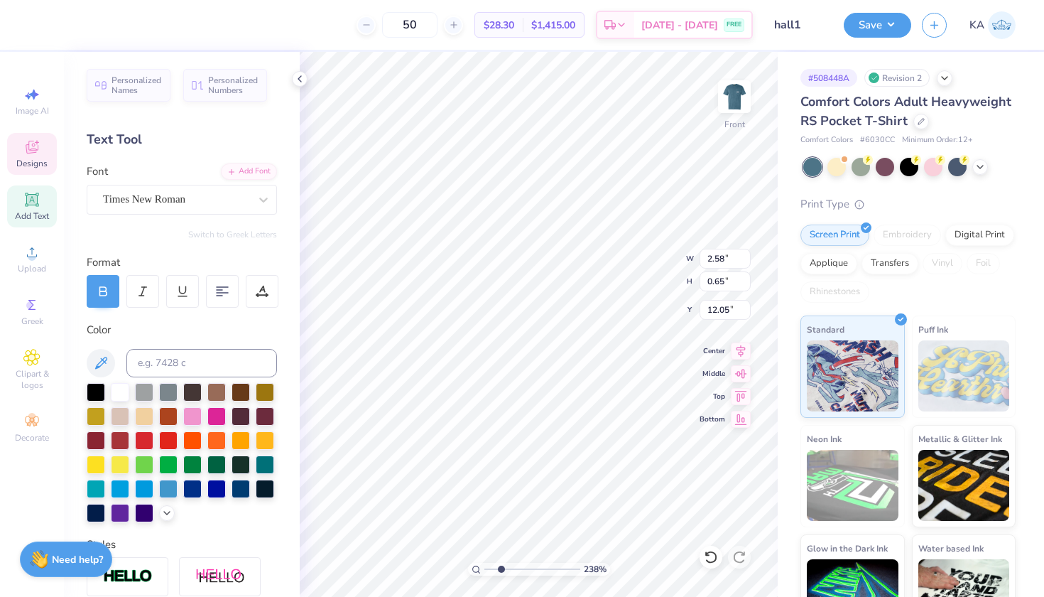
type input "2.45"
drag, startPoint x: 492, startPoint y: 568, endPoint x: 501, endPoint y: 568, distance: 9.2
click at [501, 568] on input "range" at bounding box center [532, 569] width 96 height 13
type input "2.58"
type input "0.65"
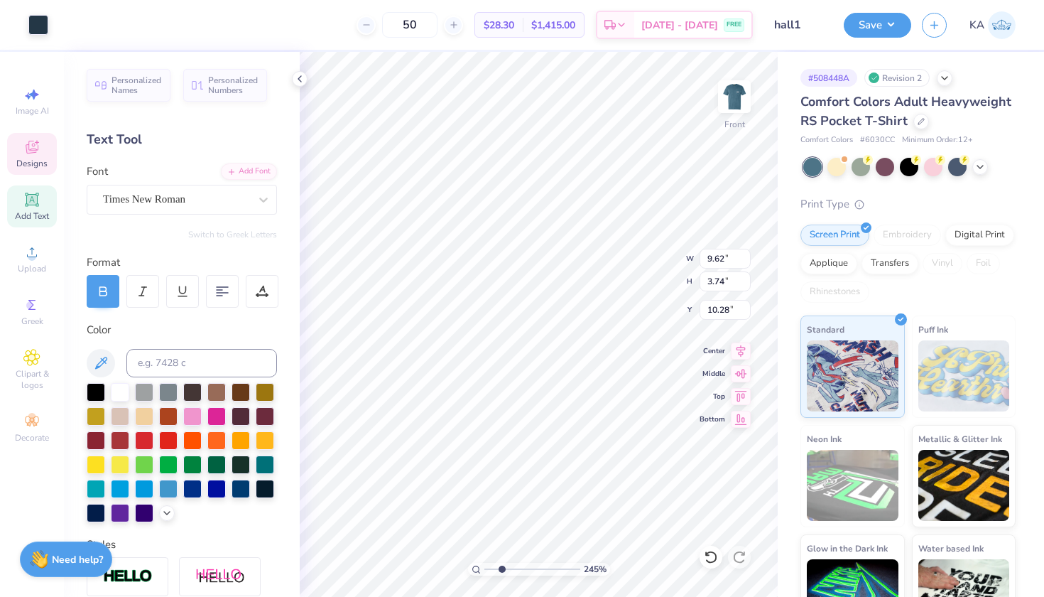
type input "12.05"
type input "4.95"
type input "6.88"
type input "6.11"
type input "9.62"
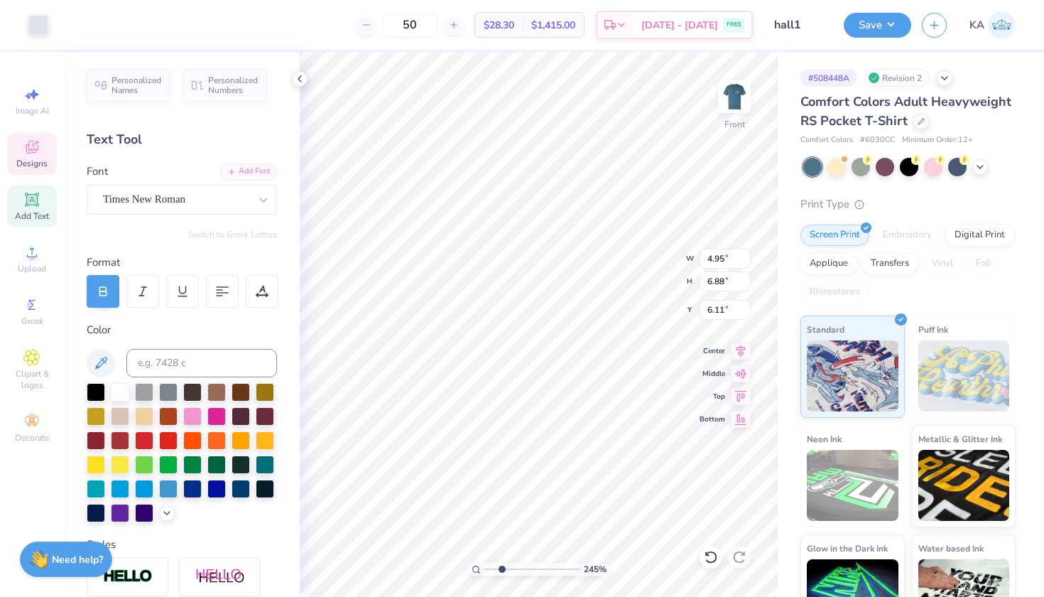
type input "3.74"
type input "10.28"
click at [734, 94] on img at bounding box center [734, 96] width 57 height 57
drag, startPoint x: 495, startPoint y: 567, endPoint x: 417, endPoint y: 567, distance: 78.1
type input "1"
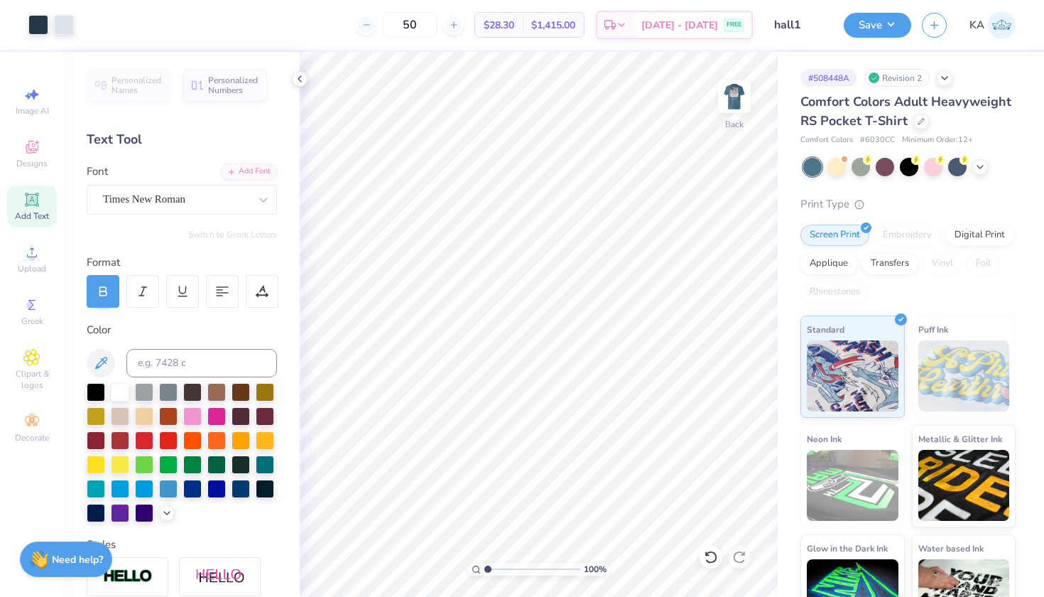
click at [417, 567] on div "100 %" at bounding box center [538, 324] width 545 height 545
click at [860, 33] on button "Save" at bounding box center [877, 23] width 67 height 25
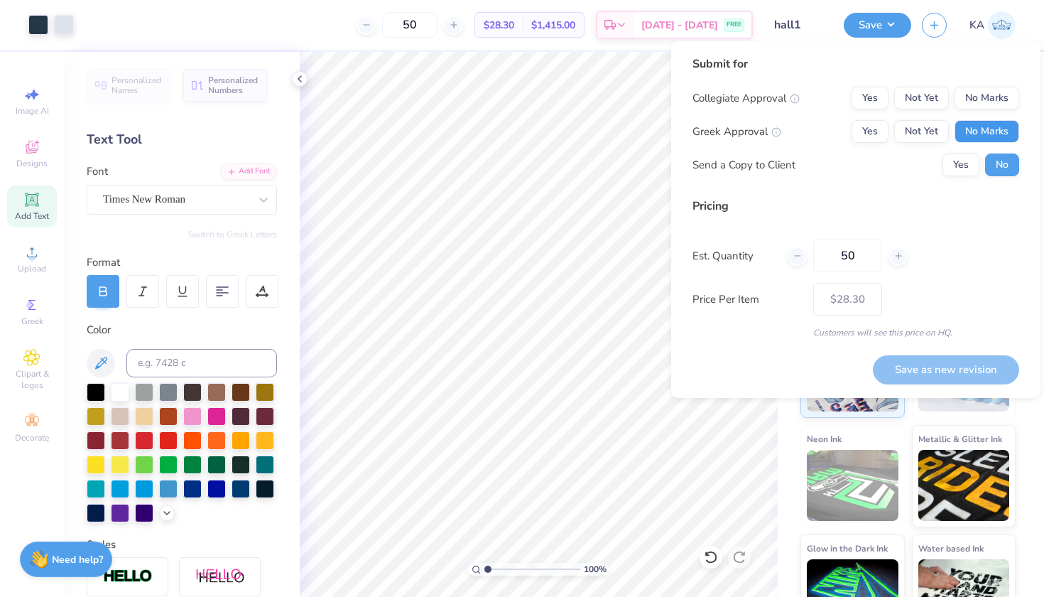
click at [988, 128] on button "No Marks" at bounding box center [987, 131] width 65 height 23
click at [983, 81] on div "Submit for Collegiate Approval Yes Not Yet No Marks Greek Approval Yes Not Yet …" at bounding box center [856, 120] width 327 height 131
click at [983, 99] on button "No Marks" at bounding box center [987, 98] width 65 height 23
click at [896, 360] on button "Save as new revision" at bounding box center [946, 369] width 146 height 29
type input "$28.30"
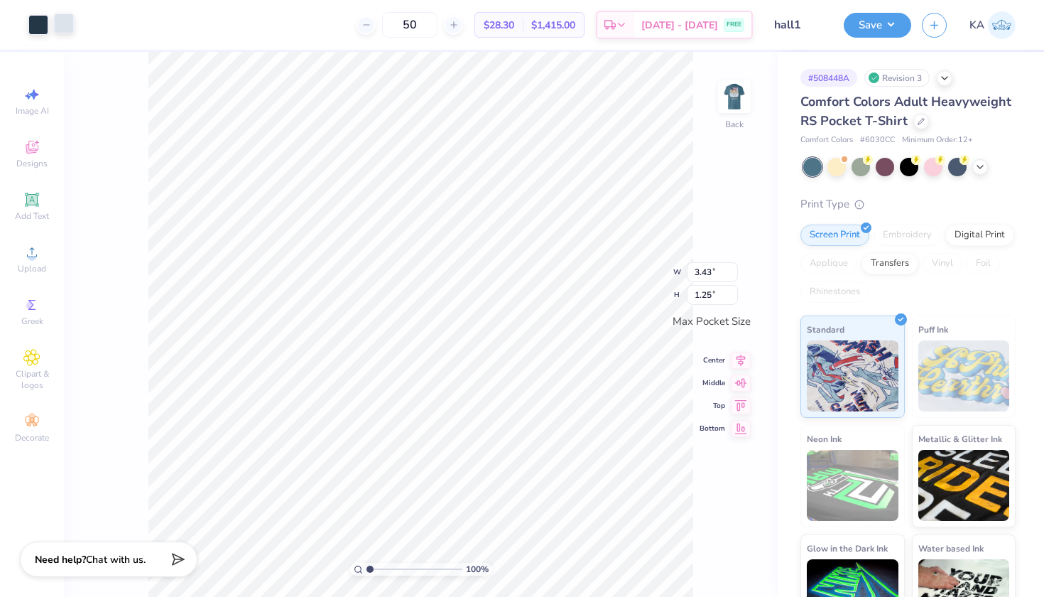
click at [67, 27] on div at bounding box center [64, 23] width 20 height 20
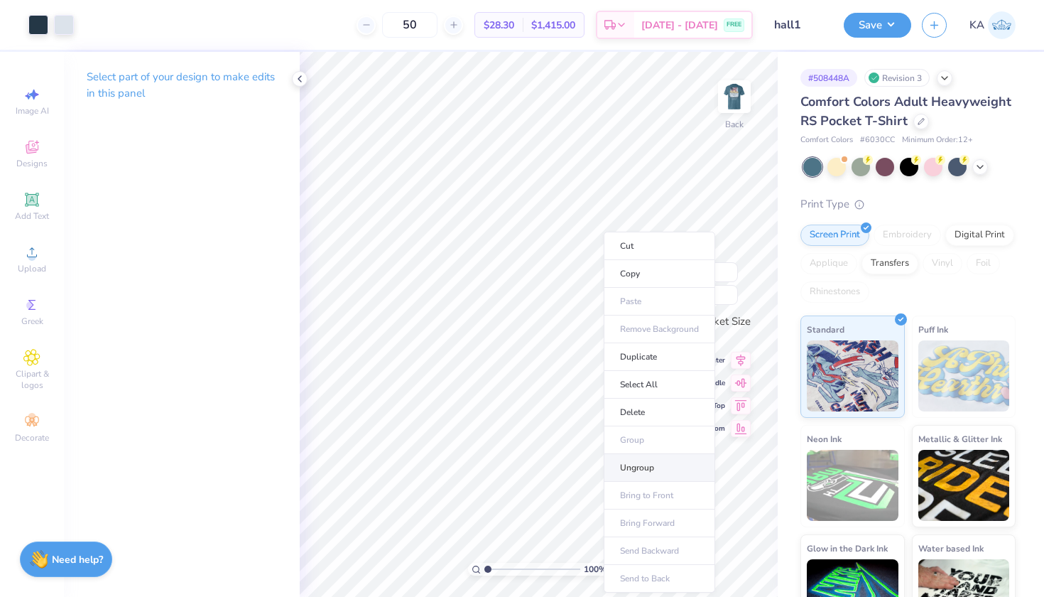
click at [641, 475] on li "Ungroup" at bounding box center [660, 468] width 112 height 28
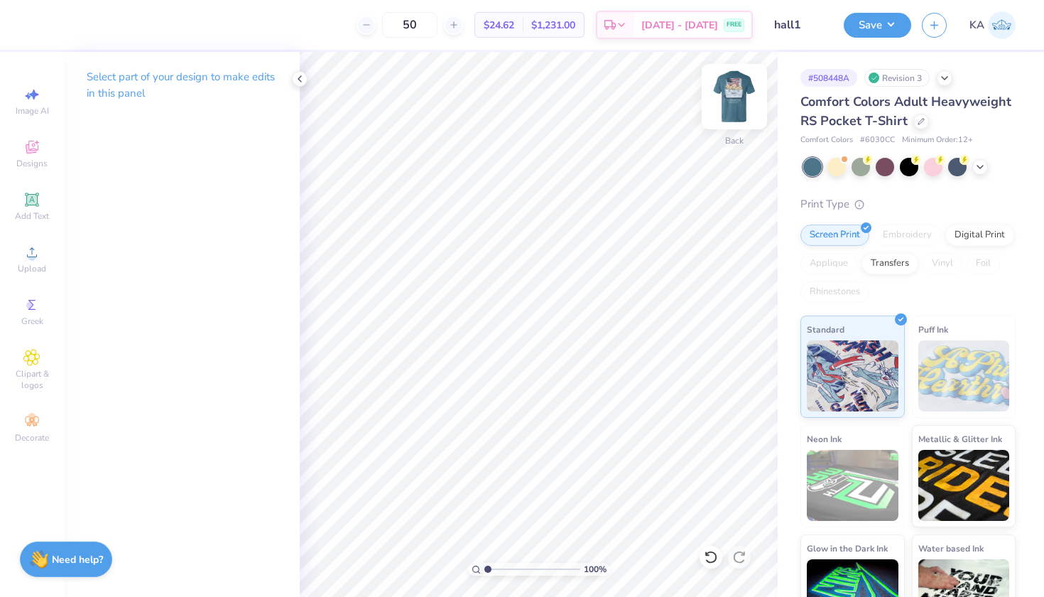
click at [731, 90] on img at bounding box center [734, 96] width 57 height 57
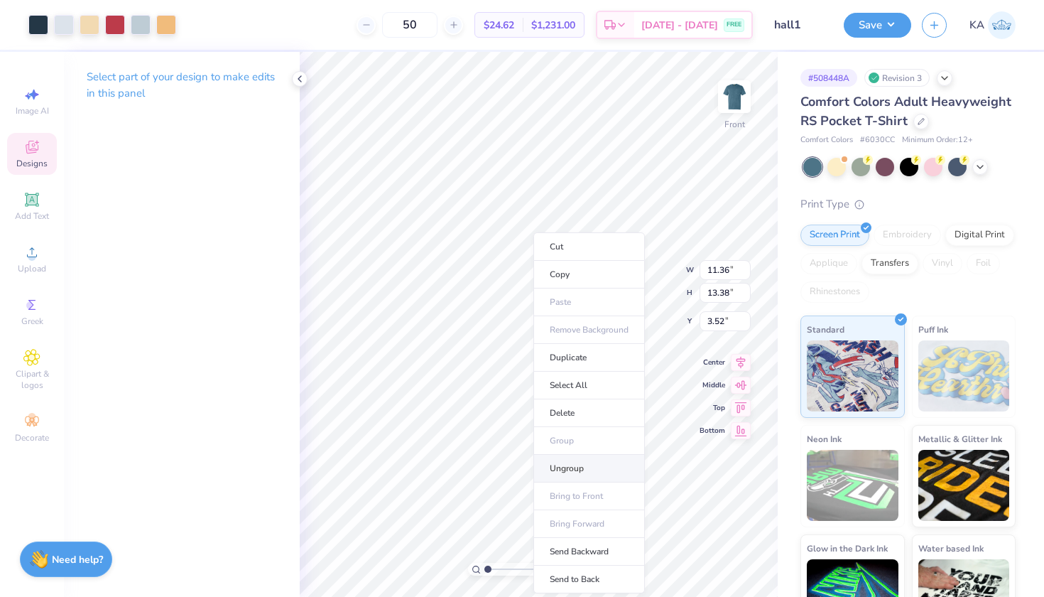
click at [571, 462] on li "Ungroup" at bounding box center [589, 469] width 112 height 28
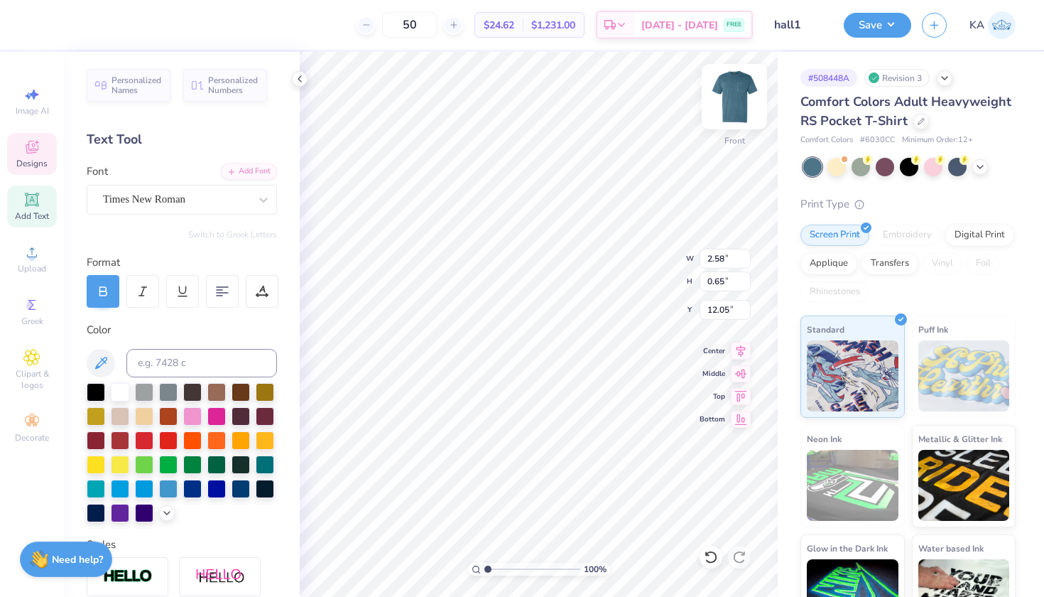
click at [733, 85] on img at bounding box center [734, 96] width 57 height 57
click at [255, 356] on input at bounding box center [201, 363] width 151 height 28
type input "656"
click at [739, 94] on img at bounding box center [734, 96] width 57 height 57
click at [730, 93] on img at bounding box center [734, 96] width 57 height 57
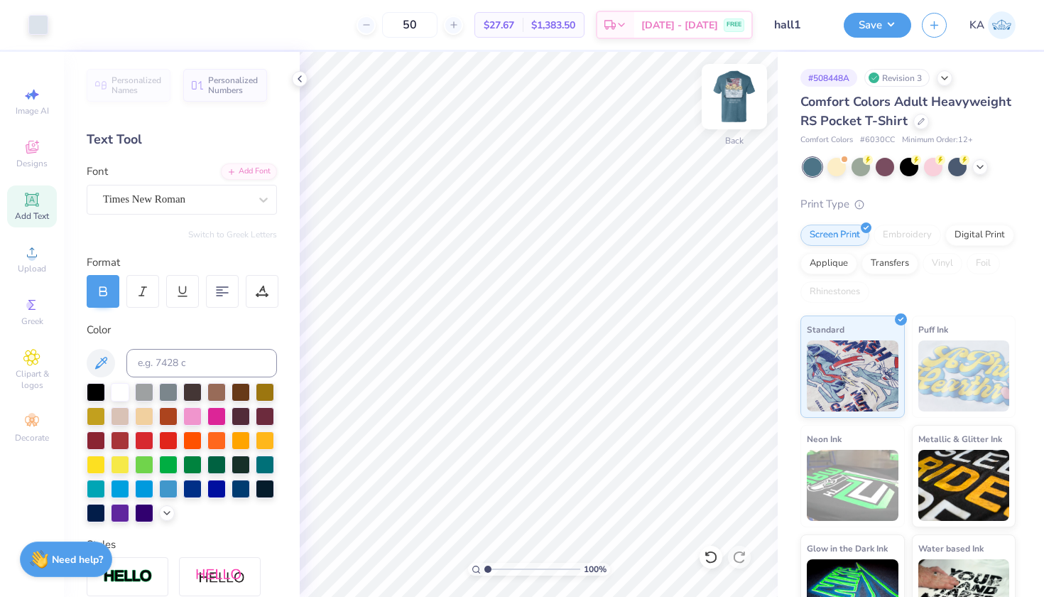
click at [750, 96] on img at bounding box center [734, 96] width 57 height 57
drag, startPoint x: 488, startPoint y: 566, endPoint x: 542, endPoint y: 565, distance: 54.0
click at [542, 565] on input "range" at bounding box center [532, 569] width 96 height 13
click at [727, 99] on img at bounding box center [734, 96] width 57 height 57
drag, startPoint x: 543, startPoint y: 566, endPoint x: 469, endPoint y: 566, distance: 74.6
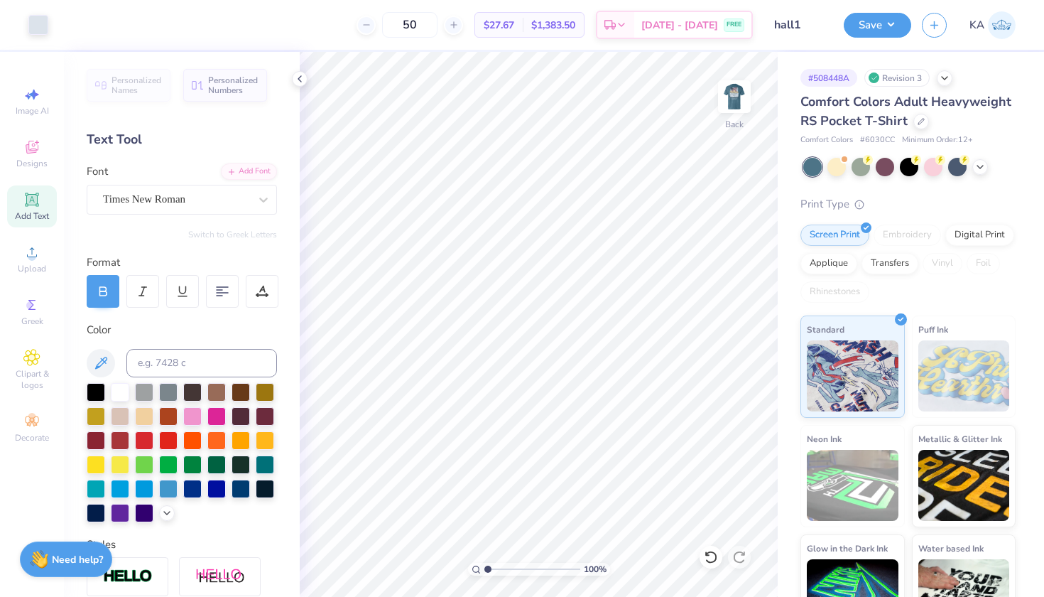
click at [469, 566] on div "100 %" at bounding box center [539, 569] width 142 height 13
type input "3.94"
drag, startPoint x: 492, startPoint y: 568, endPoint x: 516, endPoint y: 568, distance: 24.2
click at [516, 568] on input "range" at bounding box center [532, 569] width 96 height 13
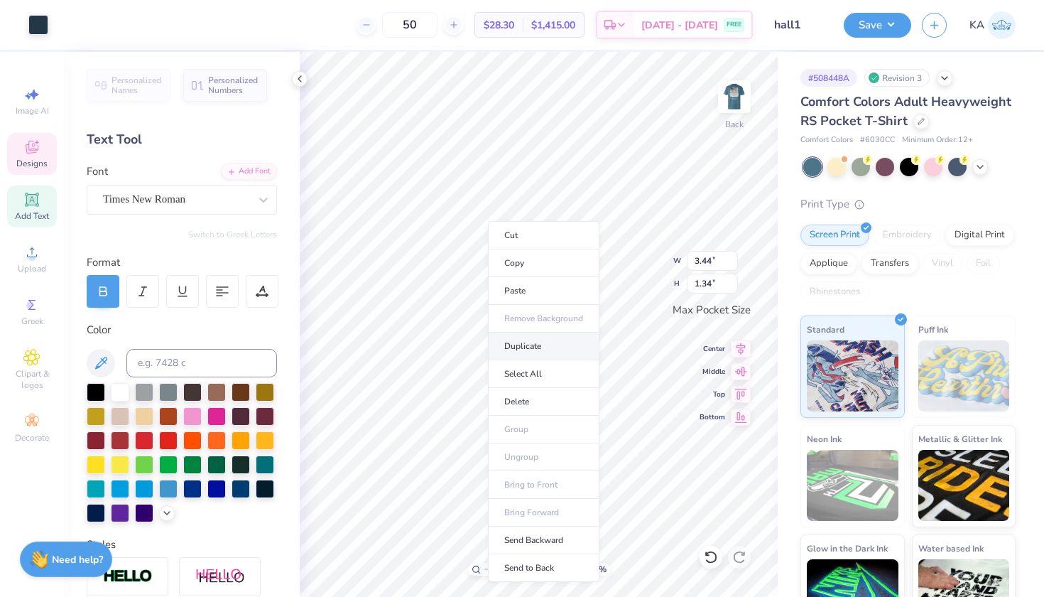
click at [489, 347] on li "Duplicate" at bounding box center [544, 346] width 112 height 28
click at [522, 415] on ul "Cut Copy Paste Remove Background Duplicate Select All Delete Group Ungroup Brin…" at bounding box center [552, 391] width 112 height 361
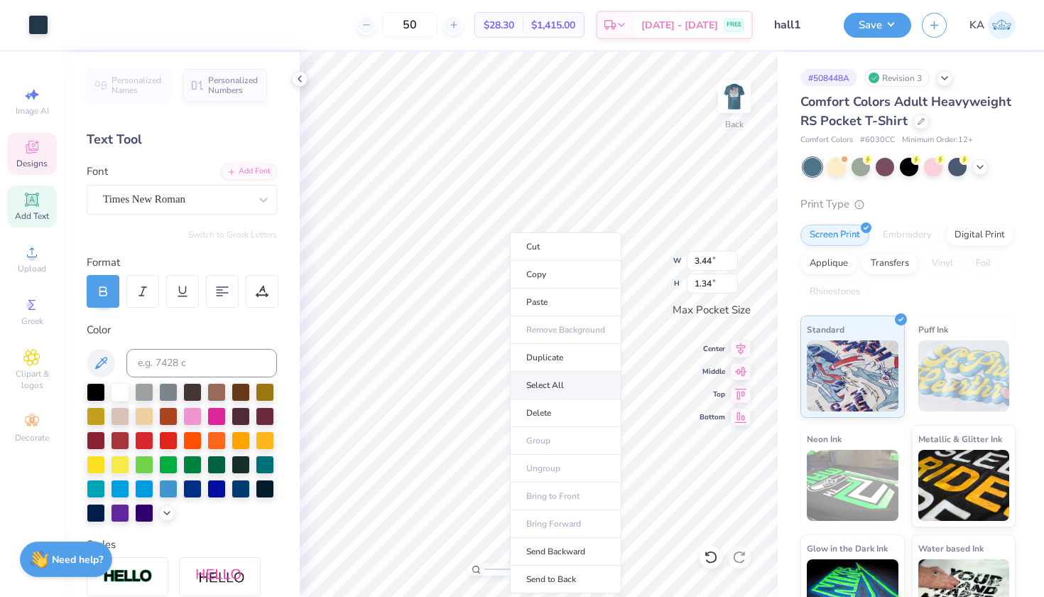
click at [529, 379] on li "Select All" at bounding box center [566, 385] width 112 height 28
type input "2.03"
click at [737, 283] on input "1.34" at bounding box center [712, 283] width 51 height 20
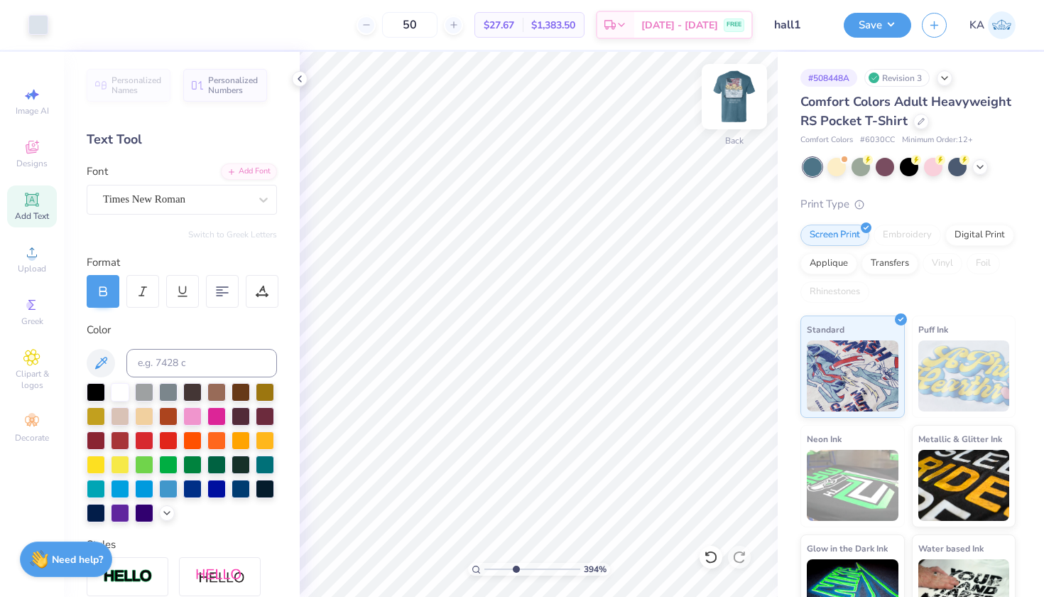
click at [723, 105] on img at bounding box center [734, 96] width 57 height 57
click at [727, 102] on img at bounding box center [734, 96] width 57 height 57
click at [734, 100] on img at bounding box center [734, 96] width 57 height 57
